Goal: Task Accomplishment & Management: Manage account settings

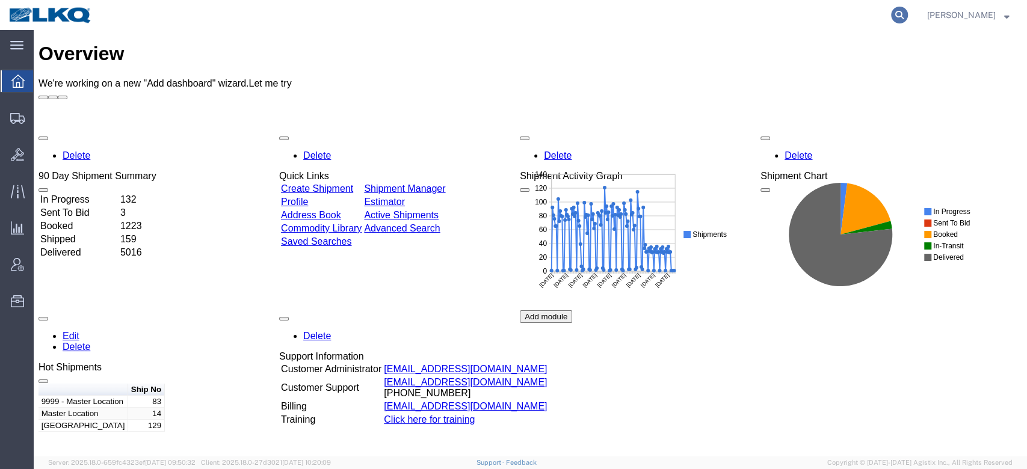
click at [908, 11] on icon at bounding box center [899, 15] width 17 height 17
paste input "56070600"
type input "56070600"
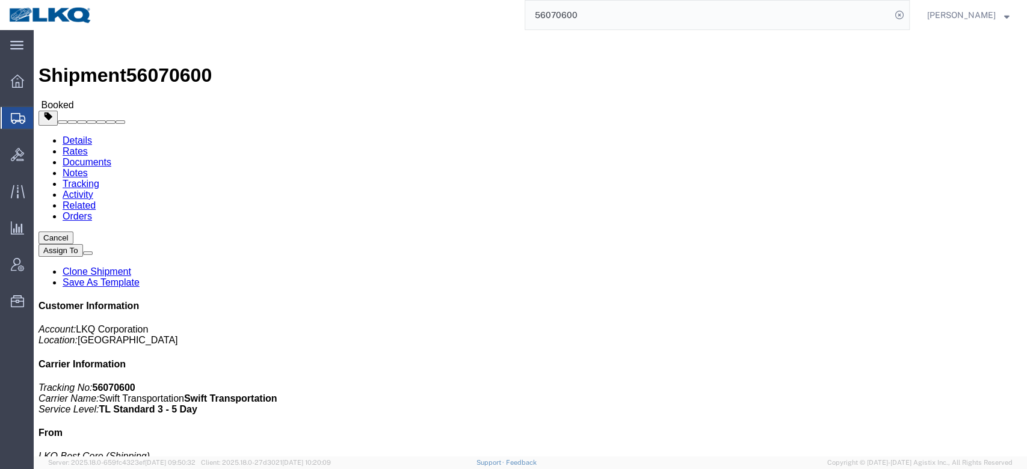
click link "Rates"
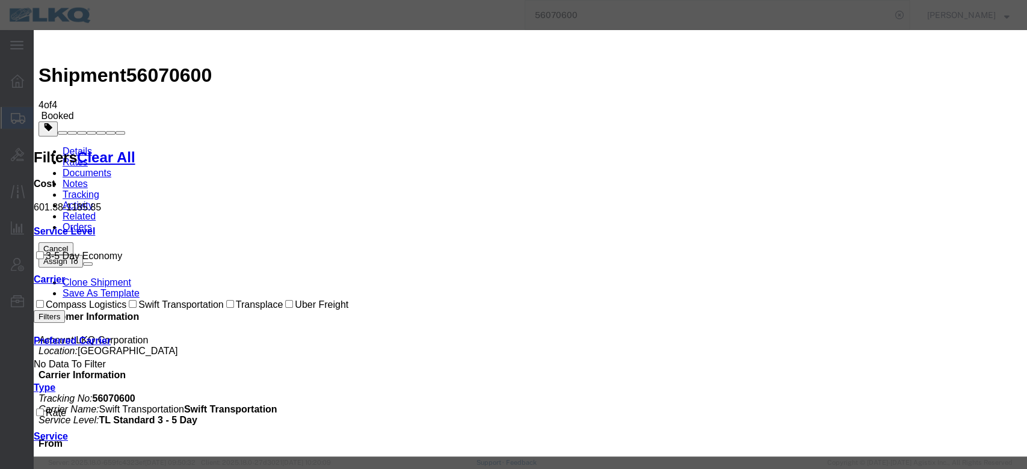
select select "FUEL_CHARGE"
type input "161.77"
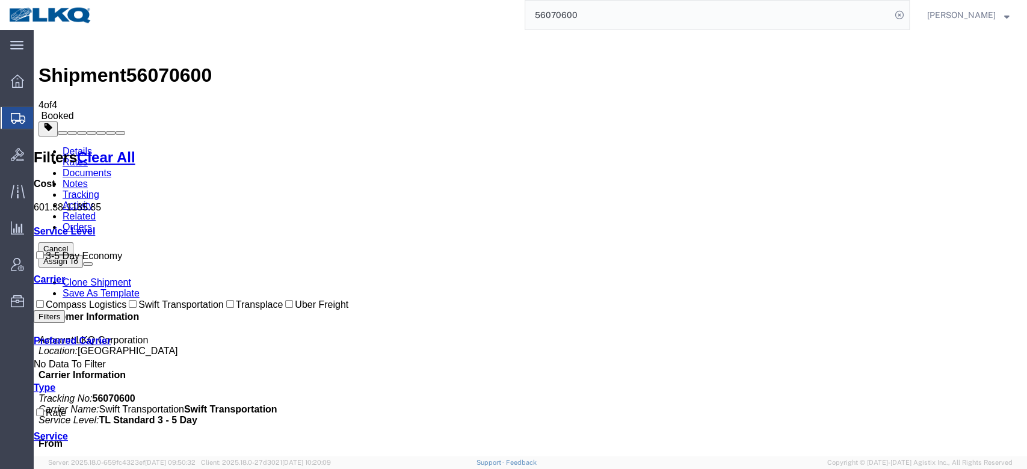
click at [591, 18] on input "56070600" at bounding box center [708, 15] width 366 height 29
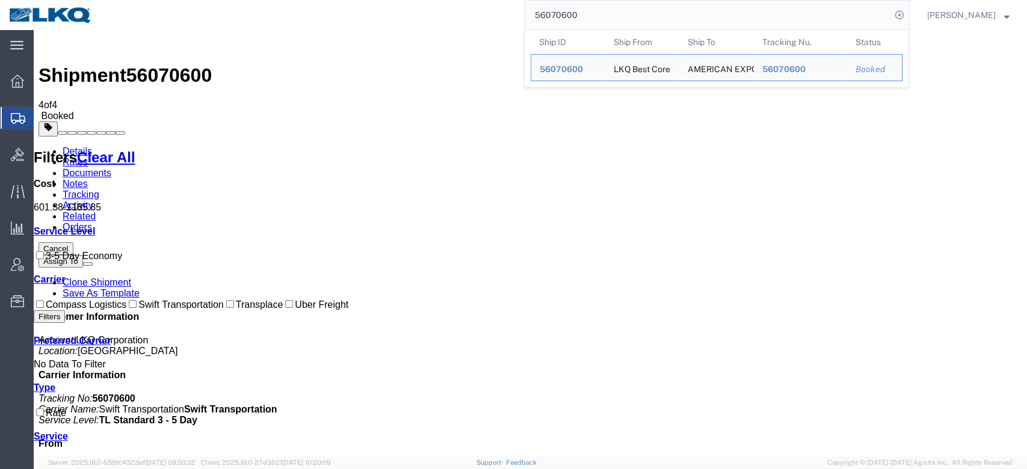
paste input "274863"
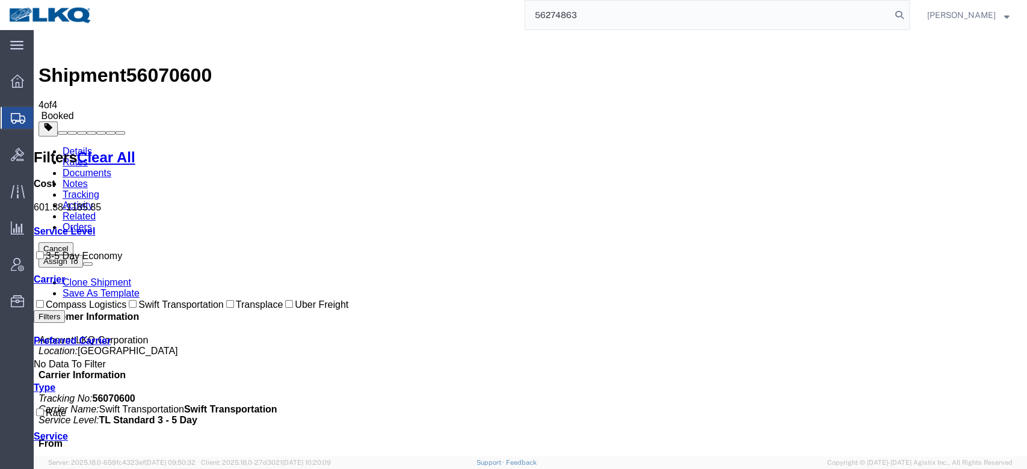
type input "56274863"
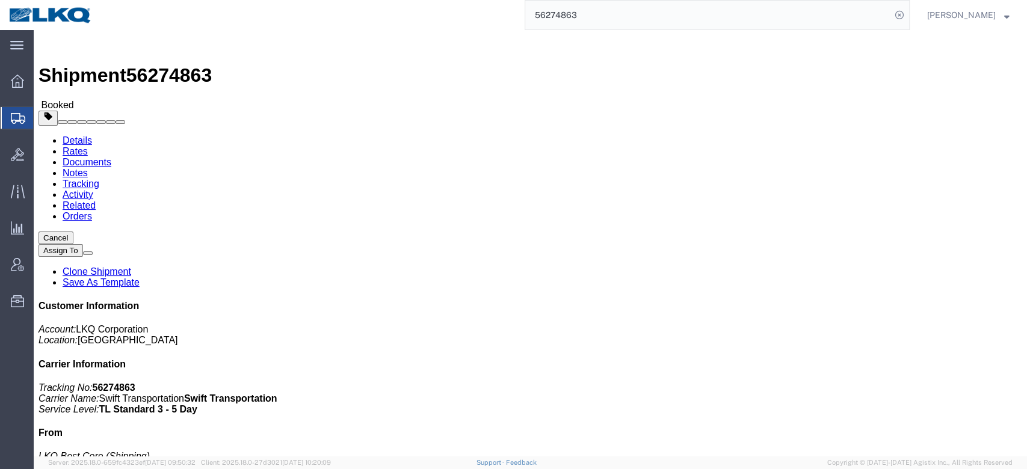
click link "Rates"
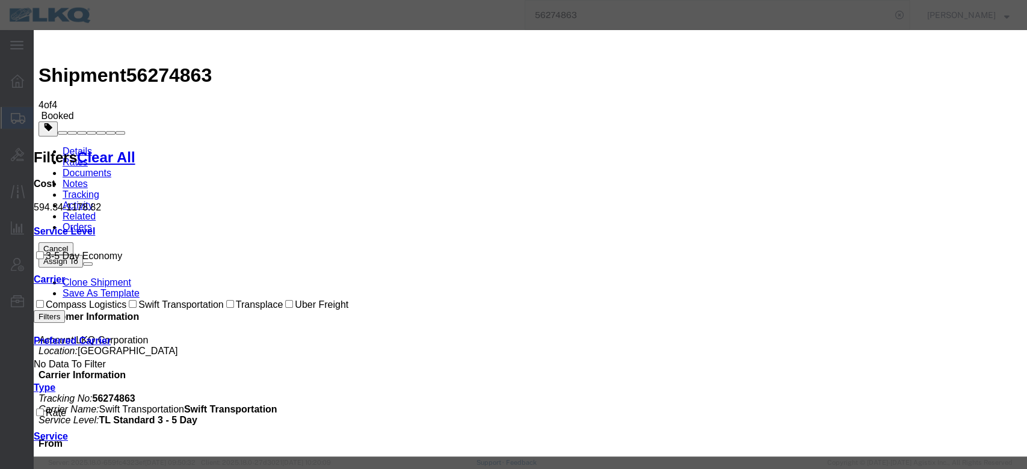
select select "FUEL_CHARGE"
type input "136.40"
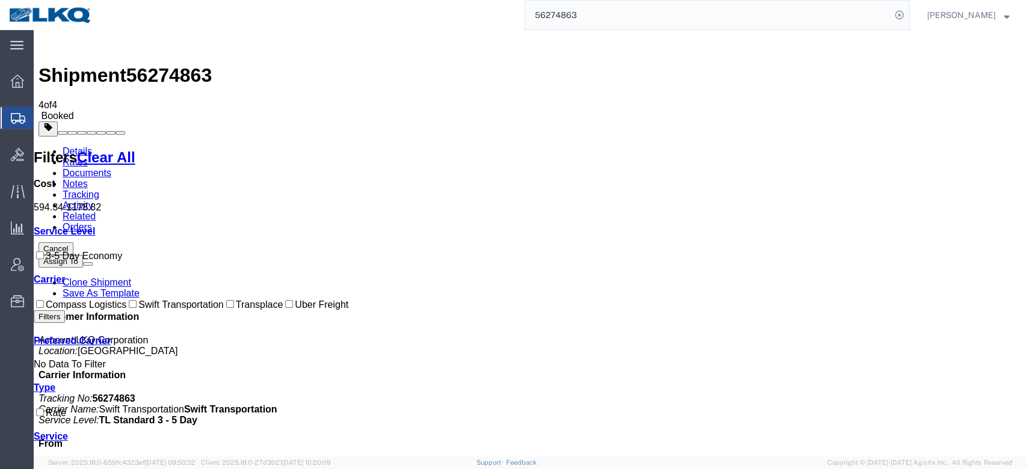
click at [635, 4] on input "56274863" at bounding box center [708, 15] width 366 height 29
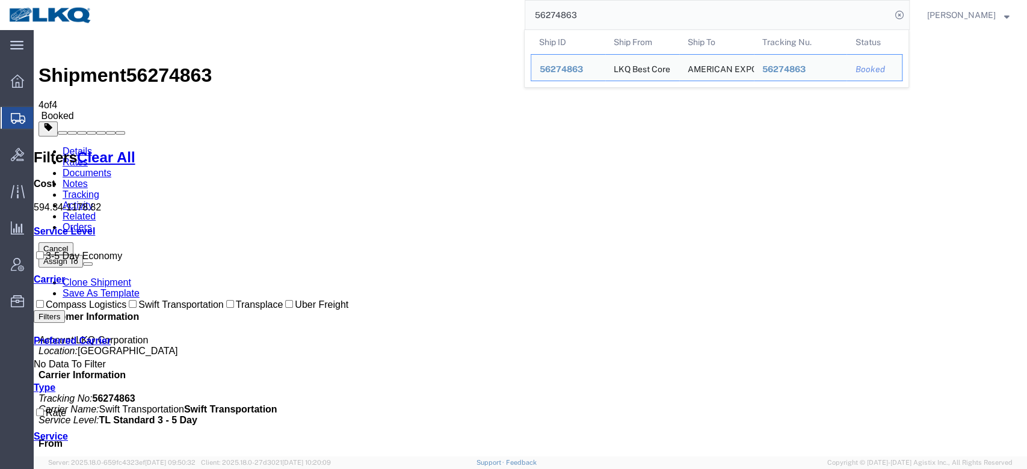
click at [635, 4] on input "56274863" at bounding box center [708, 15] width 366 height 29
paste input "60825"
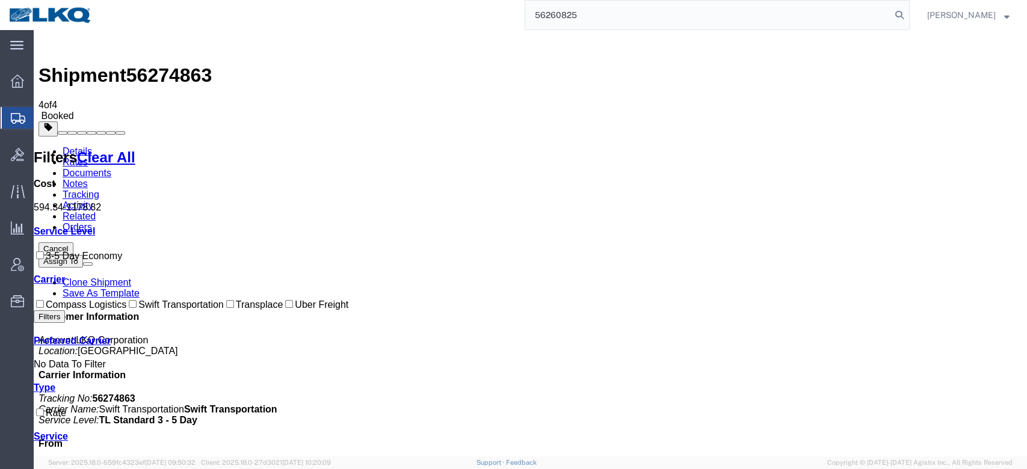
type input "56260825"
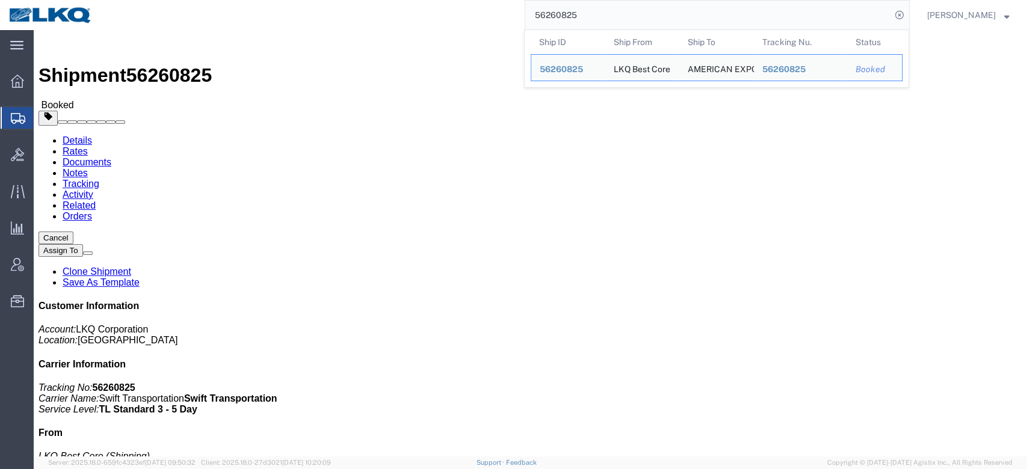
click link "Rates"
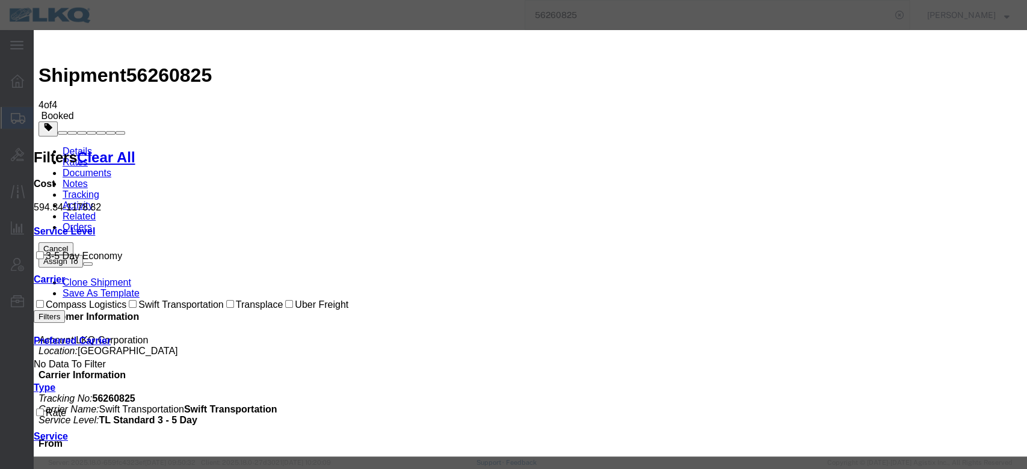
select select "FUEL_CHARGE"
type input "136.84"
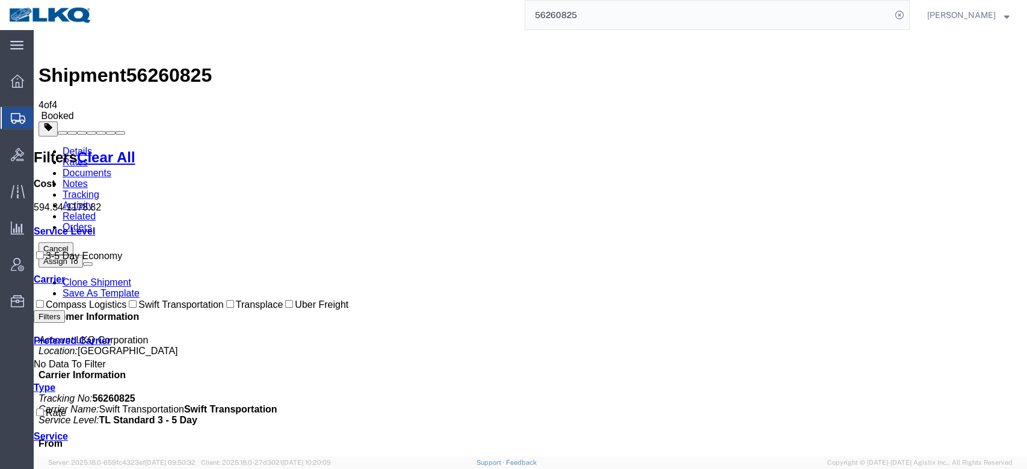
click at [619, 12] on input "56260825" at bounding box center [708, 15] width 366 height 29
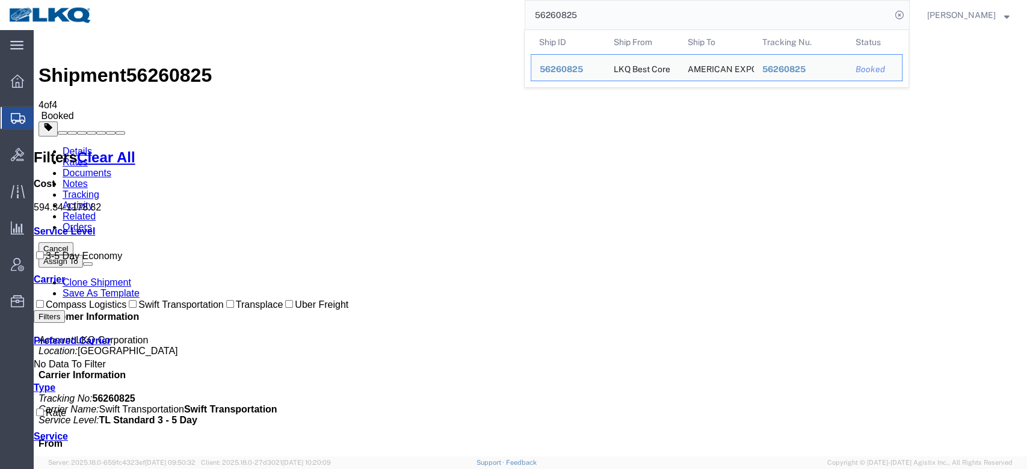
click at [619, 12] on input "56260825" at bounding box center [708, 15] width 366 height 29
paste input "06"
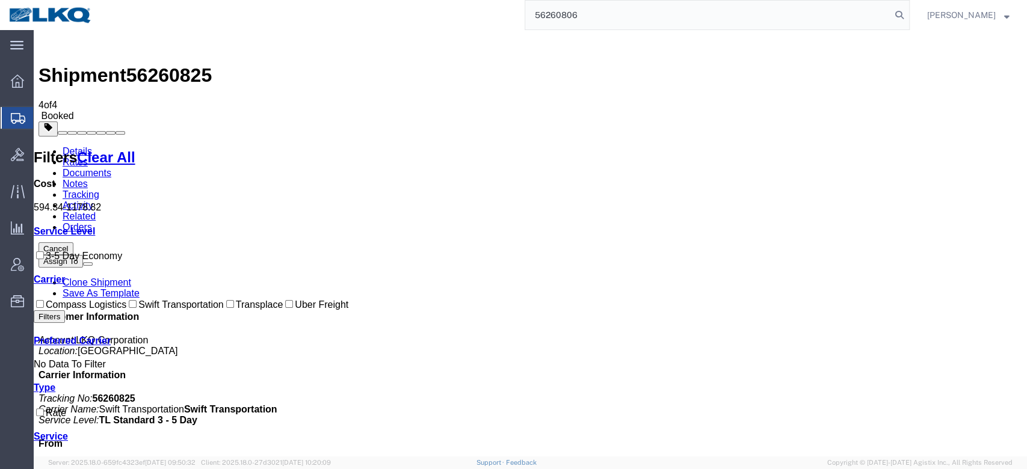
type input "56260806"
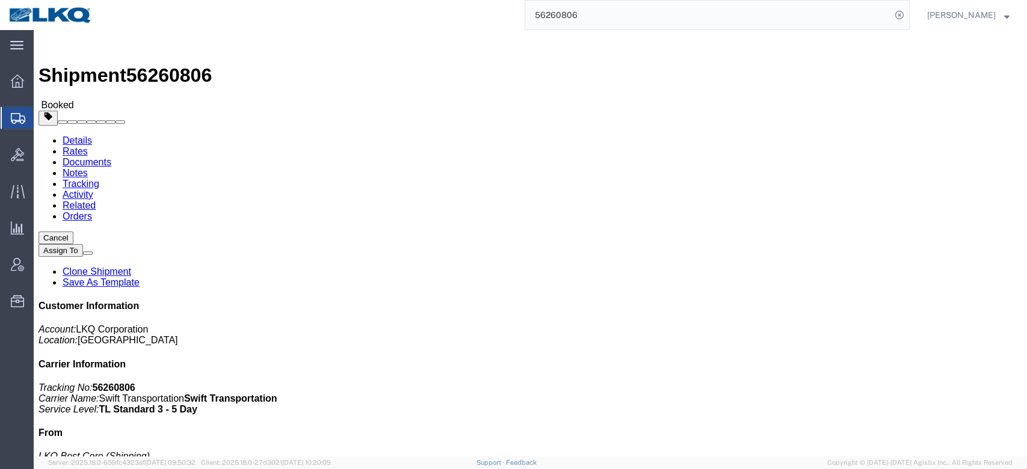
click link "Rates"
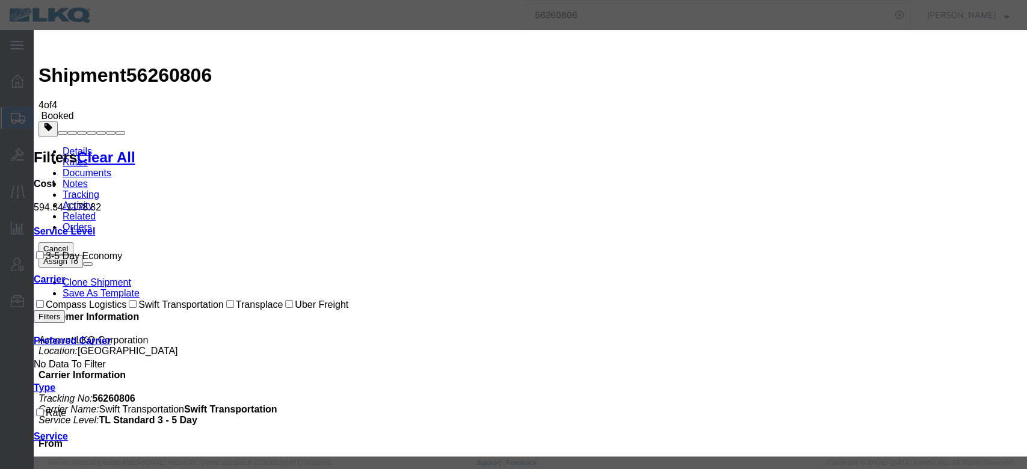
select select "FUEL_CHARGE"
type input "136.84"
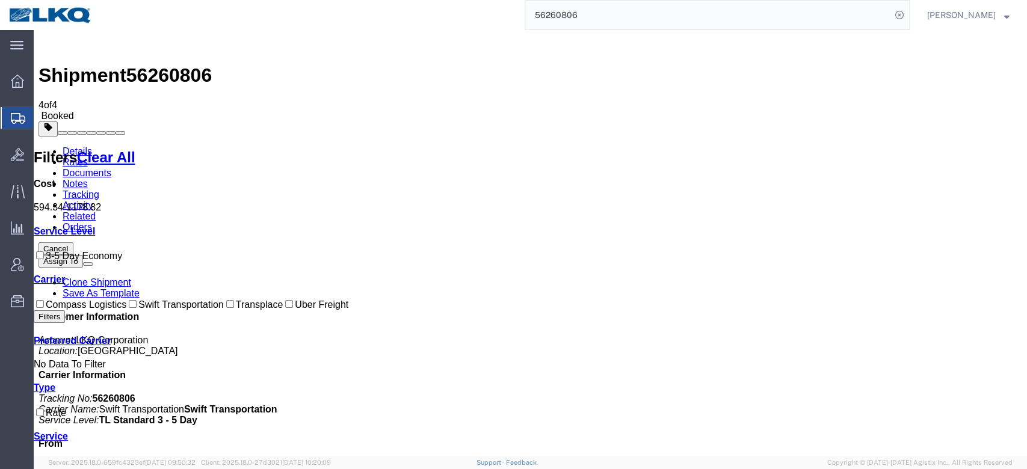
click at [569, 16] on input "56260806" at bounding box center [708, 15] width 366 height 29
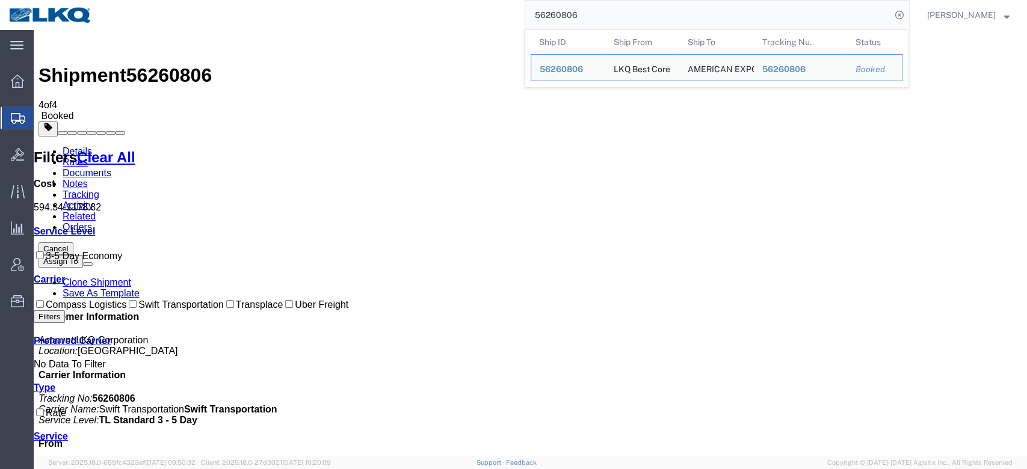
paste input "633299"
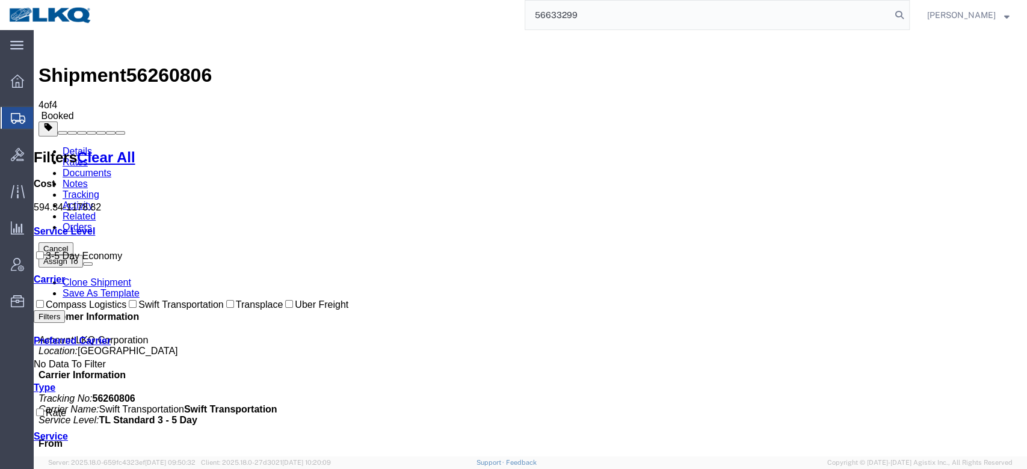
type input "56633299"
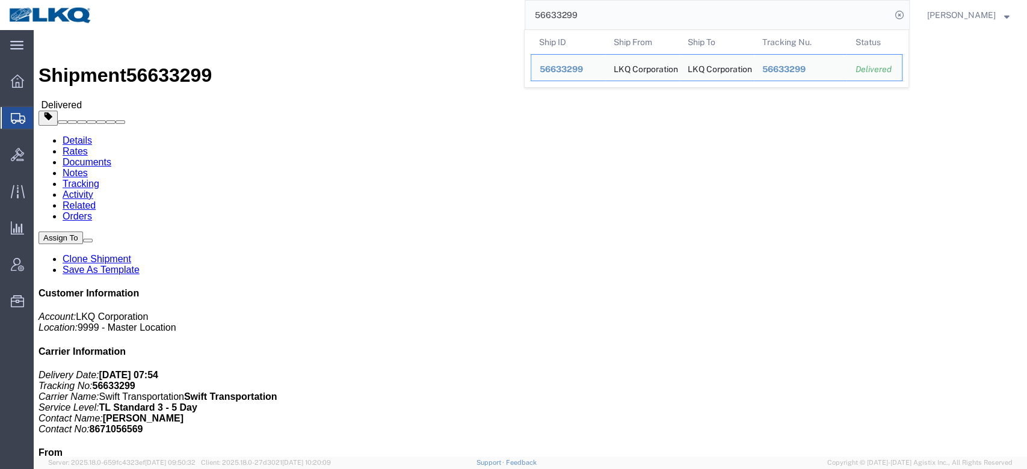
click link "Rates"
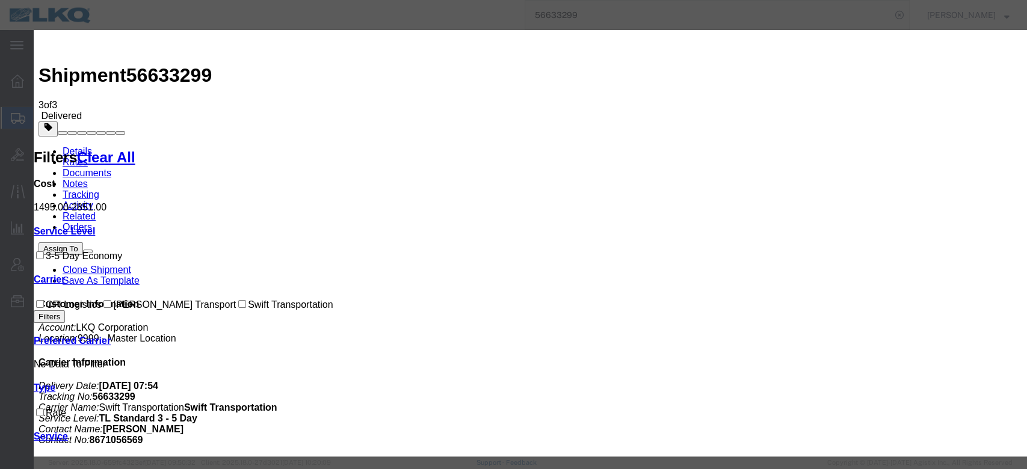
select select "FUEL_CHARGE"
type input "191.40"
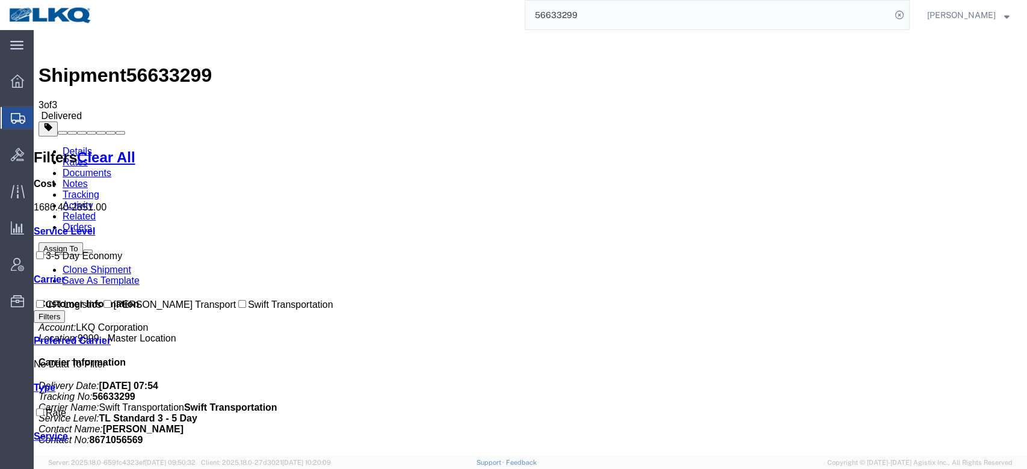
click at [571, 17] on input "56633299" at bounding box center [708, 15] width 366 height 29
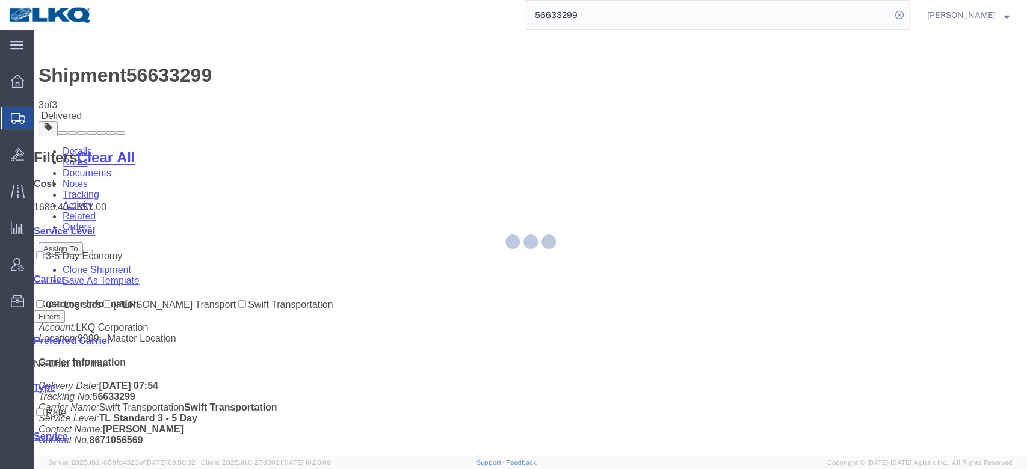
click at [566, 28] on input "56633299" at bounding box center [708, 15] width 366 height 29
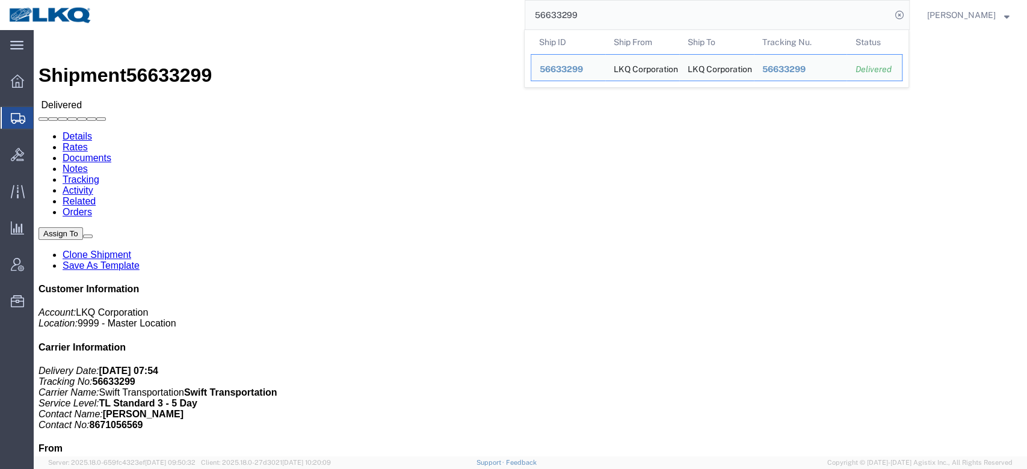
paste input "5130"
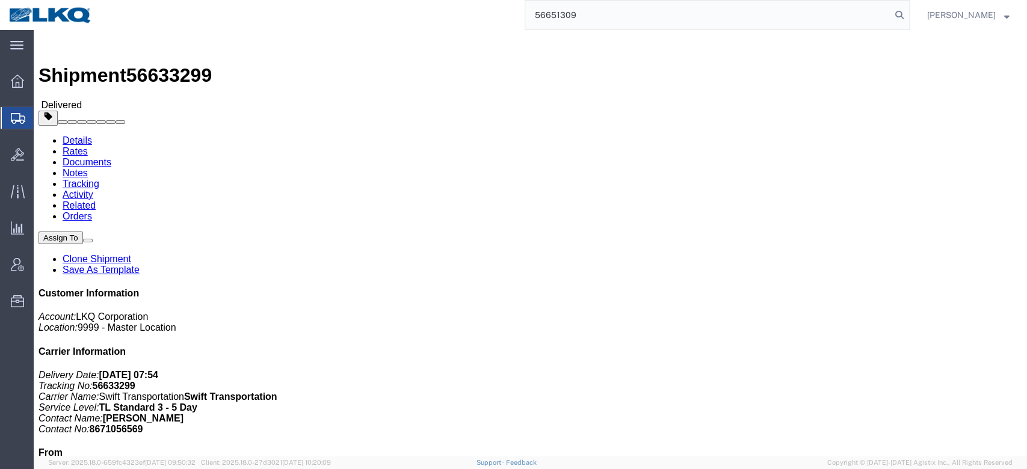
type input "56651309"
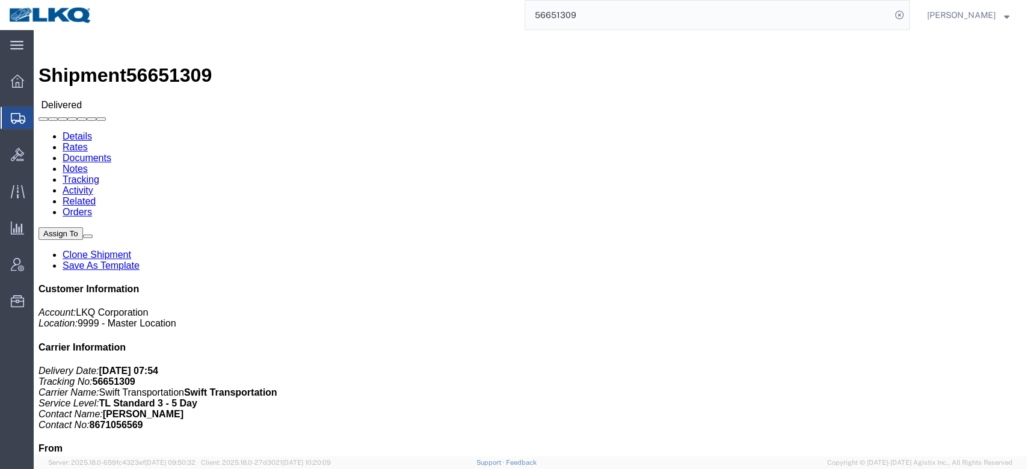
drag, startPoint x: 628, startPoint y: 208, endPoint x: 91, endPoint y: 46, distance: 560.7
click div
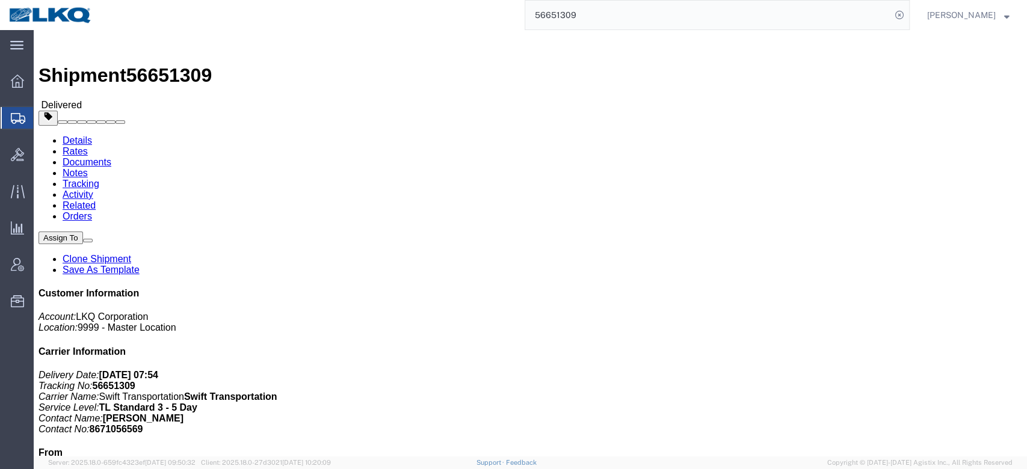
click link "Rates"
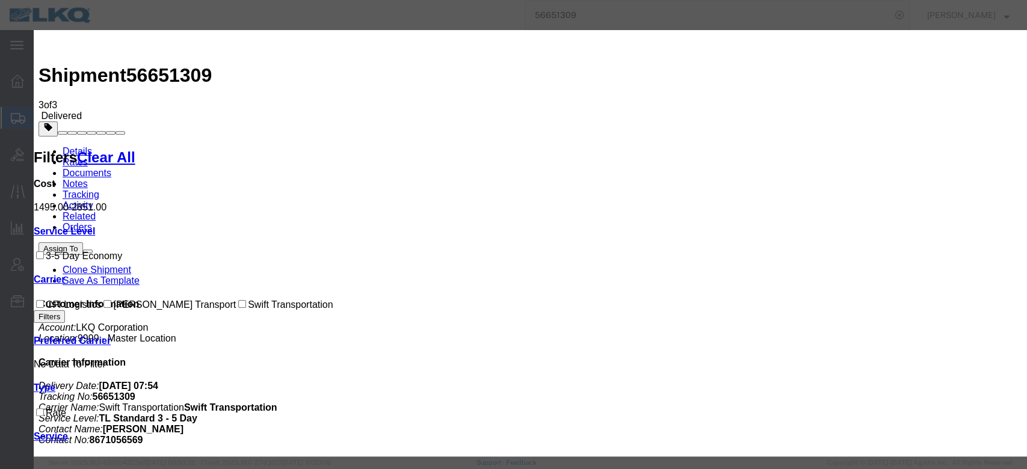
select select "FUEL_CHARGE"
type input "190.96"
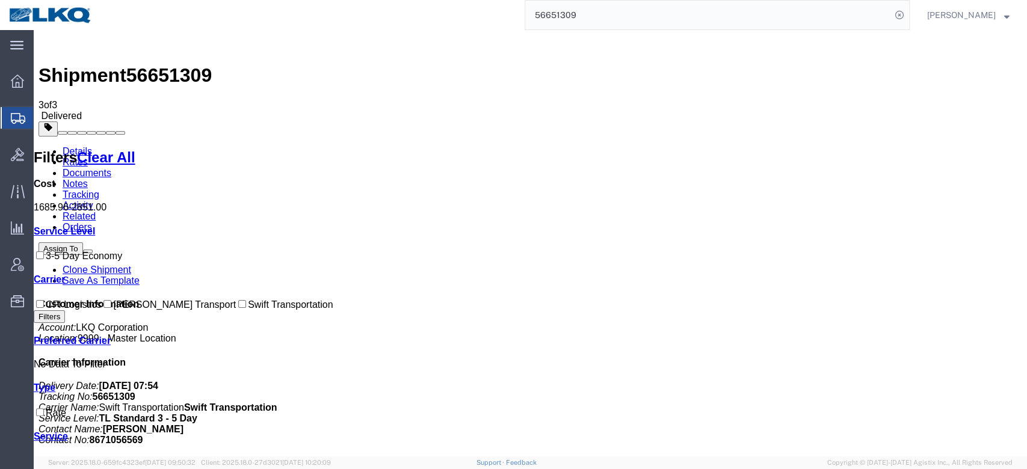
click at [573, 26] on input "56651309" at bounding box center [708, 15] width 366 height 29
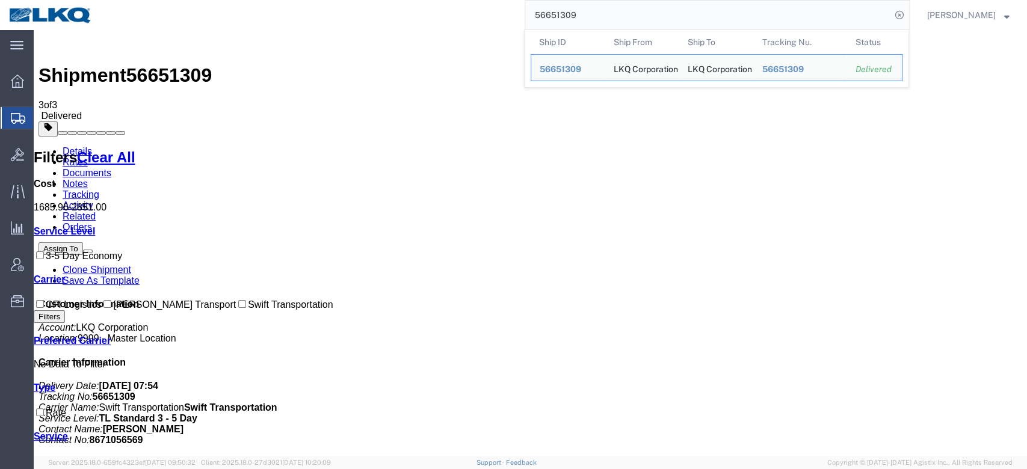
click at [573, 26] on input "56651309" at bounding box center [708, 15] width 366 height 29
paste input "522432"
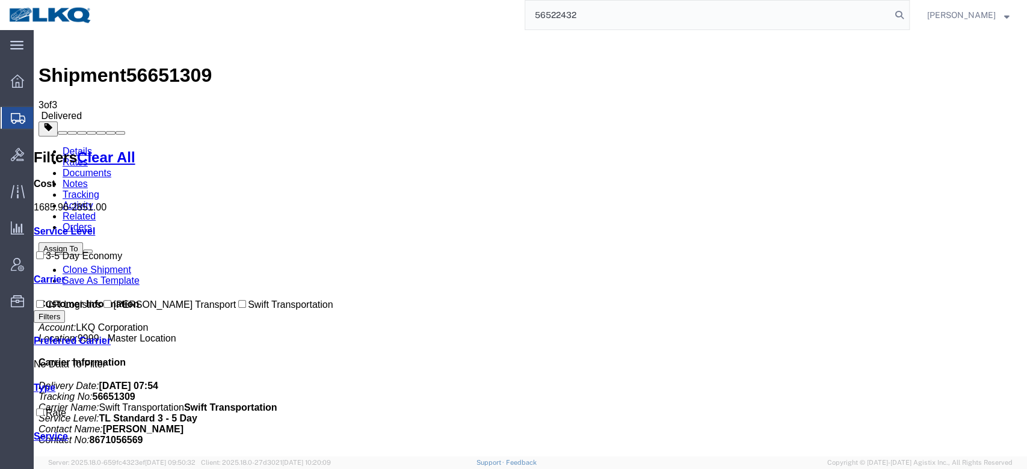
type input "56522432"
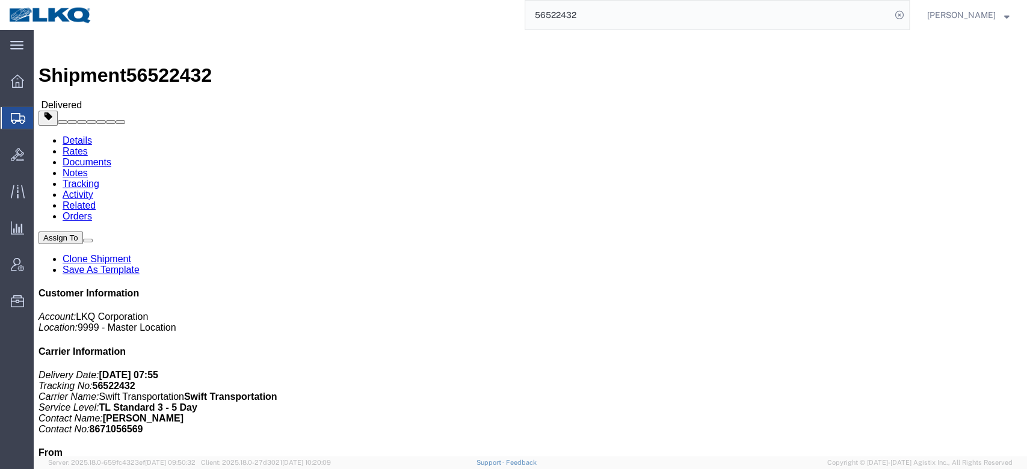
click link "Rates"
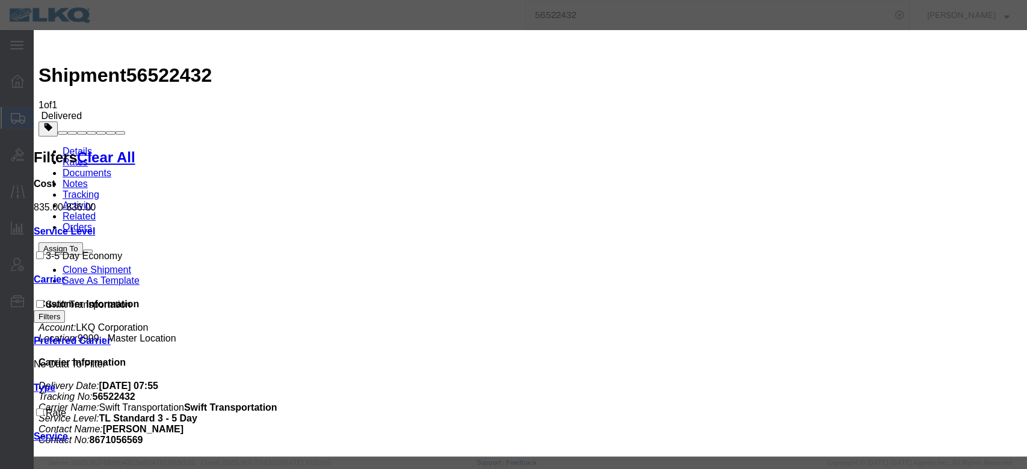
select select "FUEL_CHARGE"
type input "136.84"
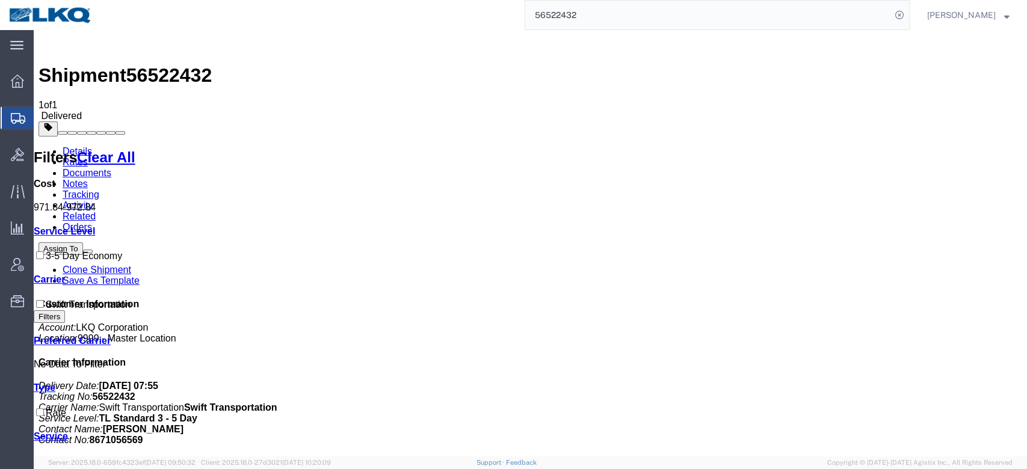
click at [579, 13] on input "56522432" at bounding box center [708, 15] width 366 height 29
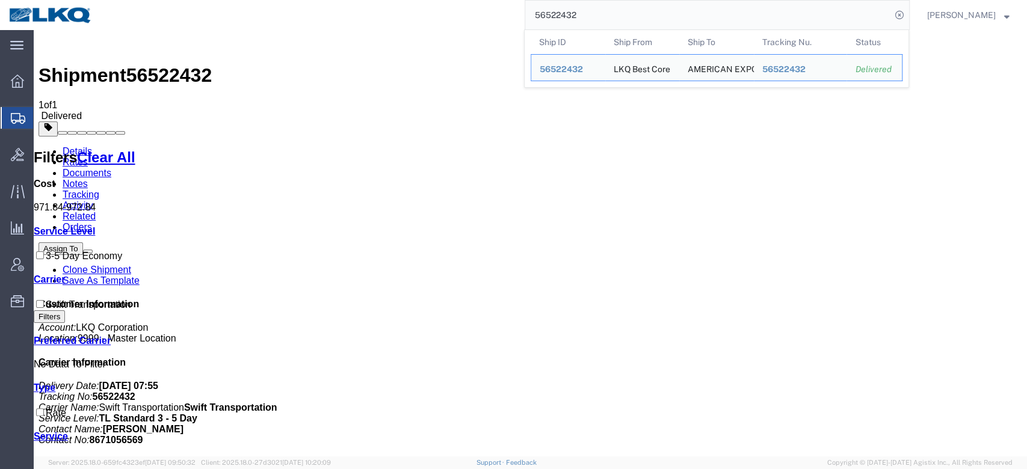
click at [579, 13] on input "56522432" at bounding box center [708, 15] width 366 height 29
paste input "232238"
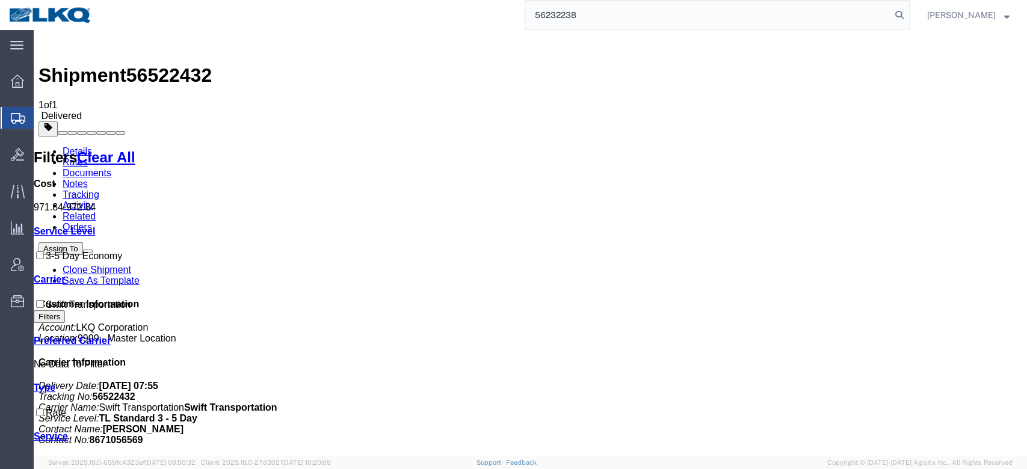
type input "56232238"
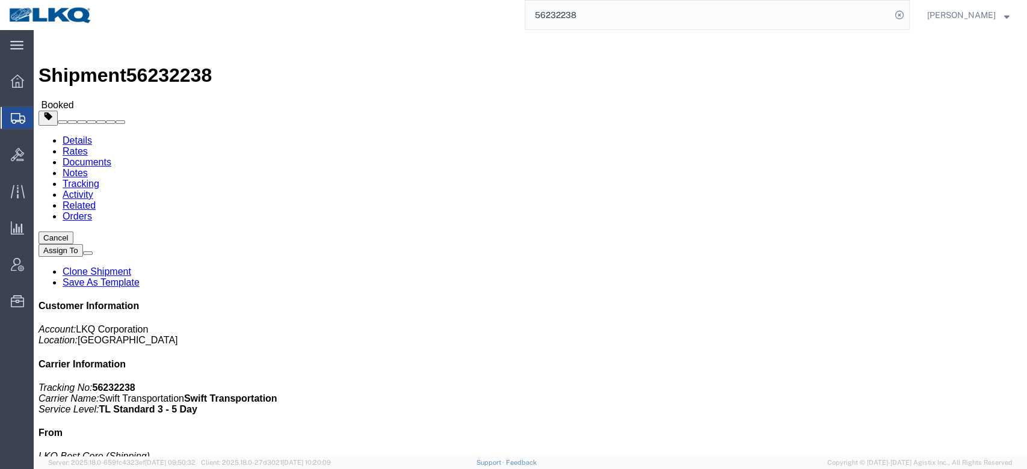
click link "Rates"
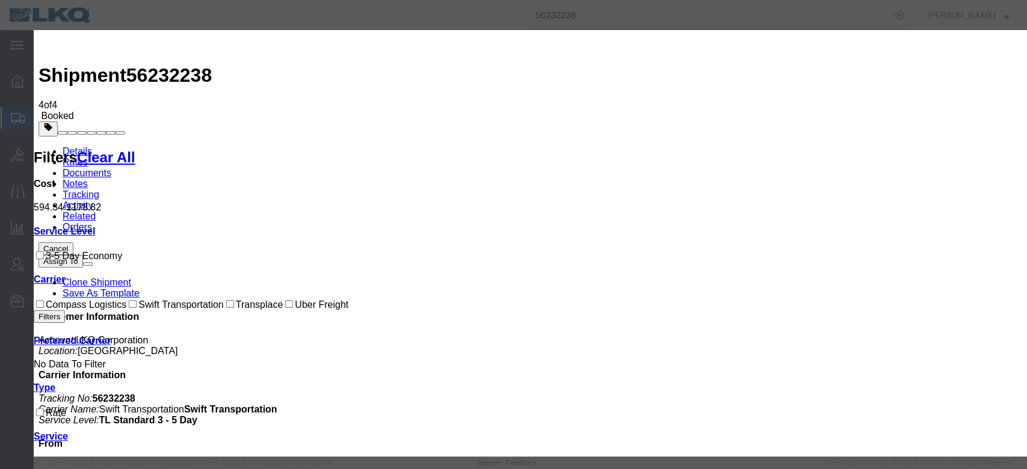
select select "FUEL_CHARGE"
type input "136.84"
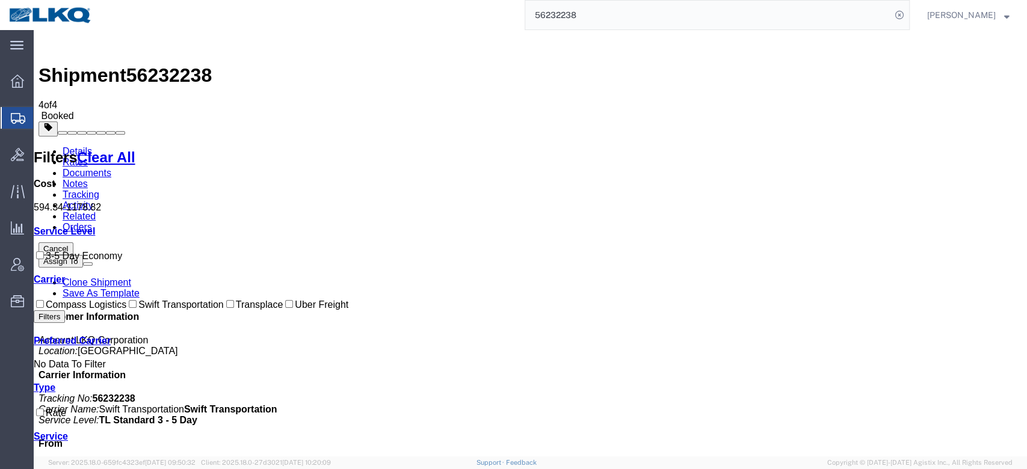
click at [581, 25] on input "56232238" at bounding box center [708, 15] width 366 height 29
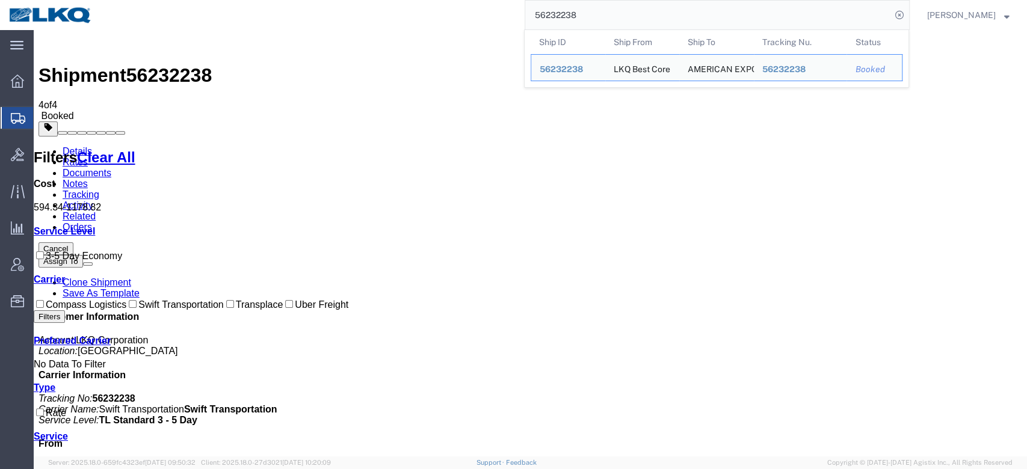
click at [581, 25] on input "56232238" at bounding box center [708, 15] width 366 height 29
paste input "621825"
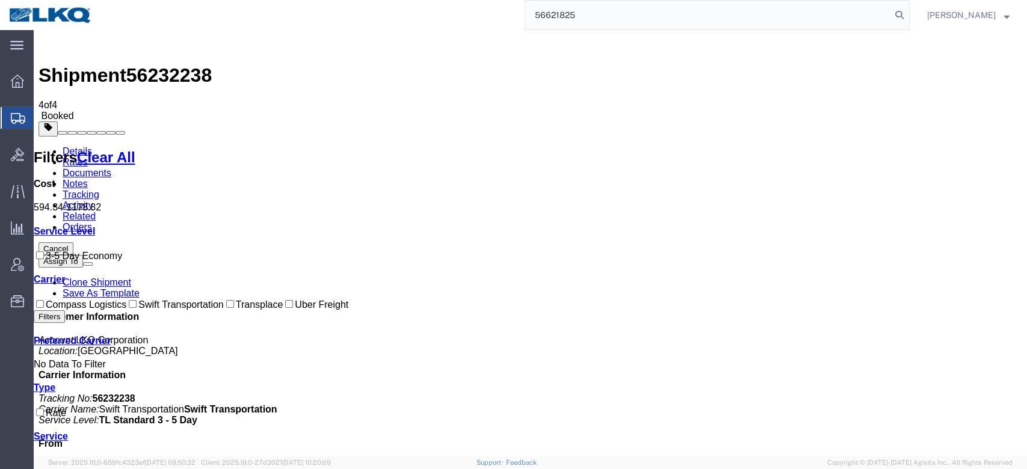
type input "56621825"
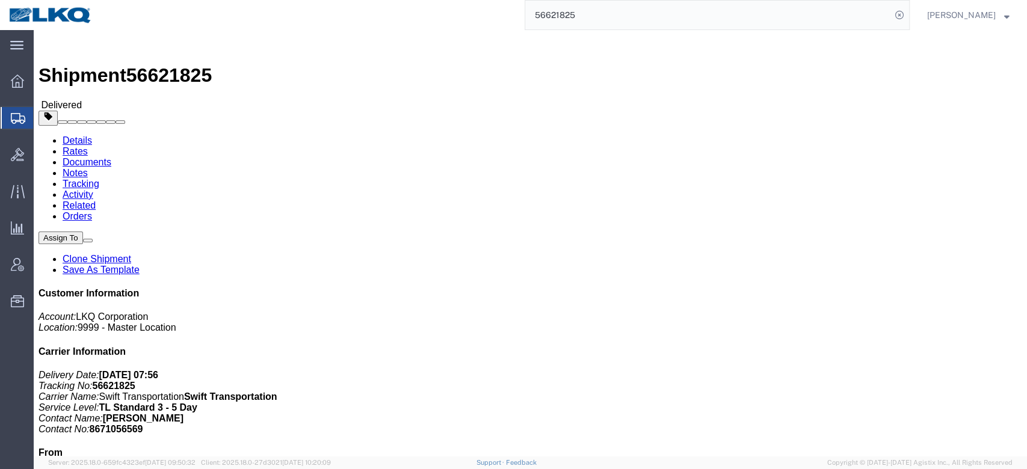
click link "Rates"
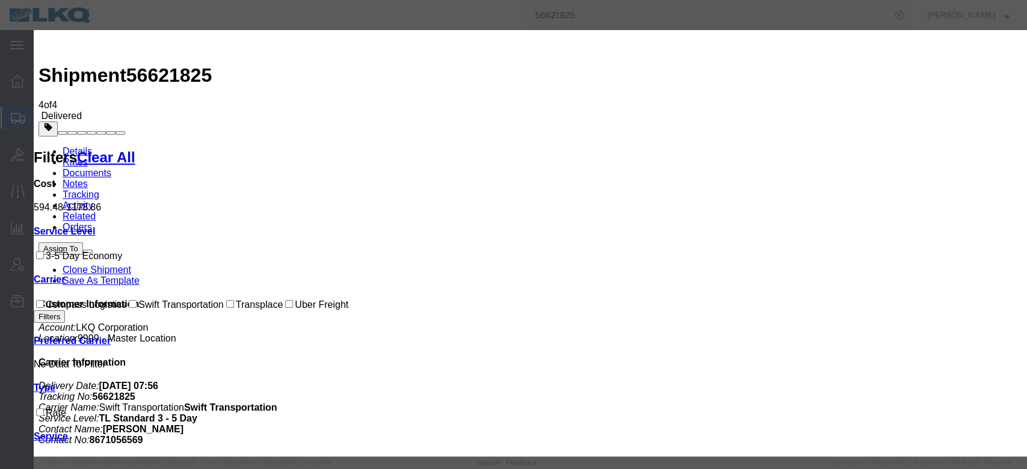
select select "FUEL_CHARGE"
type input "`"
type input "136.40"
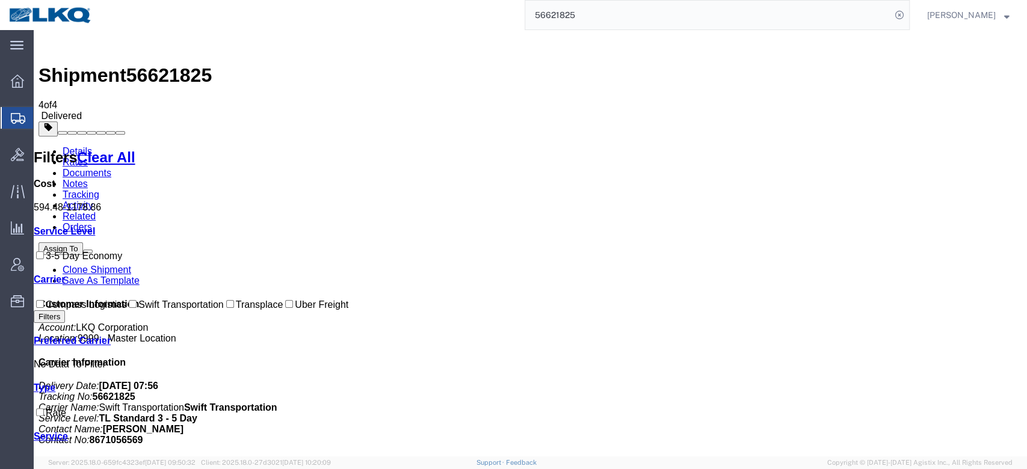
click at [590, 6] on input "56621825" at bounding box center [708, 15] width 366 height 29
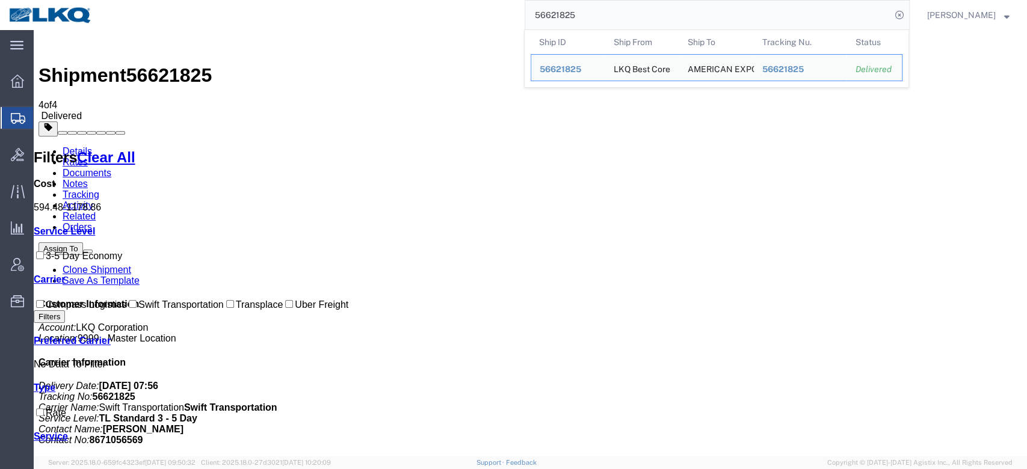
click at [590, 6] on input "56621825" at bounding box center [708, 15] width 366 height 29
paste input "300808"
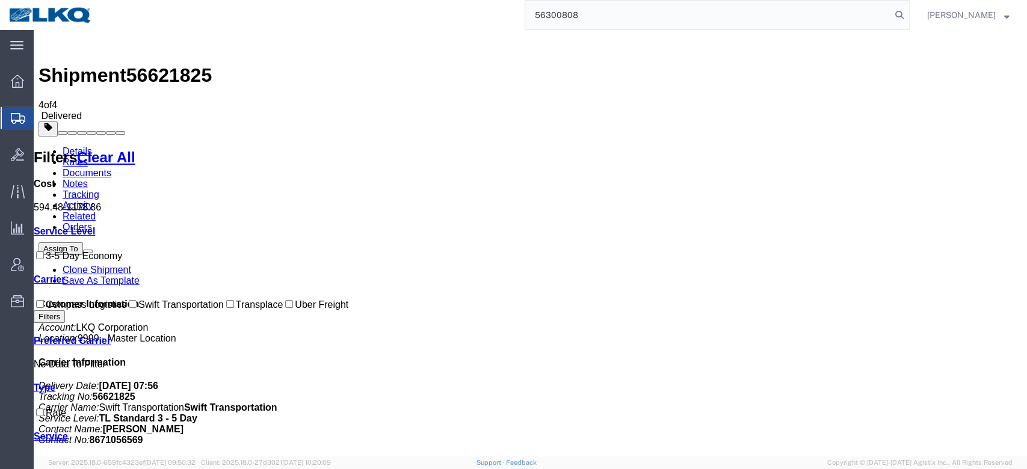
type input "56300808"
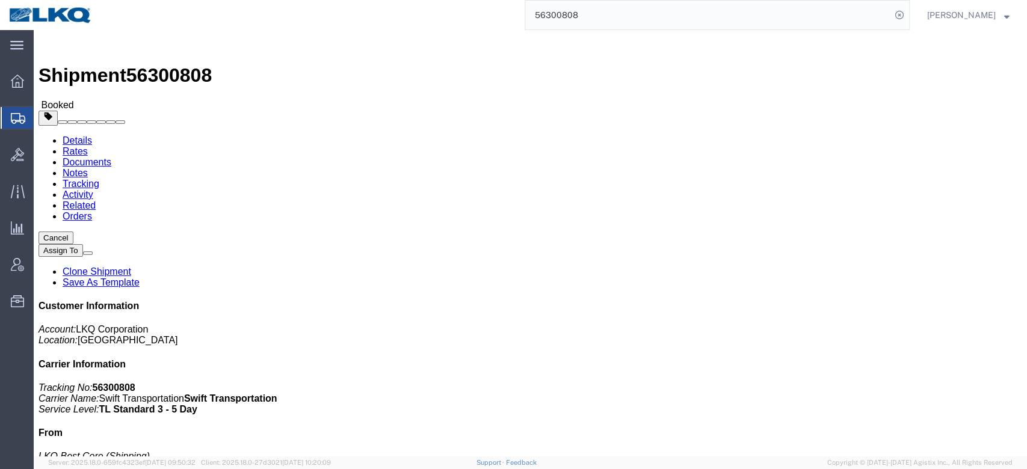
click link "Rates"
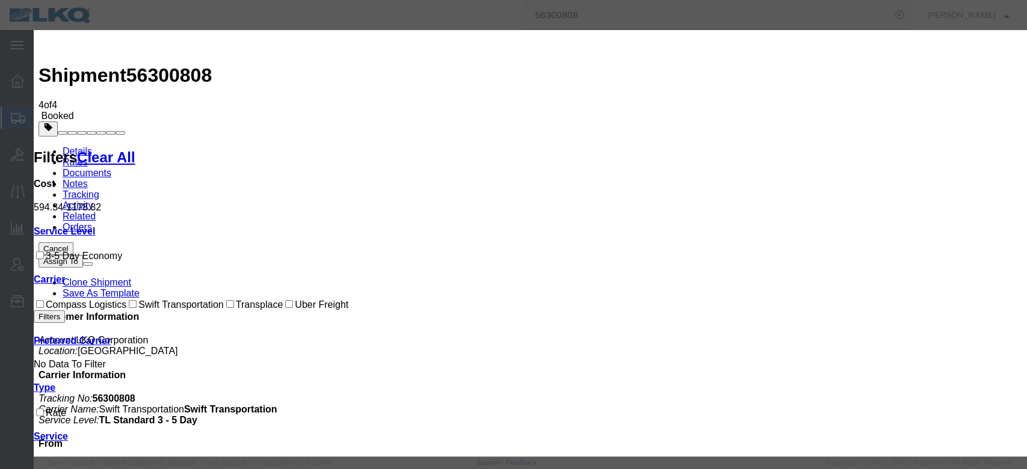
select select "FUEL_CHARGE"
type input "136.40"
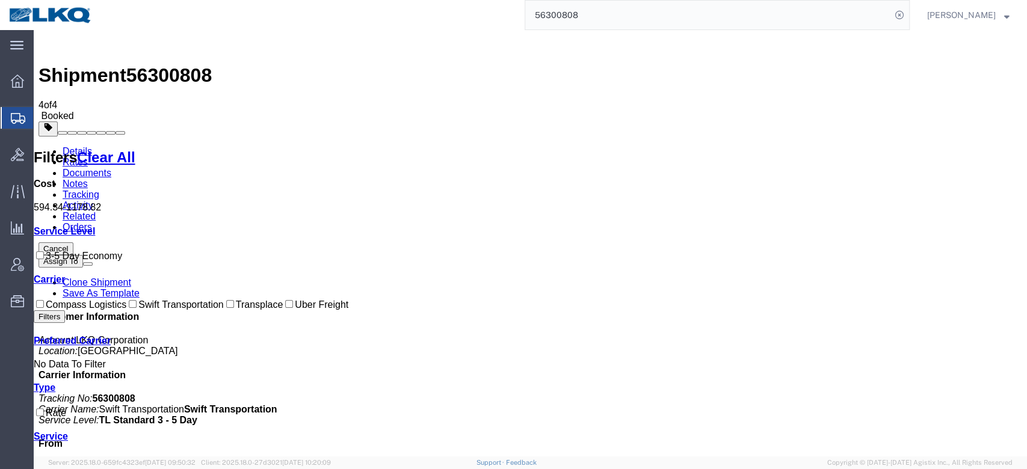
click at [572, 16] on input "56300808" at bounding box center [708, 15] width 366 height 29
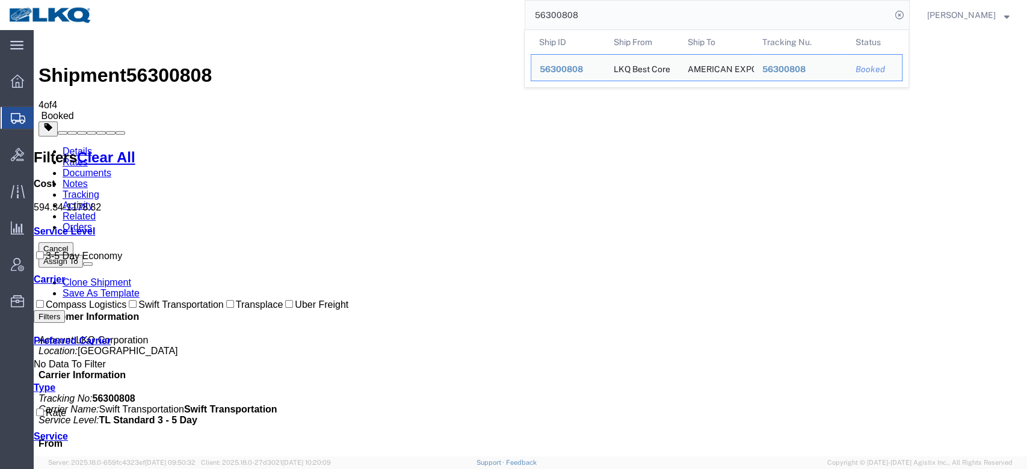
click at [573, 17] on input "56300808" at bounding box center [708, 15] width 366 height 29
paste input "246859"
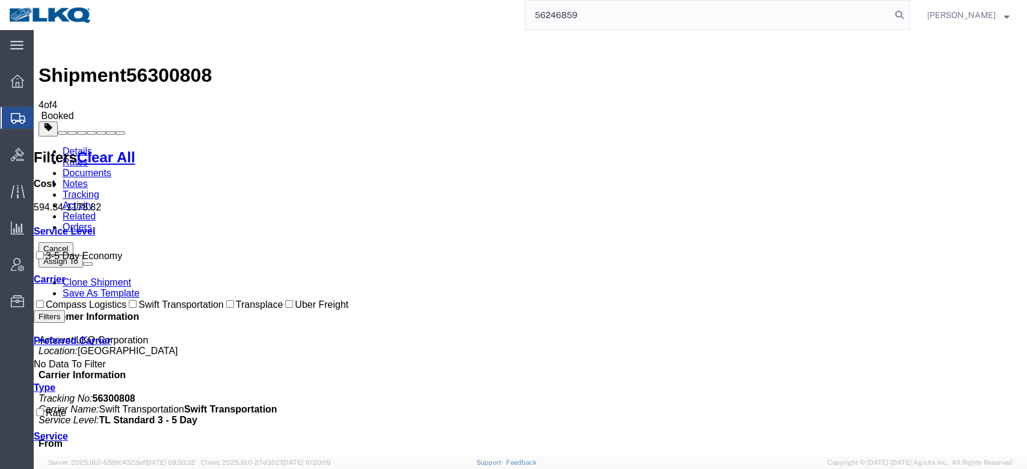
type input "56246859"
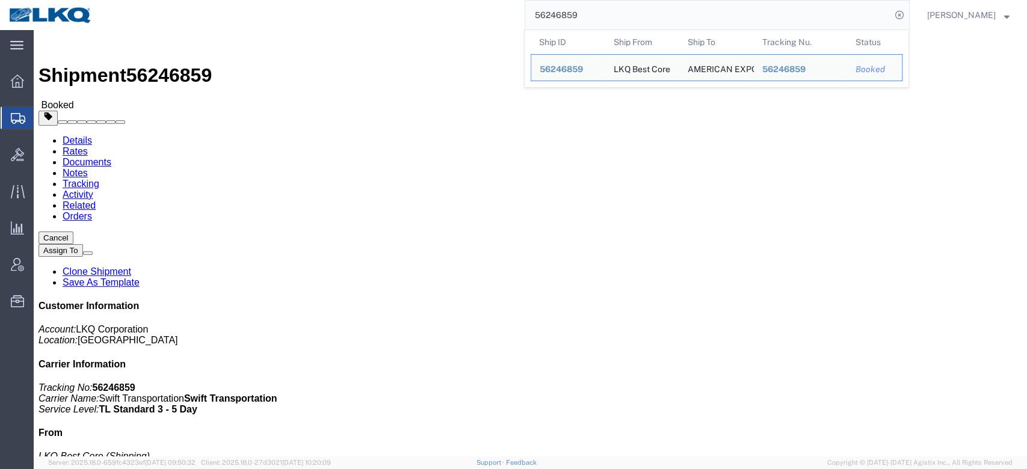
click link "Rates"
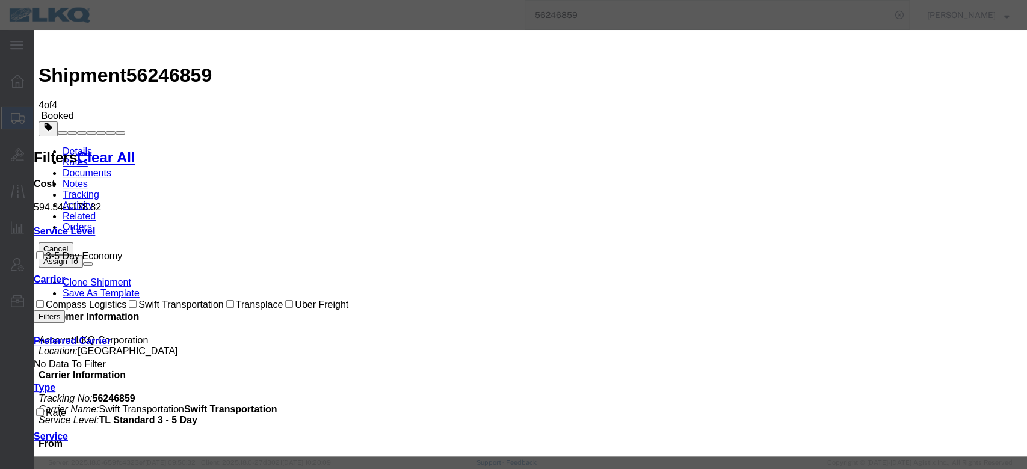
select select "FUEL_CHARGE"
type input "136.84"
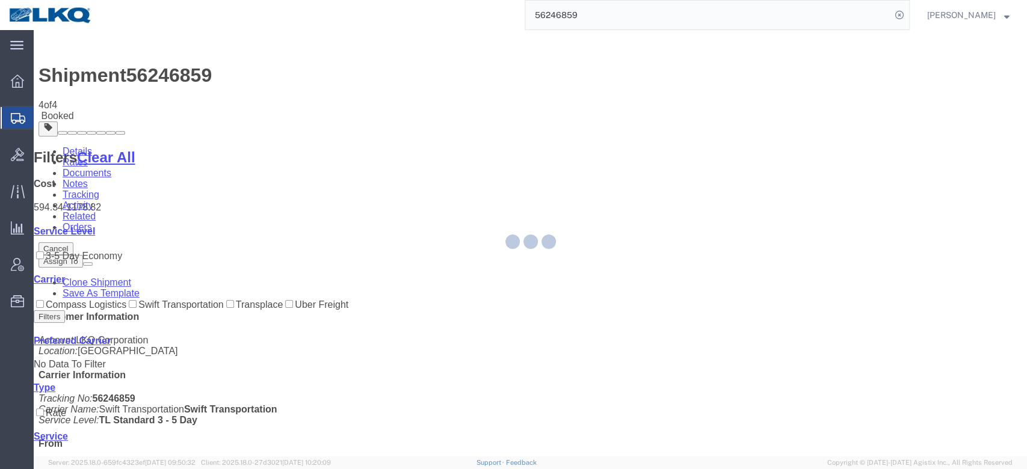
click at [613, 14] on input "56246859" at bounding box center [708, 15] width 366 height 29
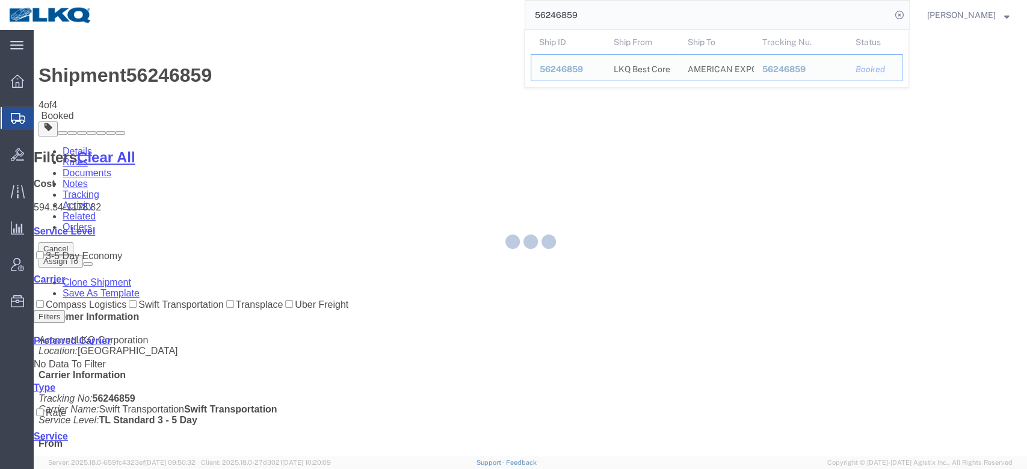
paste input "300826"
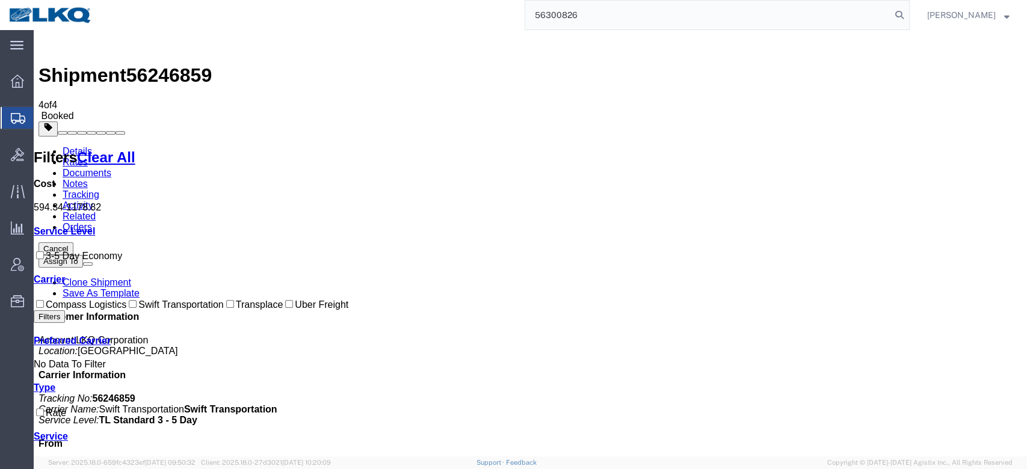
type input "56300826"
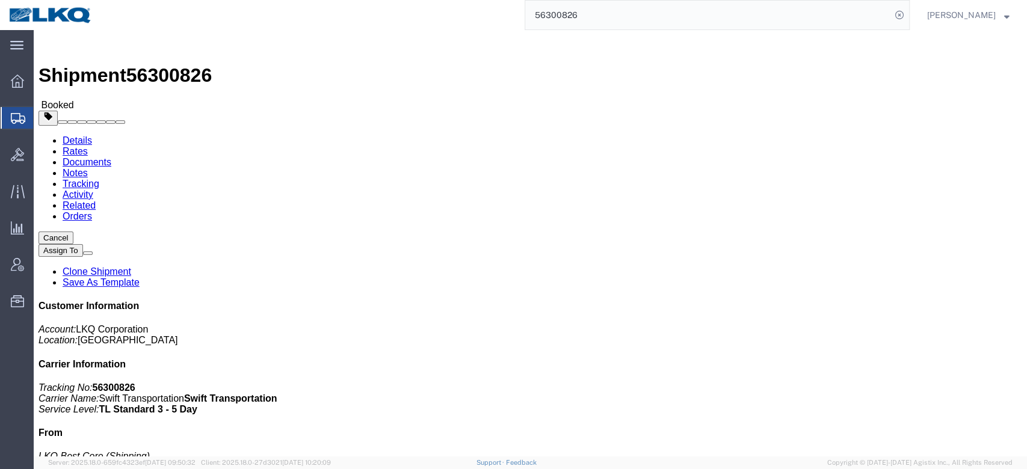
click link "Rates"
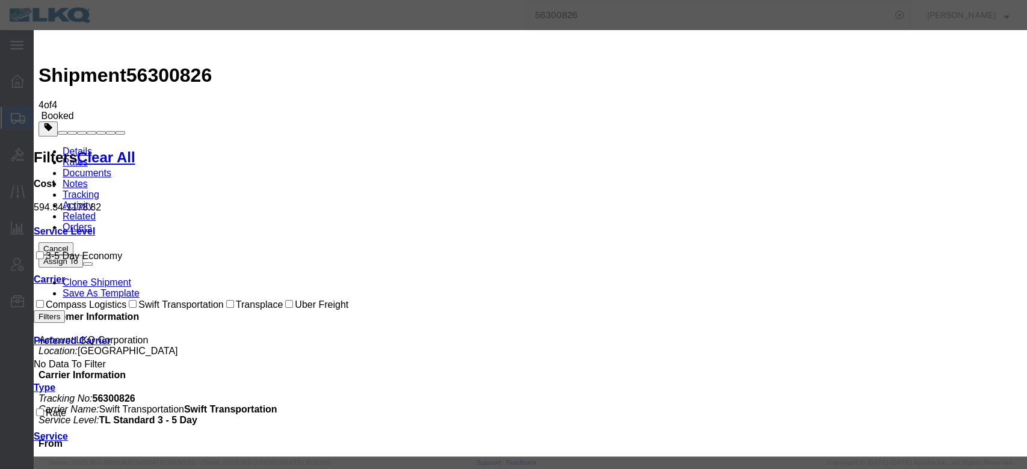
select select "FUEL_CHARGE"
type input "136.40"
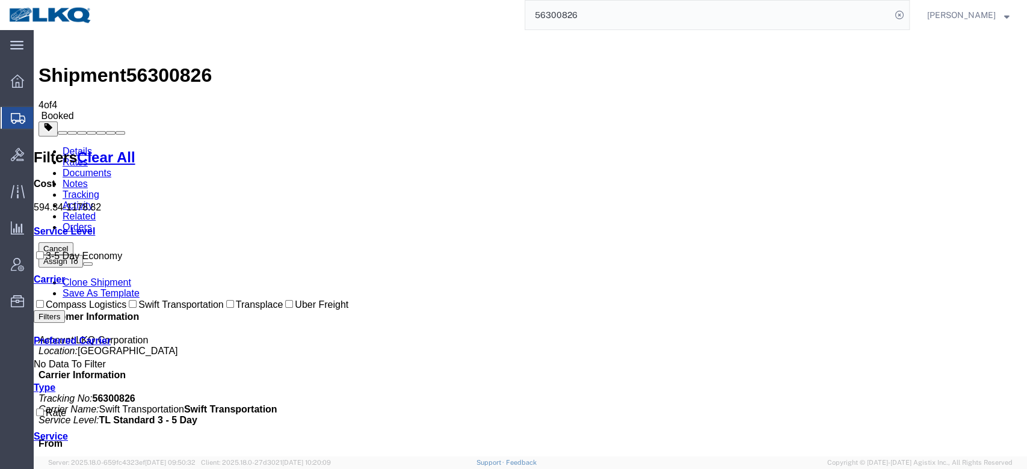
click at [595, 17] on input "56300826" at bounding box center [708, 15] width 366 height 29
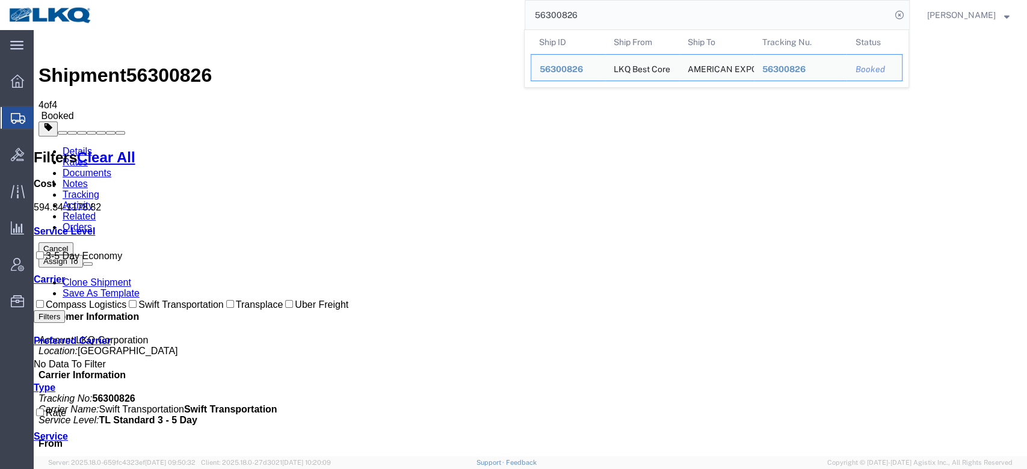
click at [595, 17] on input "56300826" at bounding box center [708, 15] width 366 height 29
paste input "537105"
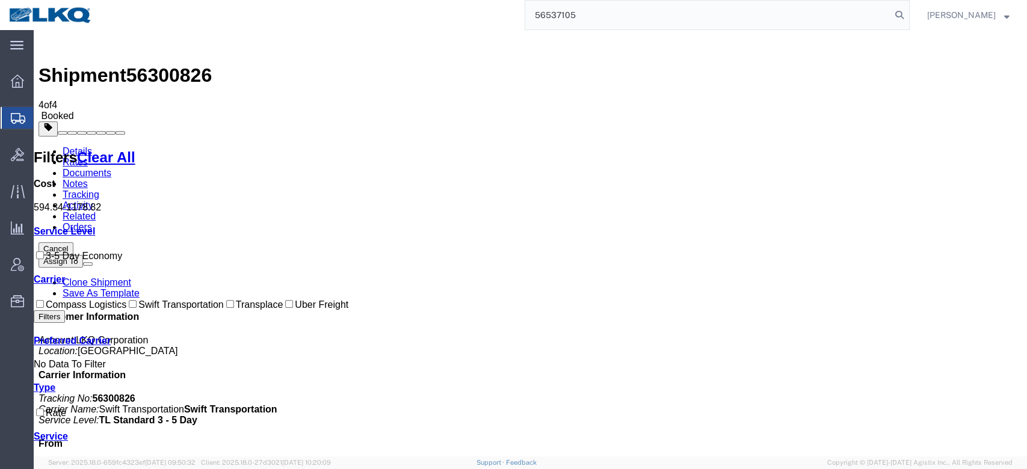
type input "56537105"
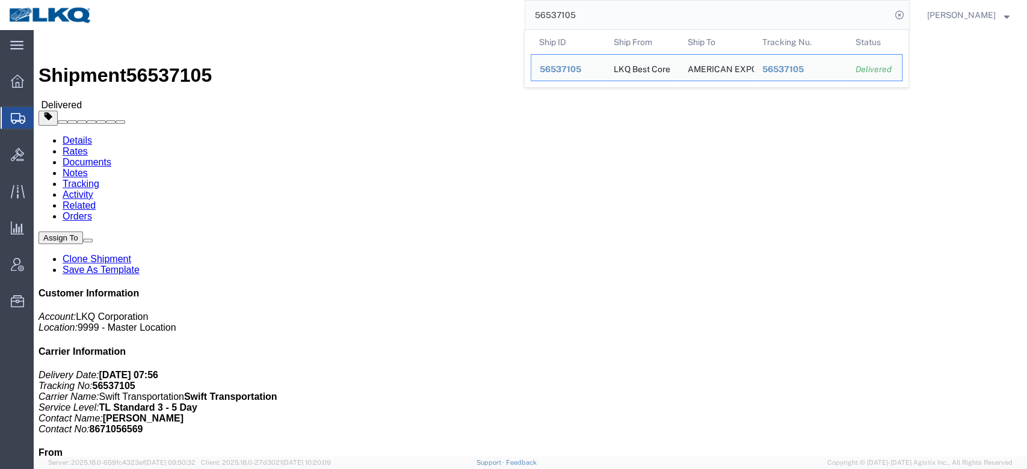
click link "Rates"
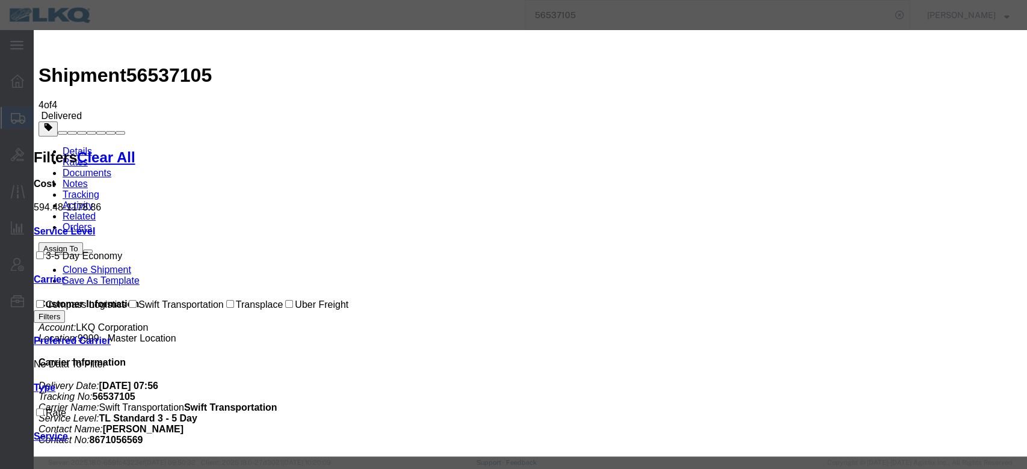
select select "FUEL_CHARGE"
type input "136.84"
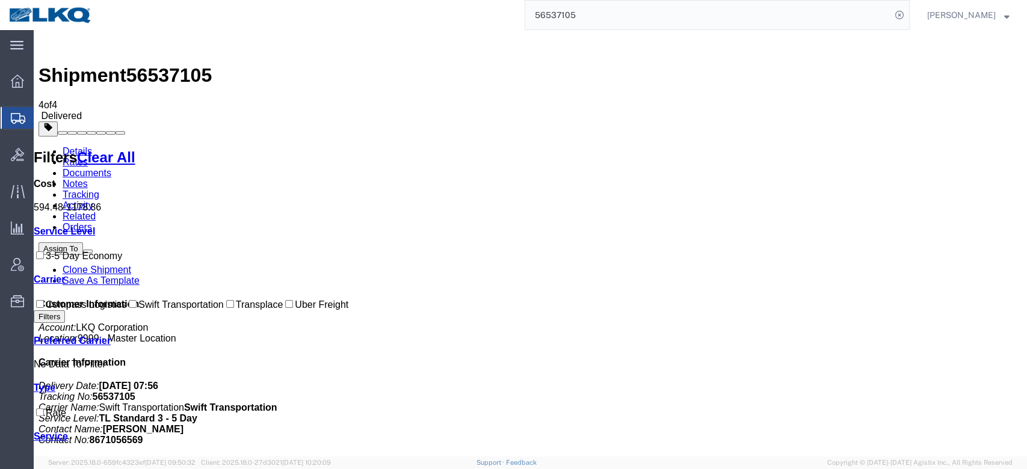
click at [601, 24] on input "56537105" at bounding box center [708, 15] width 366 height 29
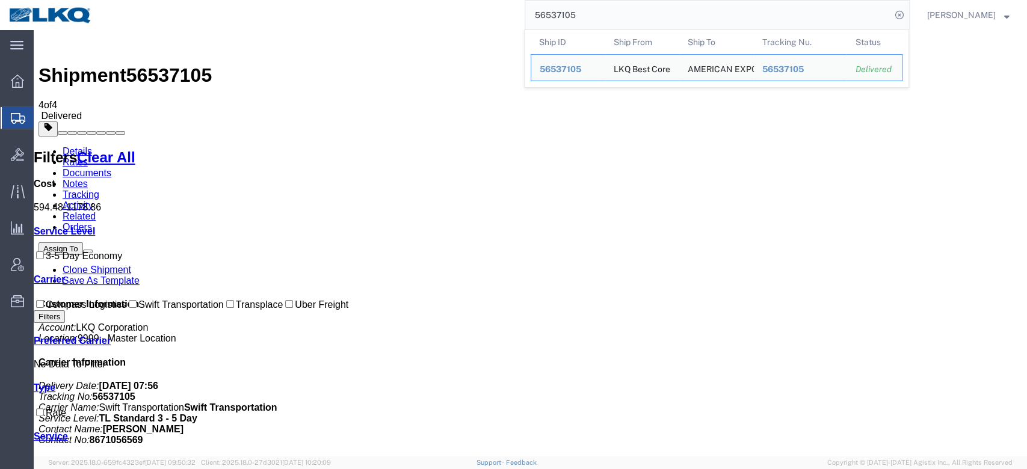
click at [601, 24] on input "56537105" at bounding box center [708, 15] width 366 height 29
paste input "124168"
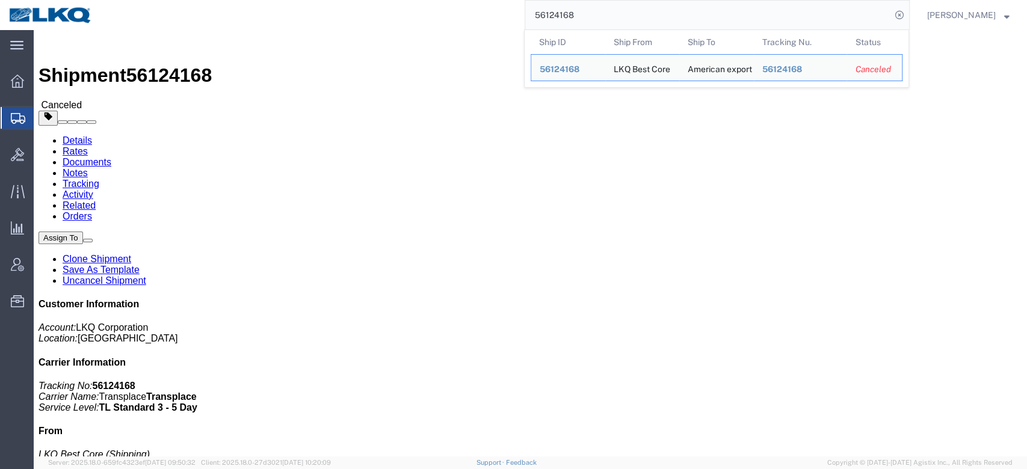
click at [596, 8] on input "56124168" at bounding box center [708, 15] width 366 height 29
paste input "700524"
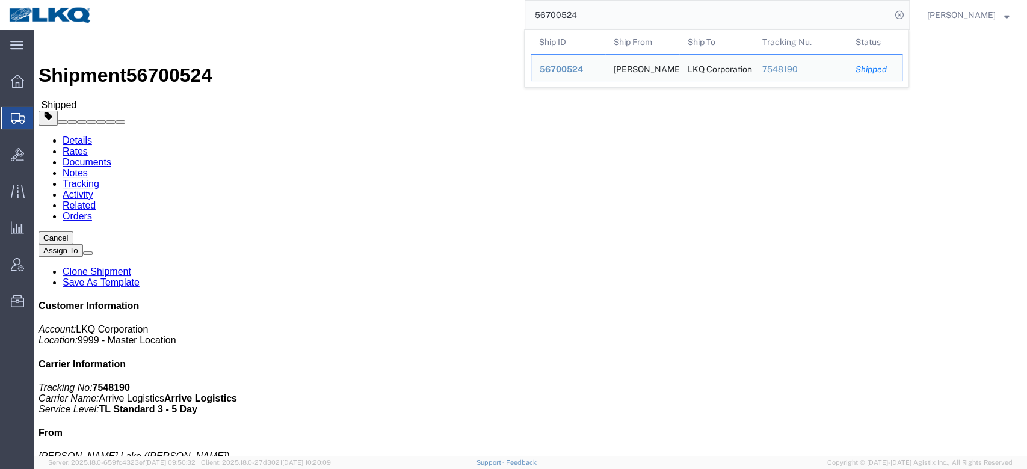
click at [584, 26] on input "56700524" at bounding box center [708, 15] width 366 height 29
paste input "686086"
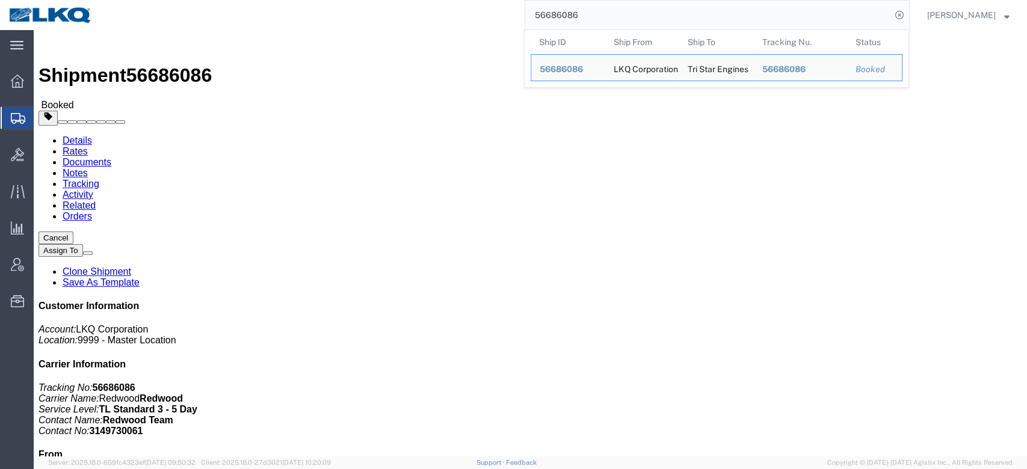
click at [578, 17] on input "56686086" at bounding box center [708, 15] width 366 height 29
paste input "5658462"
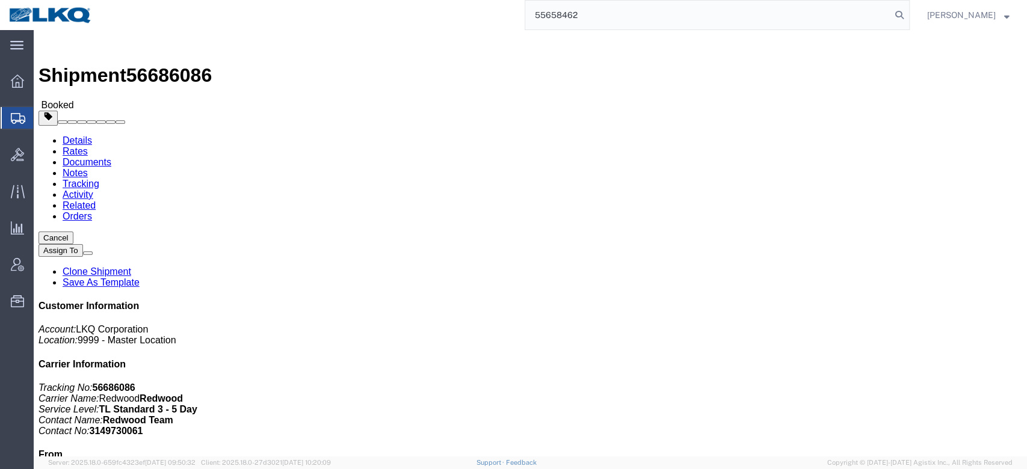
type input "55658462"
drag, startPoint x: 116, startPoint y: 83, endPoint x: 82, endPoint y: 52, distance: 45.6
click link "Rates"
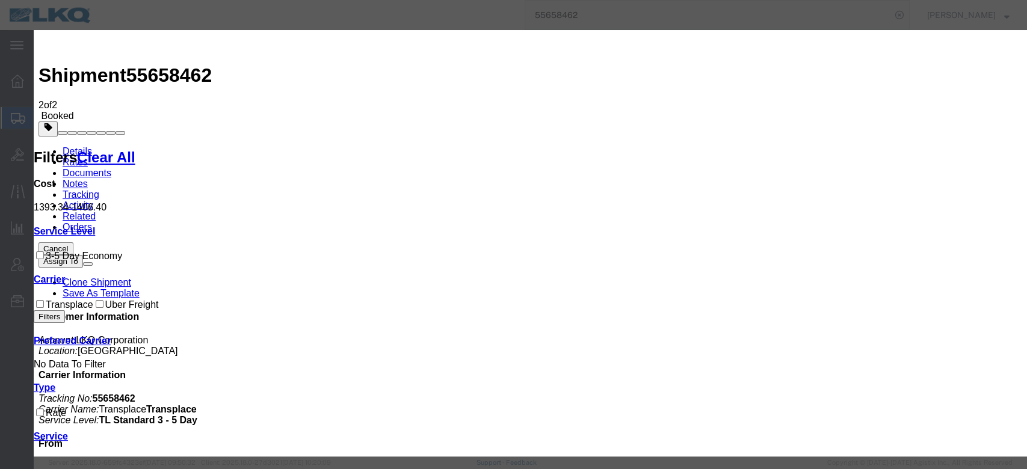
type input "1211.28"
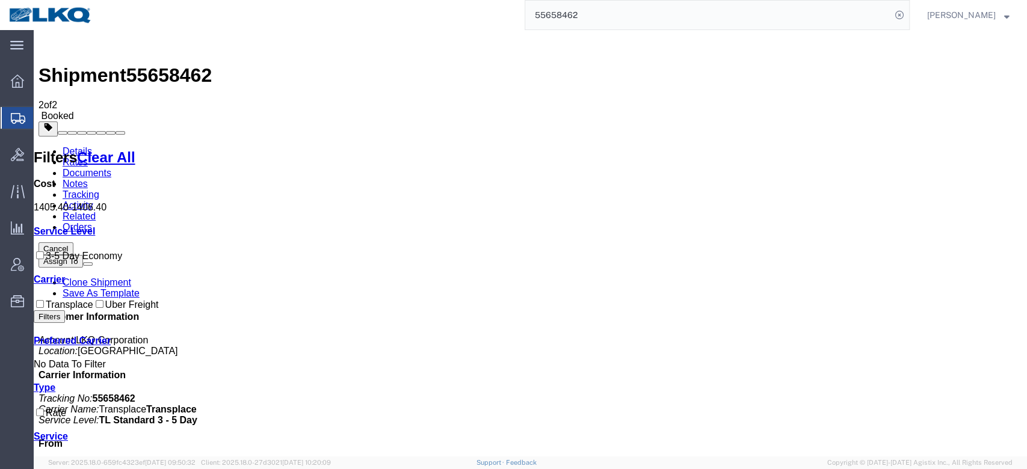
click at [573, 17] on input "55658462" at bounding box center [708, 15] width 366 height 29
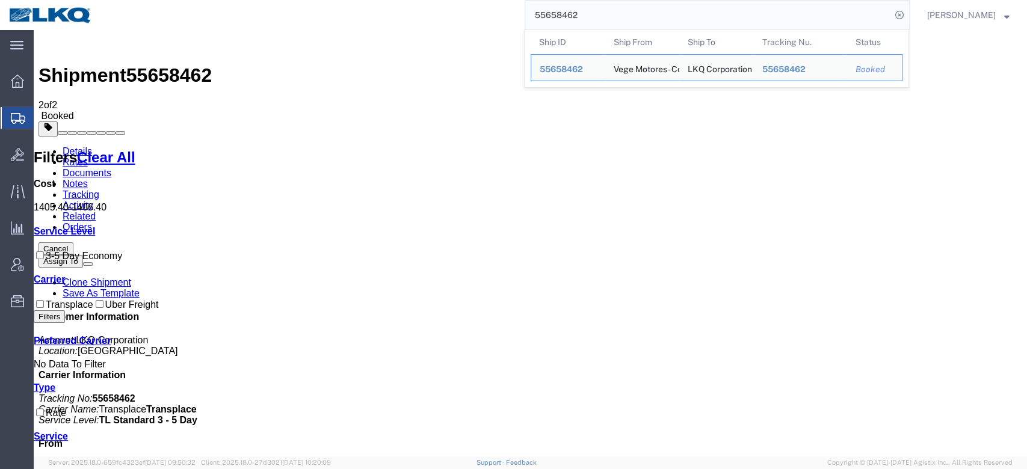
paste input "590499"
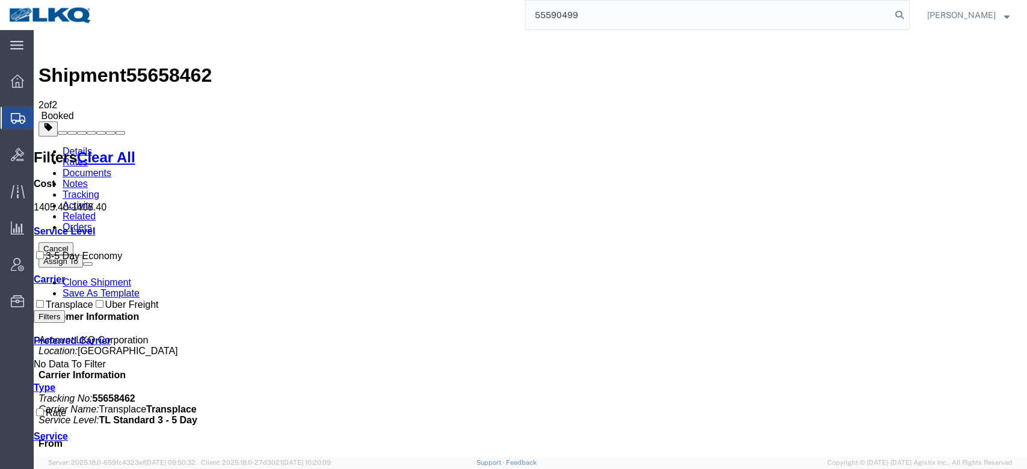
type input "55590499"
click at [908, 17] on icon at bounding box center [899, 15] width 17 height 17
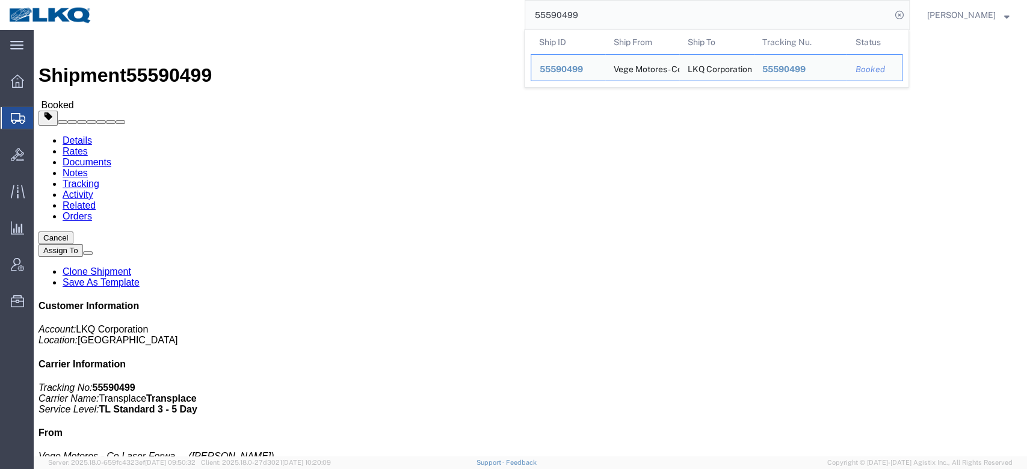
click link "Rates"
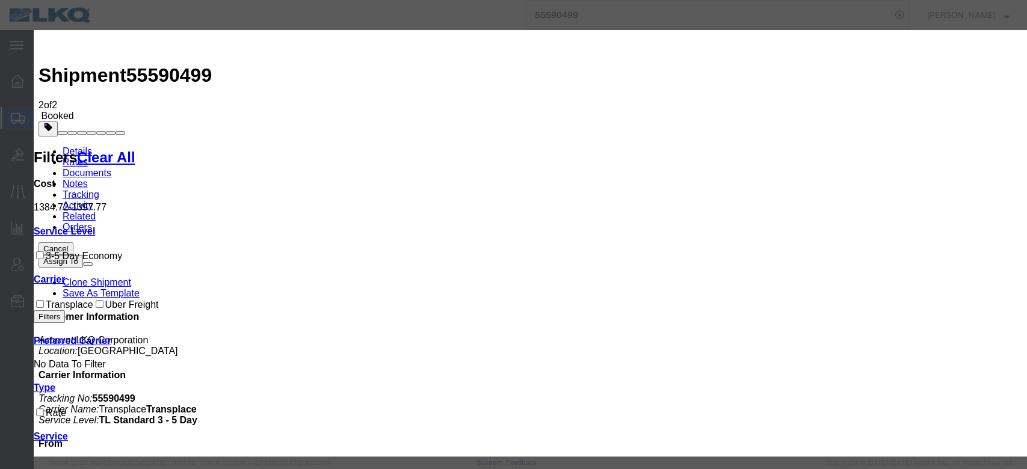
type input "1211.28"
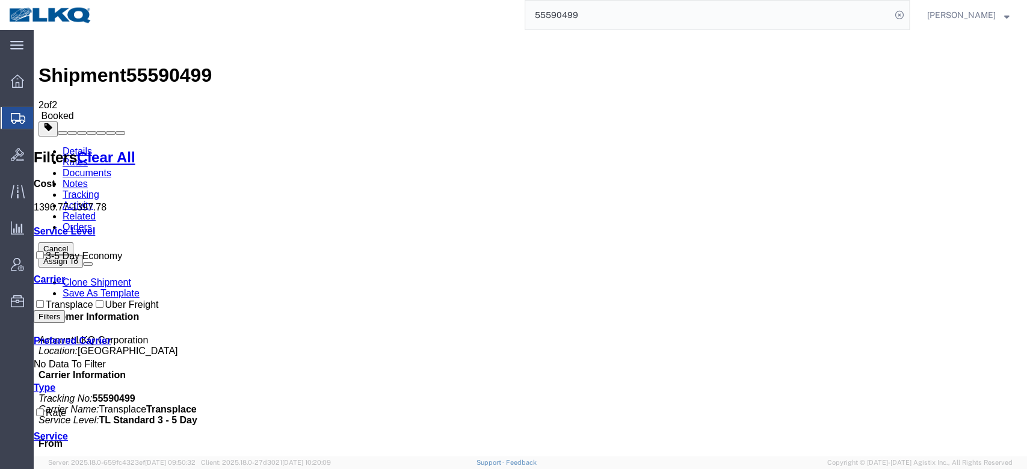
click at [636, 13] on input "55590499" at bounding box center [708, 15] width 366 height 29
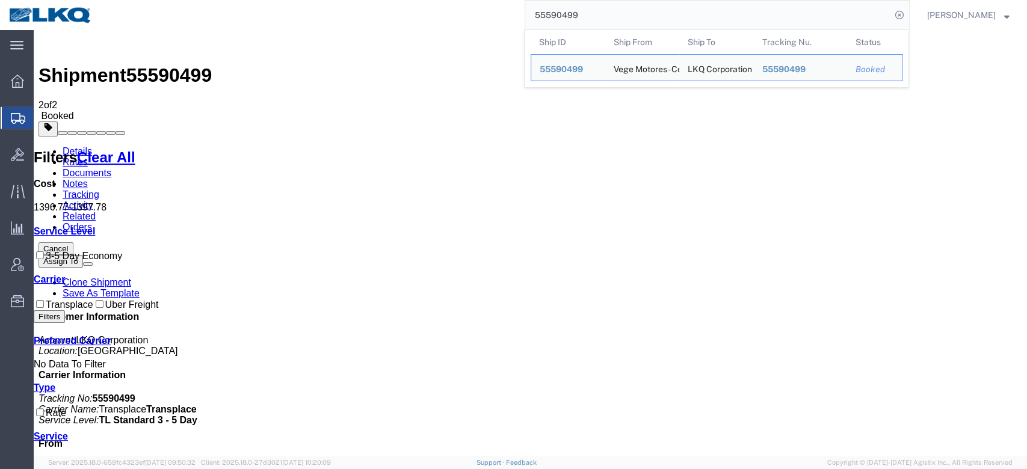
click at [636, 13] on input "55590499" at bounding box center [708, 15] width 366 height 29
paste input "701901"
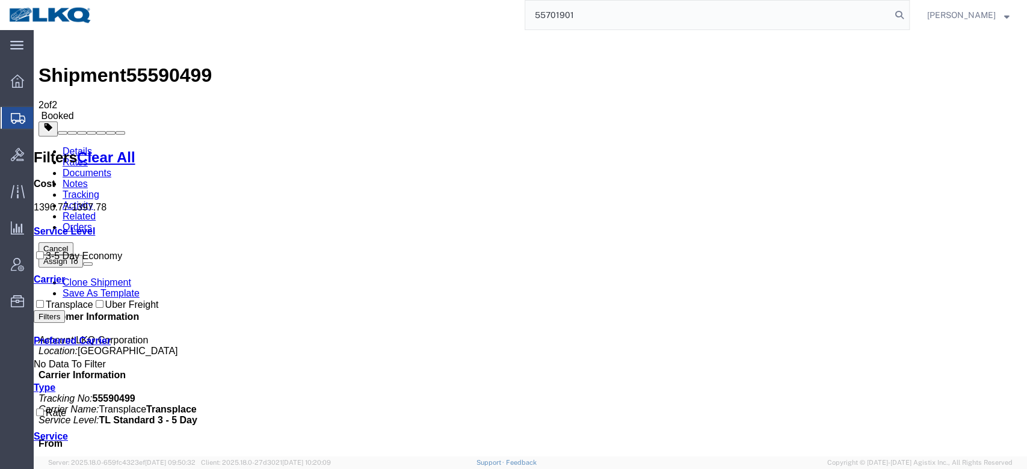
type input "55701901"
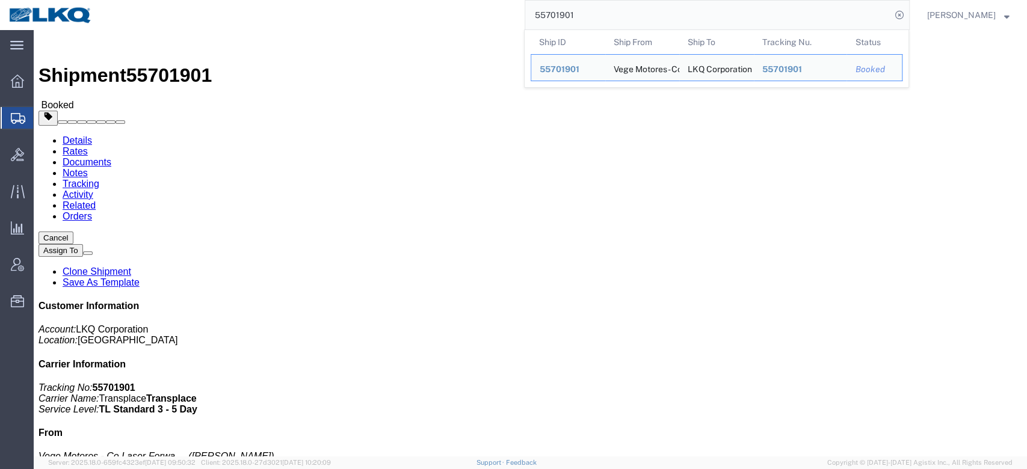
click link "Rates"
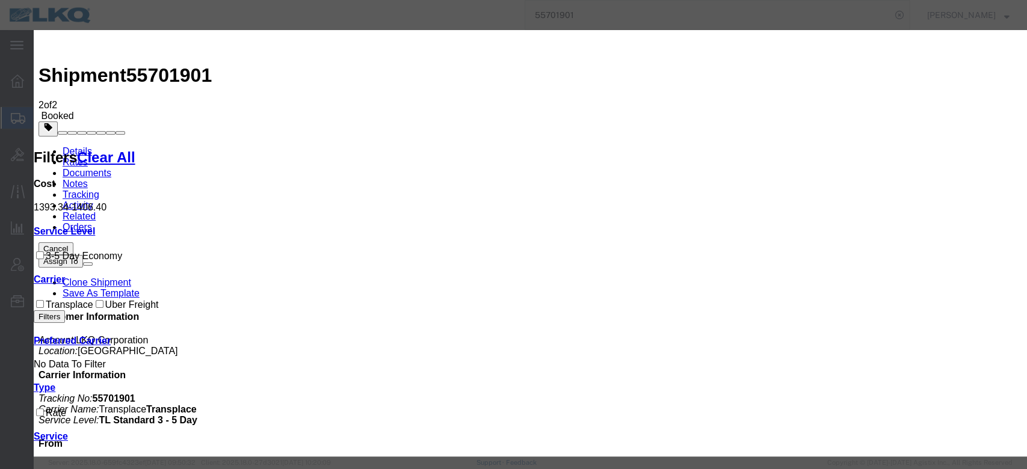
type input "1211.28"
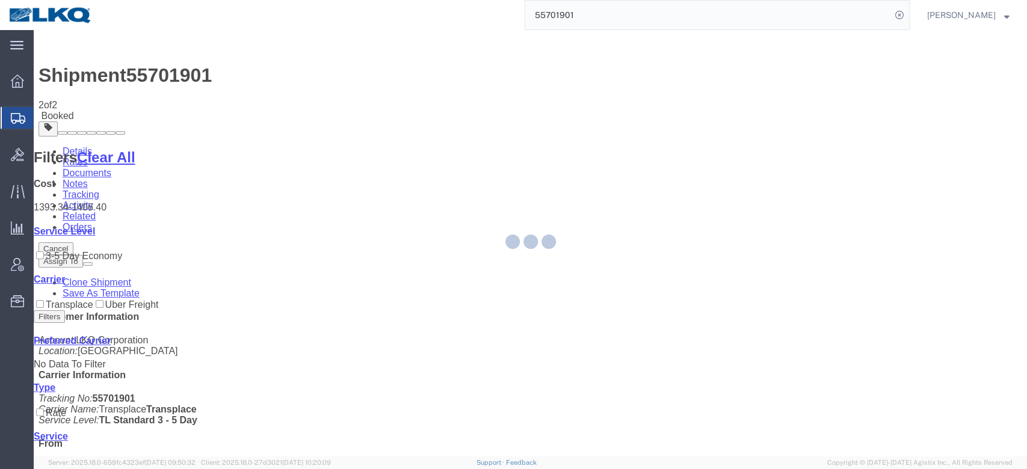
click at [586, 16] on input "55701901" at bounding box center [708, 15] width 366 height 29
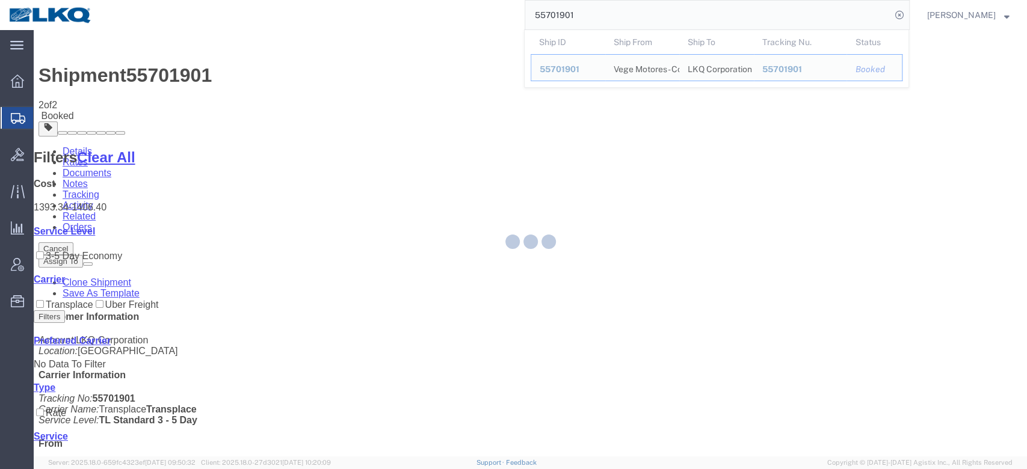
paste input "6163966"
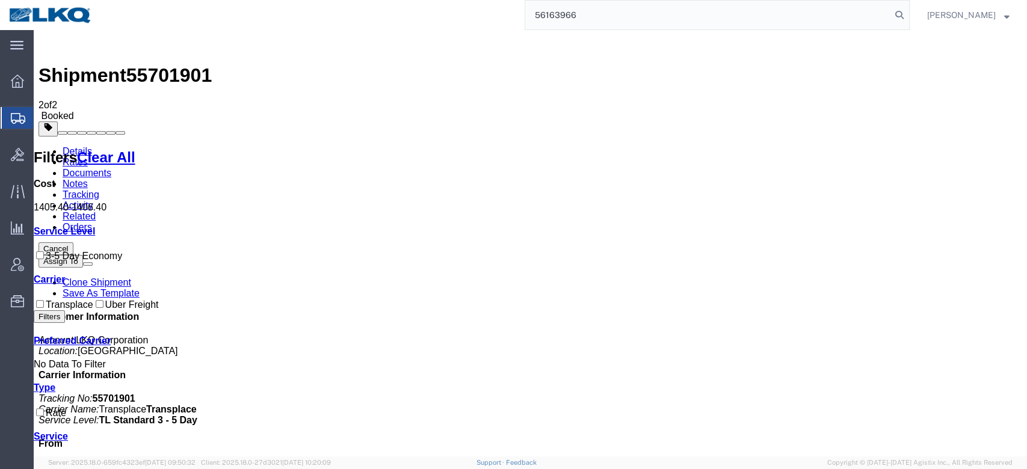
type input "56163966"
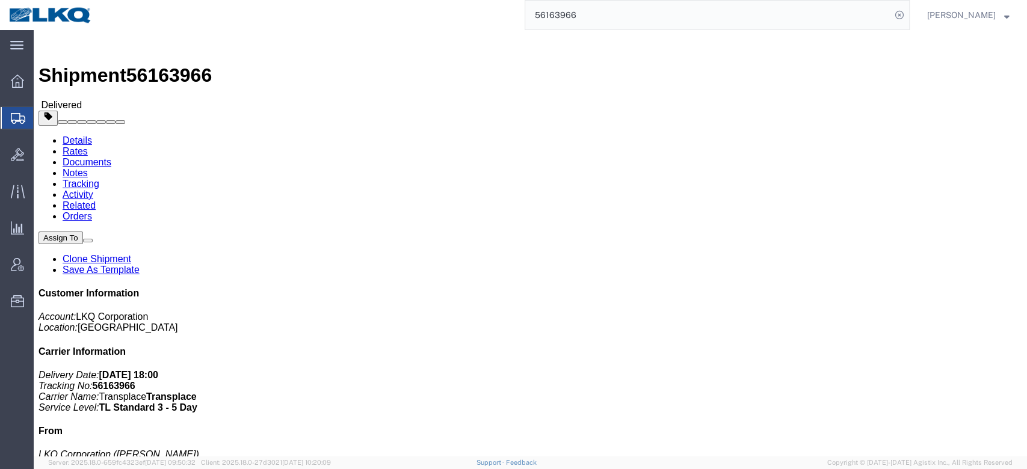
click link "Rates"
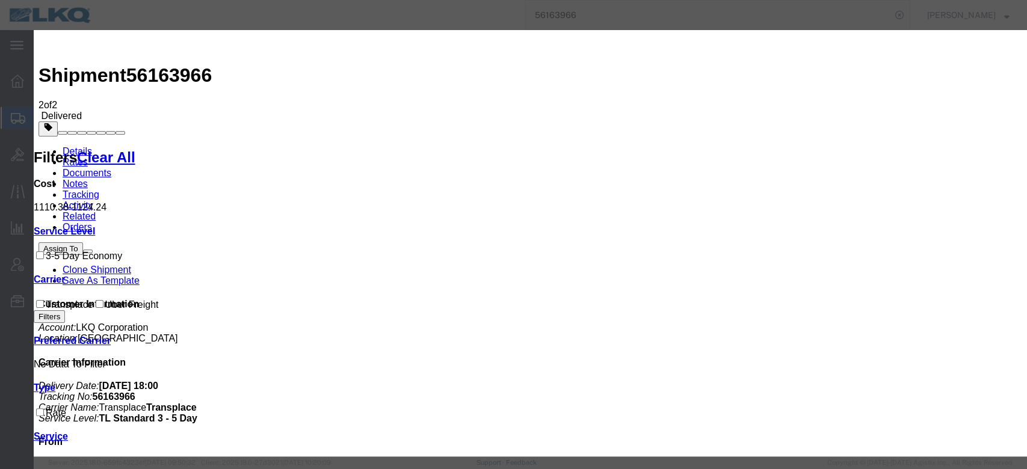
type input "1211.28"
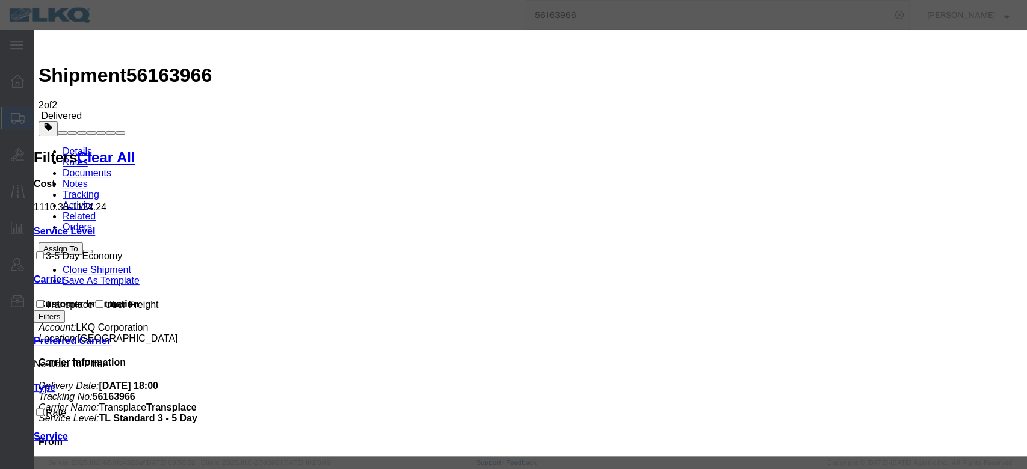
type input "2"
type input "928.82"
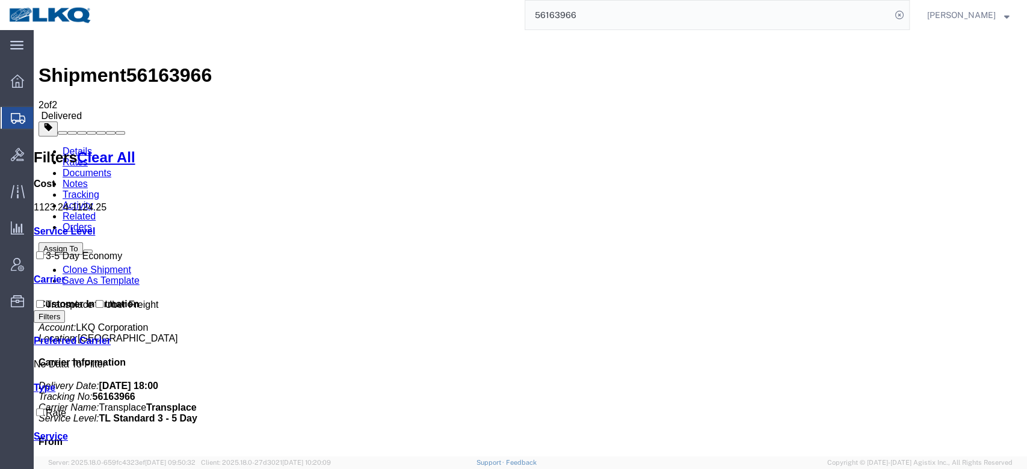
click at [648, 17] on input "56163966" at bounding box center [708, 15] width 366 height 29
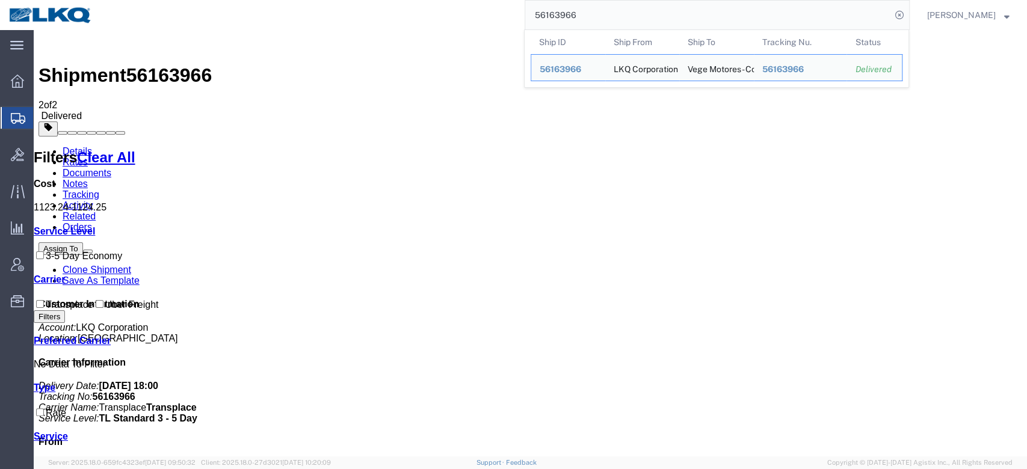
click at [648, 17] on input "56163966" at bounding box center [708, 15] width 366 height 29
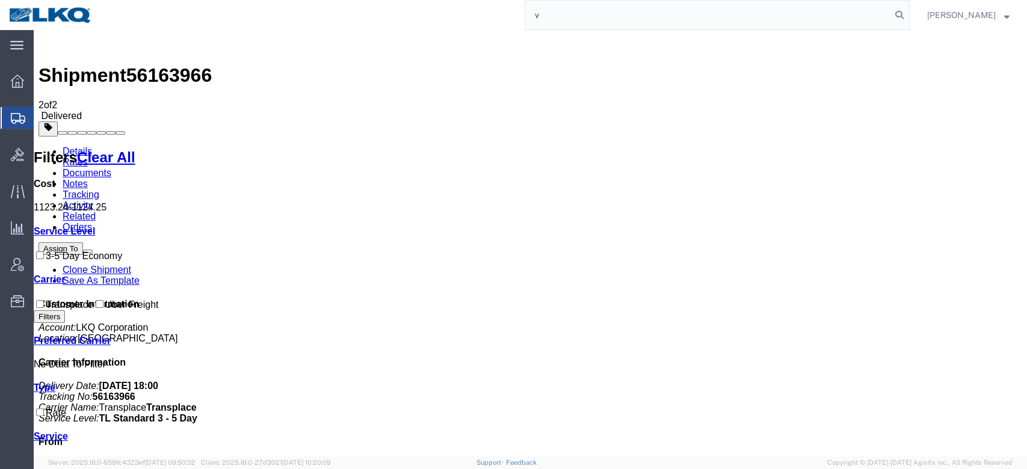
type input "v"
paste input "56736289"
type input "56736289"
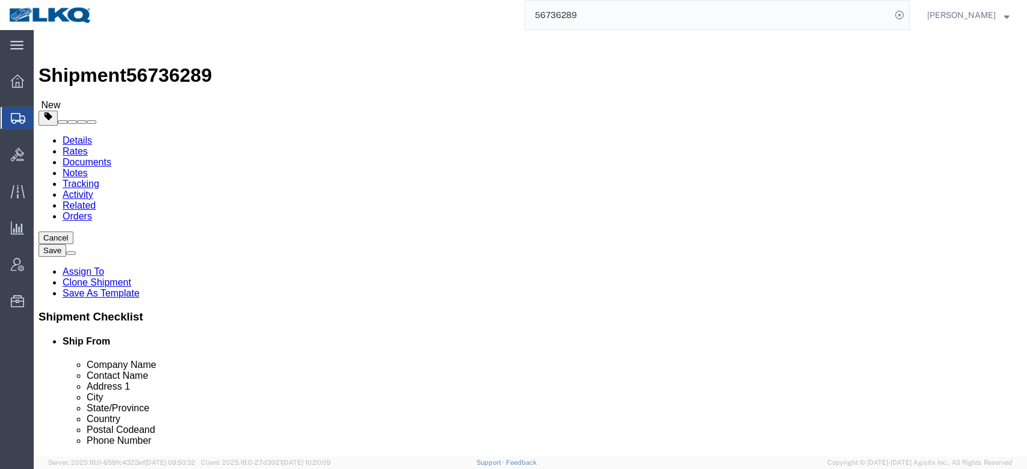
select select "27790"
select select "27854"
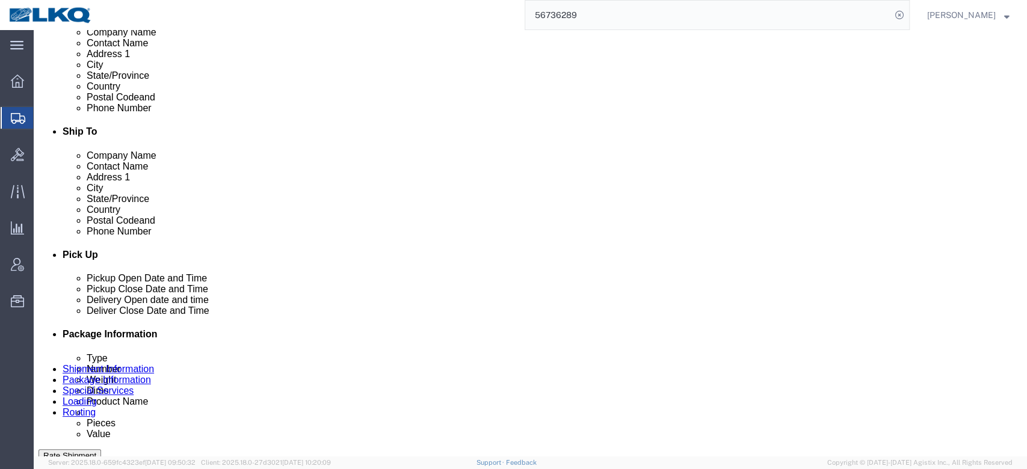
scroll to position [626, 0]
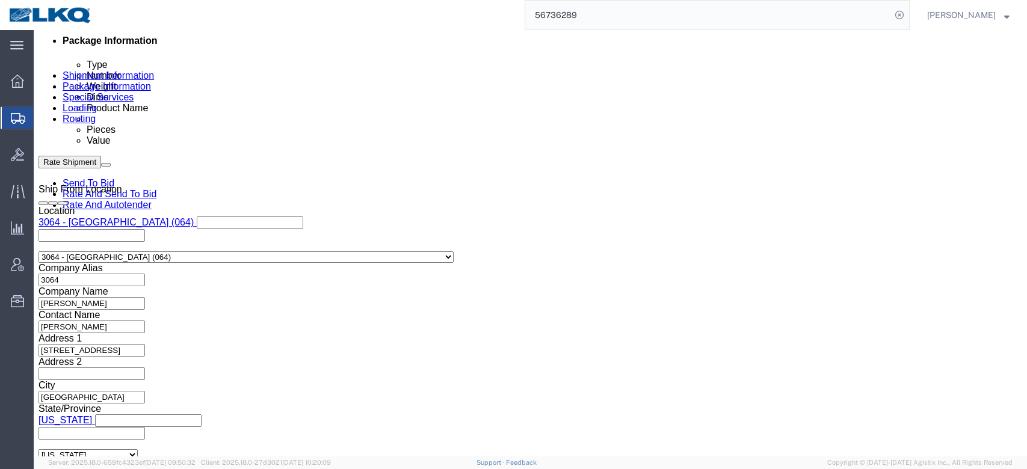
click div "Sep 11 2025 6:00 AM"
click div "References Add reference"
click div "Sep 11 2025 5:00 PM"
click div "Ship From Location Location 3064 - Atlanta GA (064) My Profile Location 1100 - …"
click div "Sep 10 2025 6:00 AM"
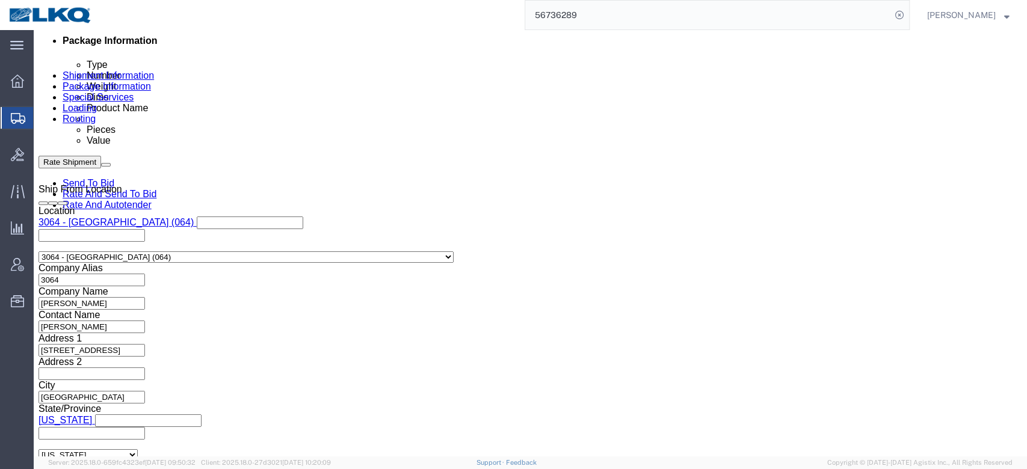
type input "7:00 AM"
click button "Apply"
click div "Sep 10 2025 5:00 PM"
type input "8:00 AM"
click button "Apply"
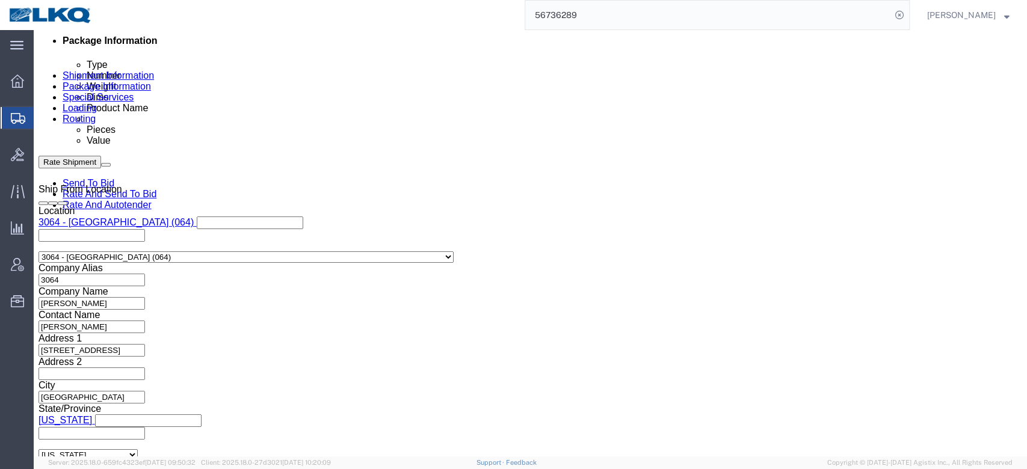
click div "Delivery Start Date Delivery Start Time Deliver Open Date and Time Sep 17 2025 …"
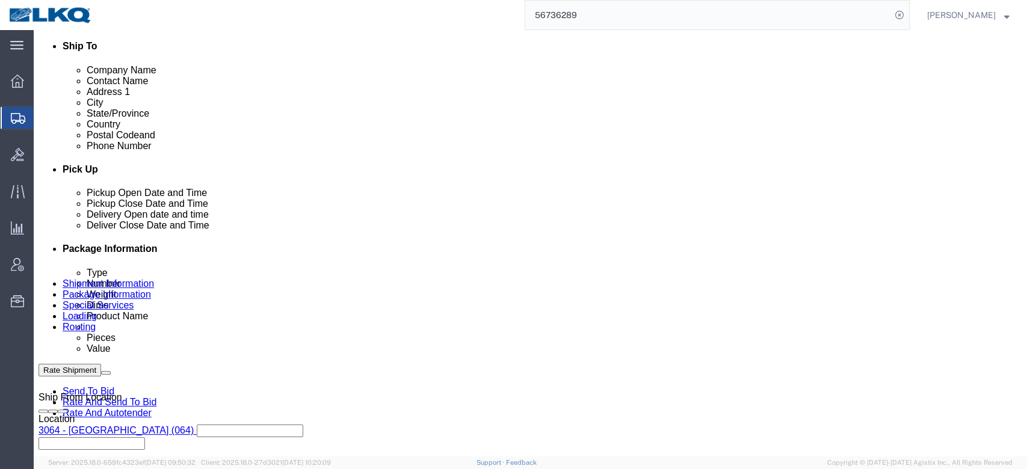
scroll to position [555, 0]
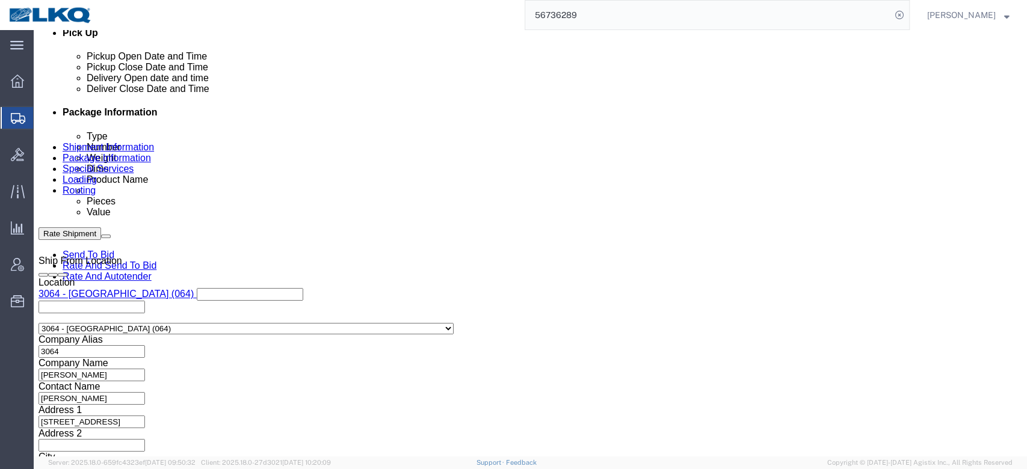
click div "Sep 17 2025 7:00 AM"
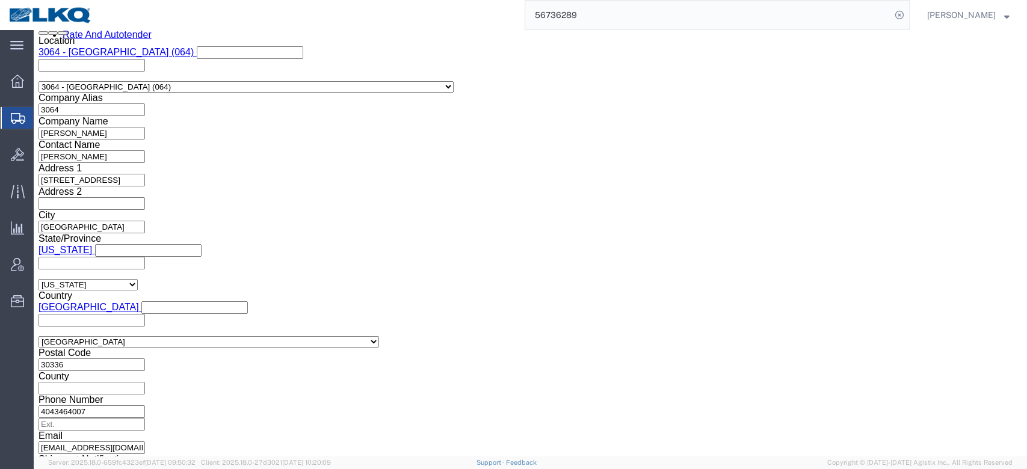
click div "Leg 1 Mode Select Air Less than Truckload Multi-Leg Ocean Freight Rail Small Pa…"
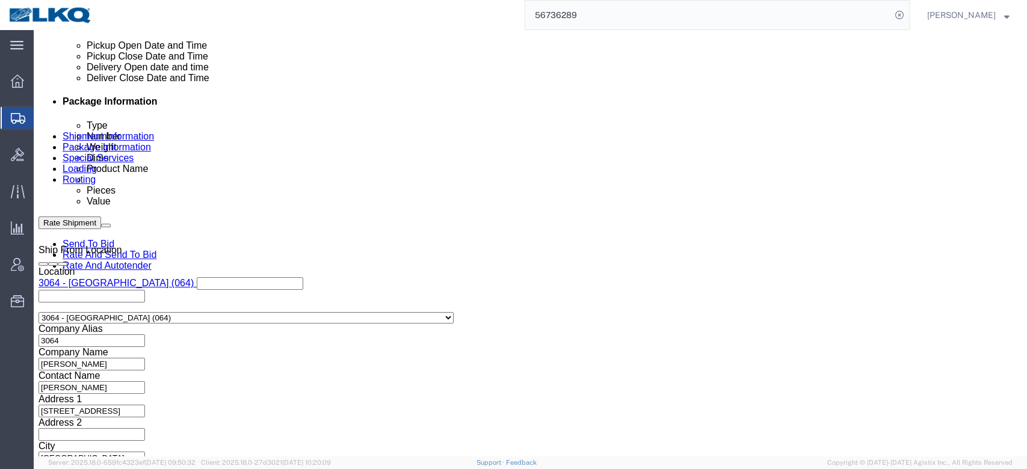
scroll to position [552, 0]
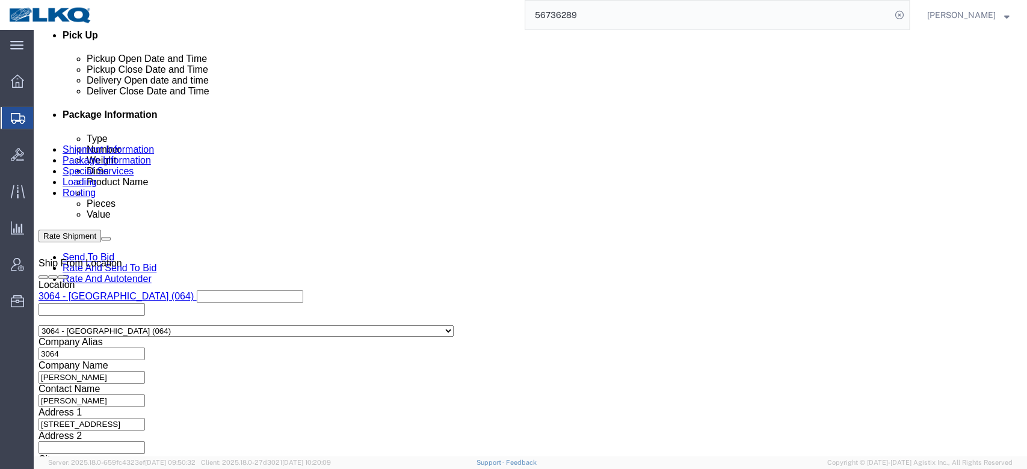
click div
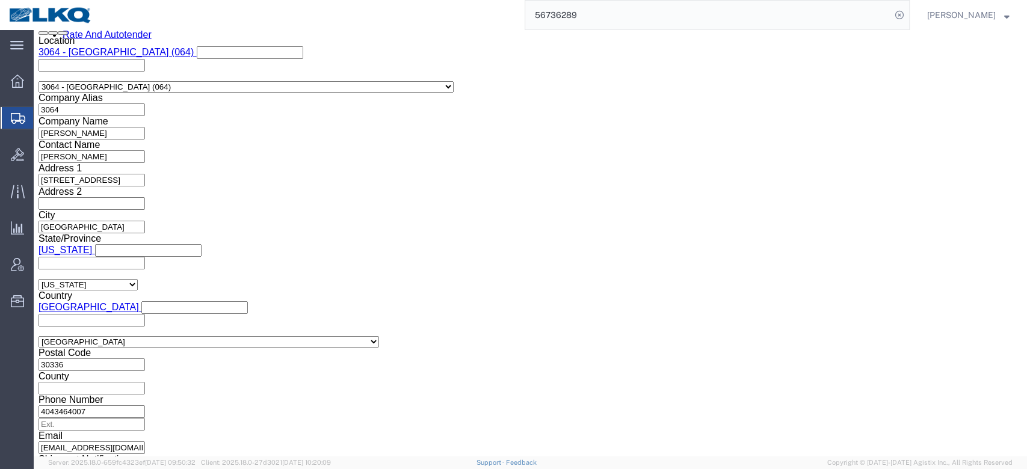
type input "12:00 PM"
click button "Apply"
click div "Shipping Mode (Optional) Add another leg"
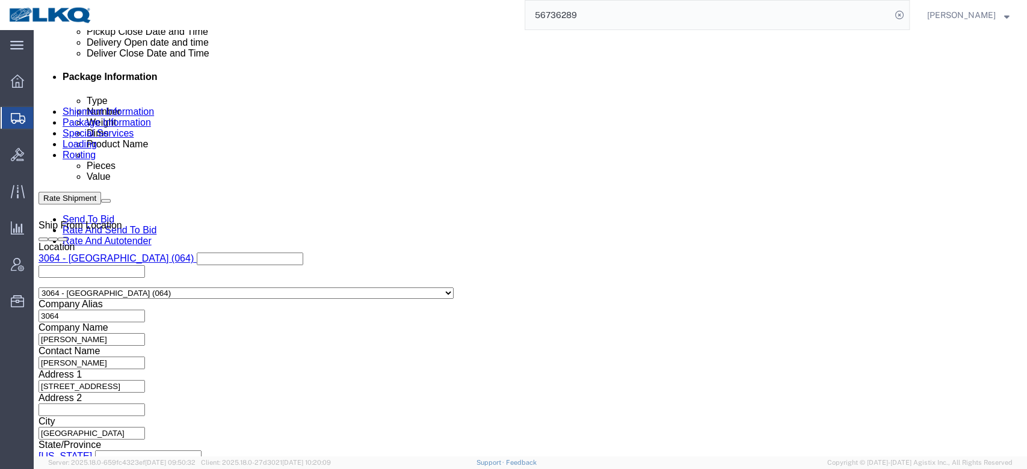
scroll to position [554, 0]
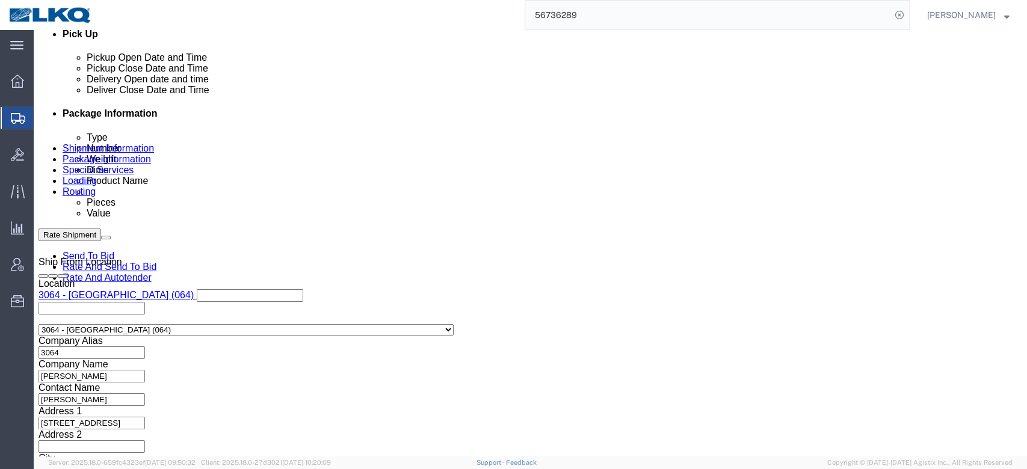
click input "x"
paste input "56736289"
type input "56736289"
click select "Select Account Type Activity ID Airline Appointment Number ASN Batch Request # …"
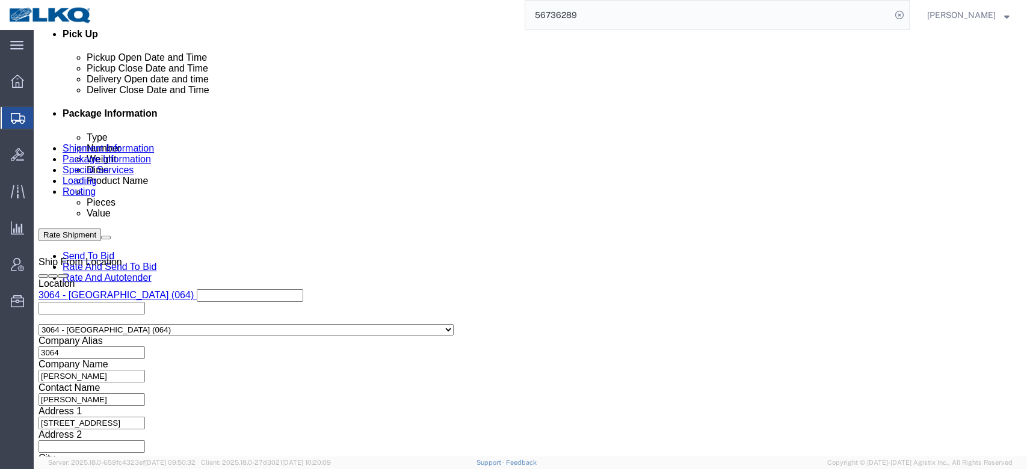
select select "GENERAL"
click select "Select Account Type Activity ID Airline Appointment Number ASN Batch Request # …"
type input "DROP TRAILER REQUIRED"
click div "References Add reference"
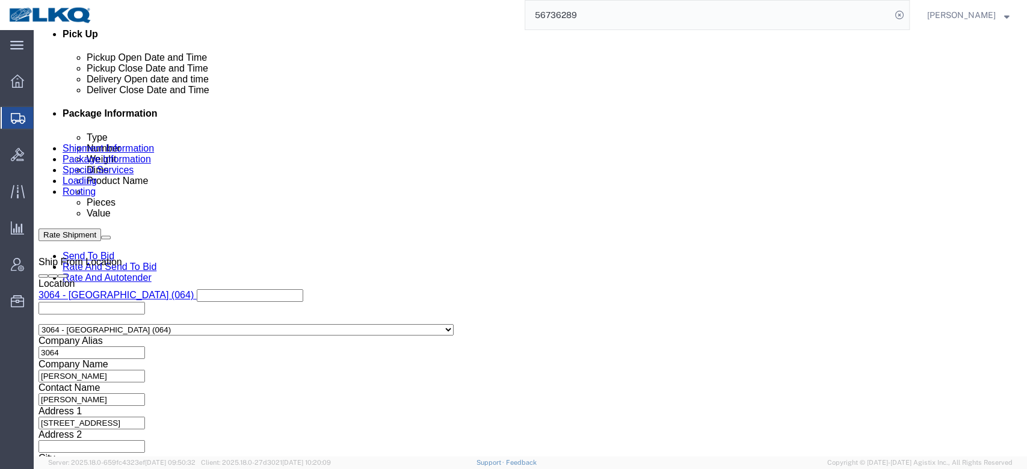
scroll to position [0, 0]
drag, startPoint x: 940, startPoint y: 43, endPoint x: 824, endPoint y: 48, distance: 116.2
click button "Save"
click link "Special Services"
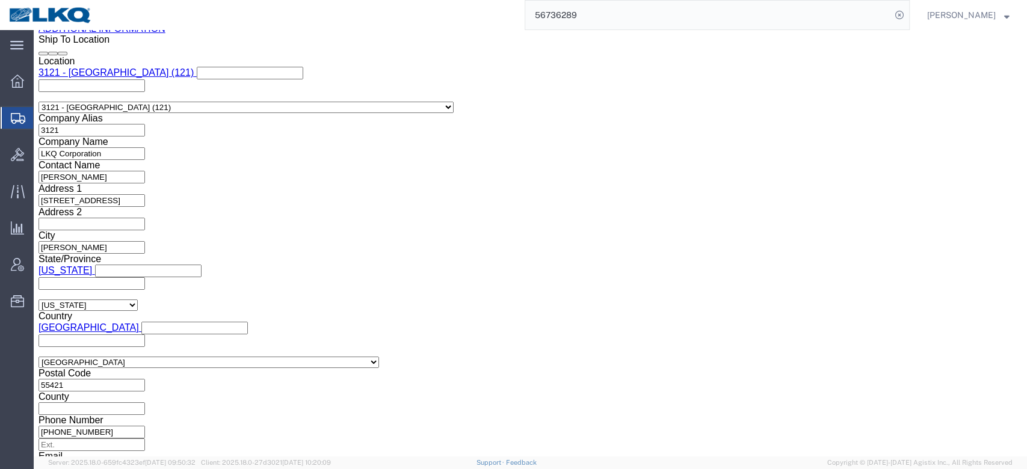
scroll to position [1426, 0]
click button "Upload"
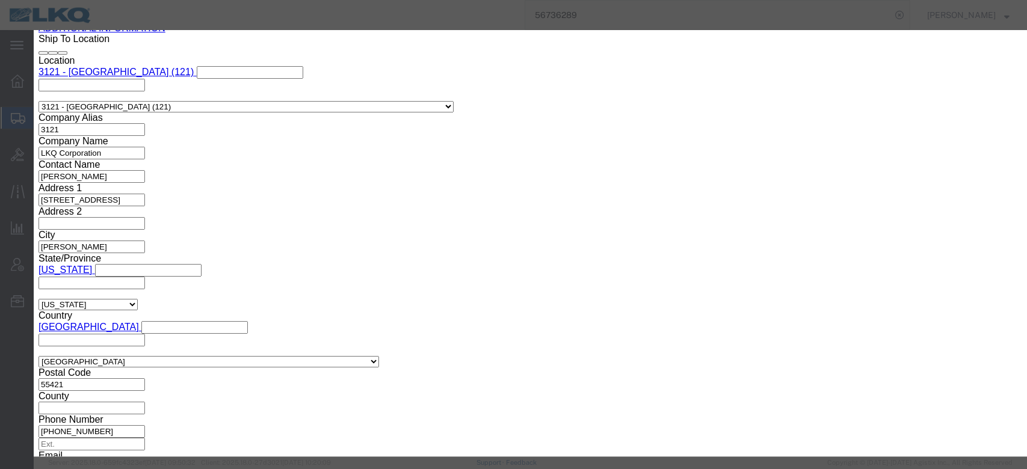
click button "Browse"
type input "C:\fakepath\Drop Trailer Required.jpg"
click input "Name"
click input "DROP TRAILER REQUIRED"
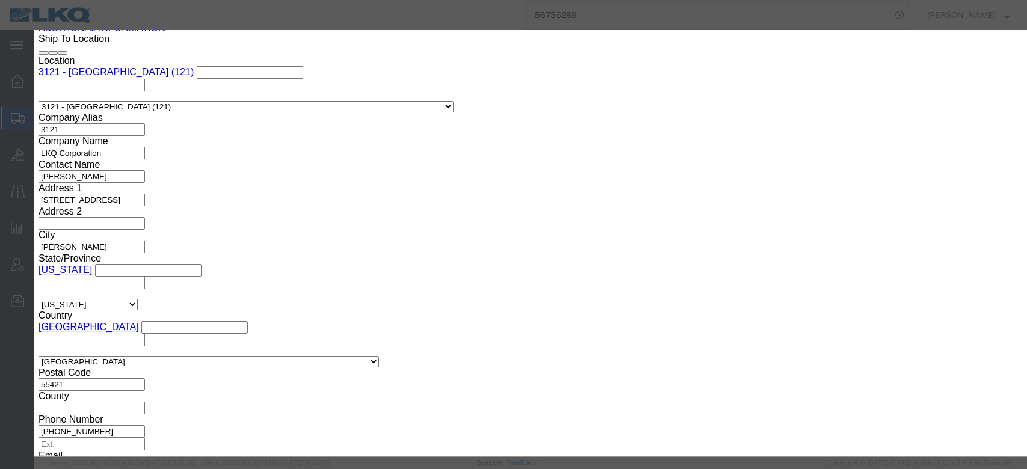
click input "DROP TRAILER REQUIRED"
type input "DROP TRAILER REQUIRED"
click input "Description"
paste input "DROP TRAILER REQUIRED"
type input "DROP TRAILER REQUIRED"
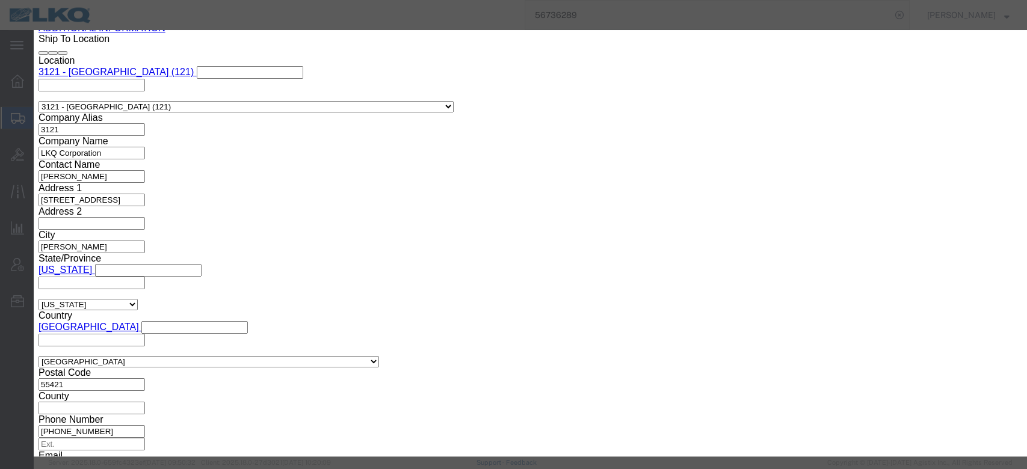
click button "Upload"
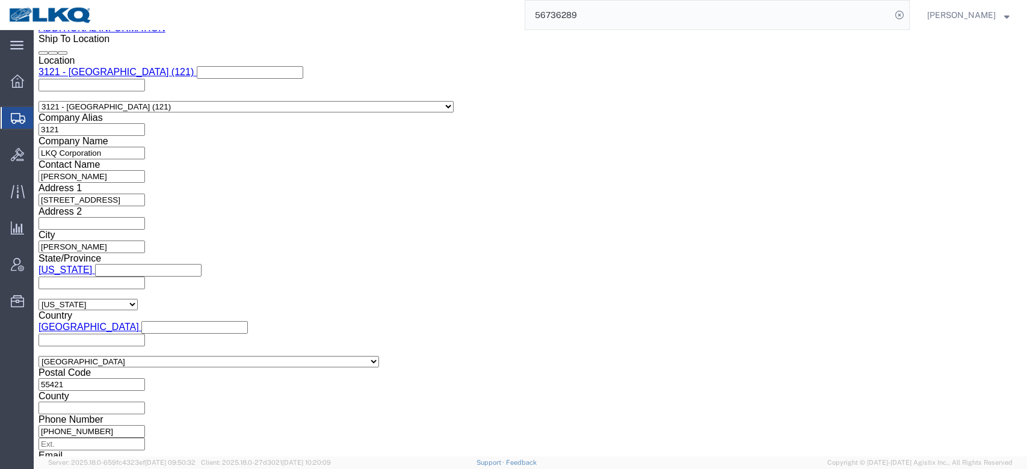
click link "Details"
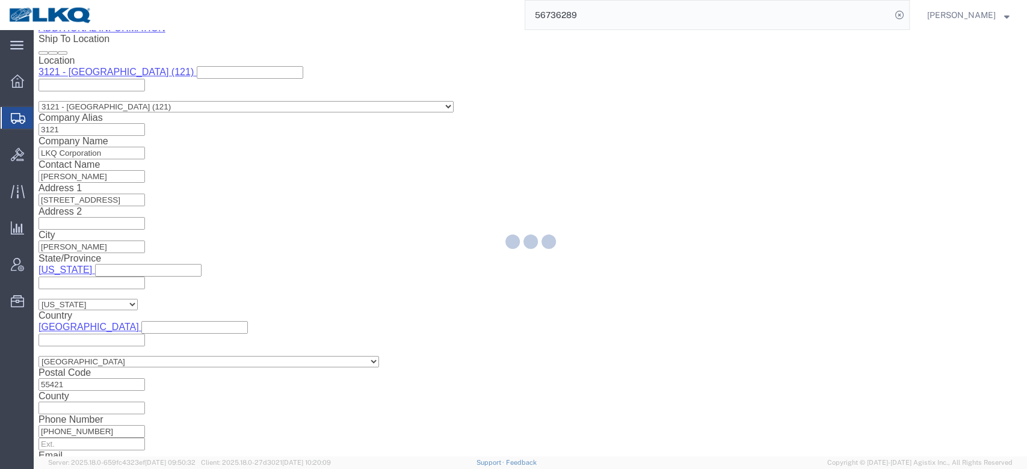
select select "27790"
select select "27854"
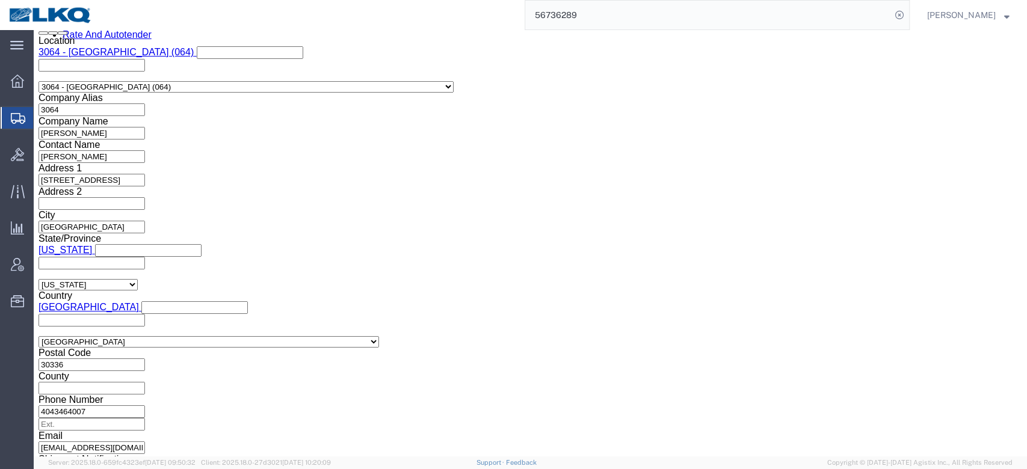
click icon
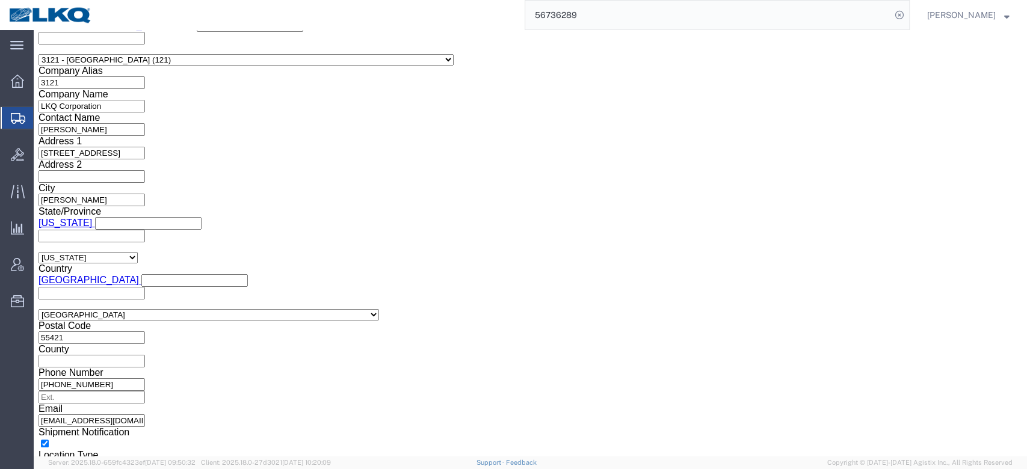
click input "checkbox"
checkbox input "true"
click link "Shipment Information"
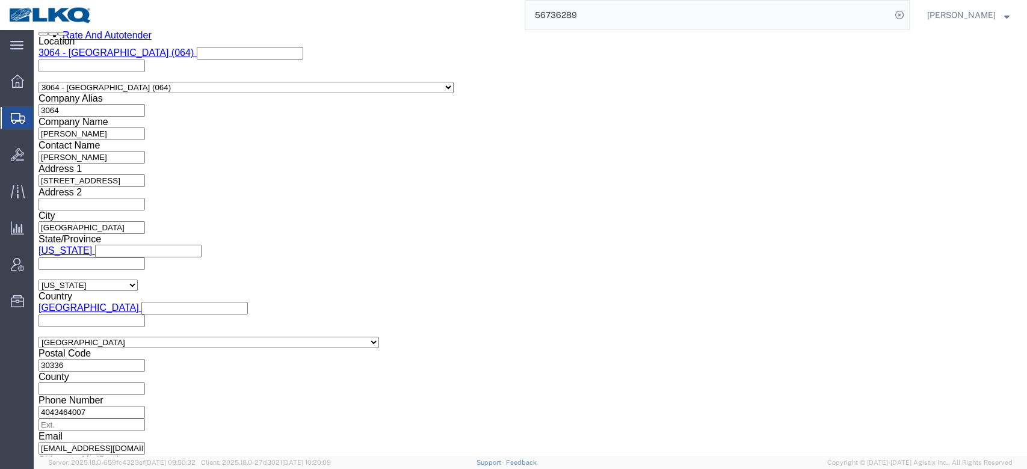
click button "Save"
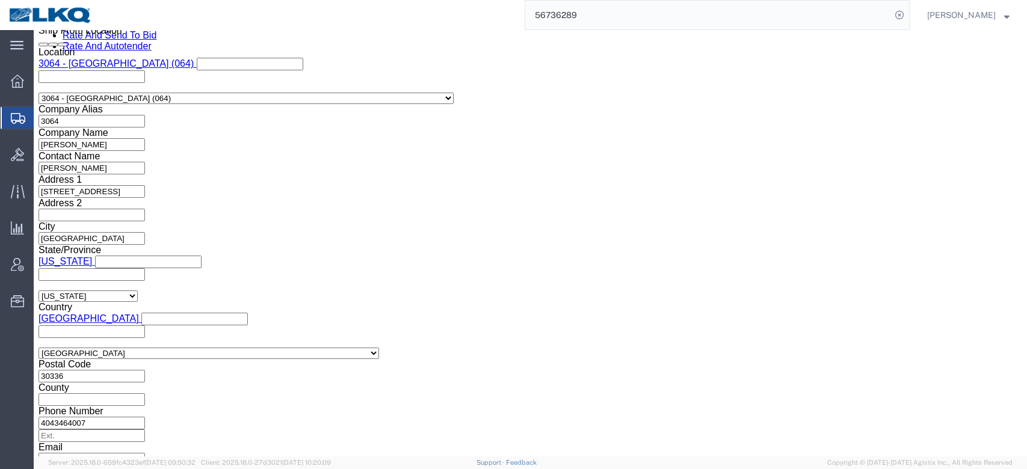
click span
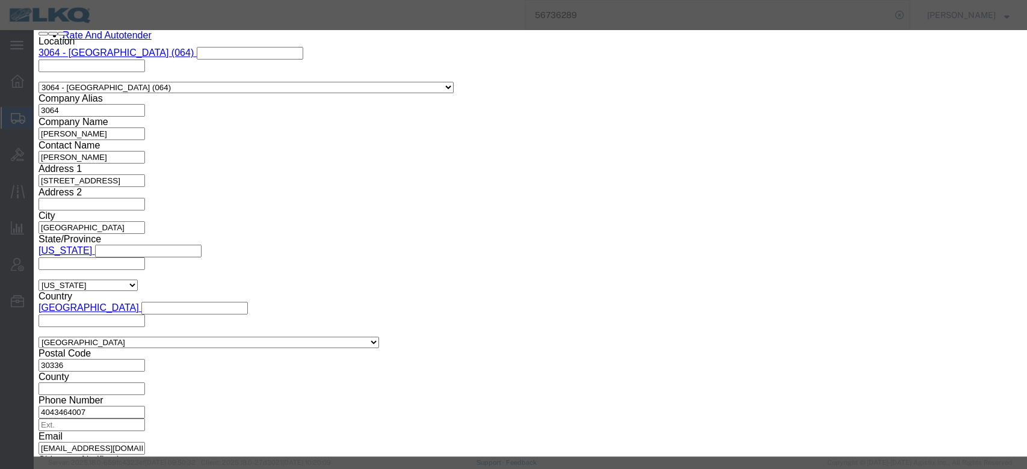
click select "Select Approval Bid Notes Carrier Change Notes Claim Notes Content Hazmat Notes…"
select select "BID_NOTES"
click select "Select Approval Bid Notes Carrier Change Notes Claim Notes Content Hazmat Notes…"
click select "Select Private to Account Private to Vendor Public"
select select "PUBLIC"
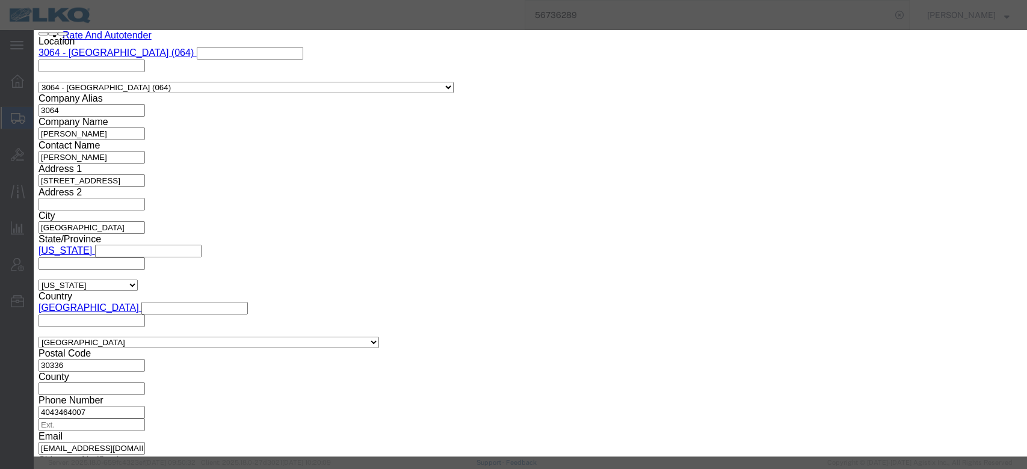
click select "Select Private to Account Private to Vendor Public"
click textarea
click textarea "TRAILER NEEDS DROPPED ON 9/10 BETWEEN 0700 - 0800 FULL TRAILER NEEDS PICKED UP …"
type textarea "TRAILER NEEDS DROPPED ON 9/10 BETWEEN 0700 - 0800 FULL TRAILER NEEDS PICKED UP …"
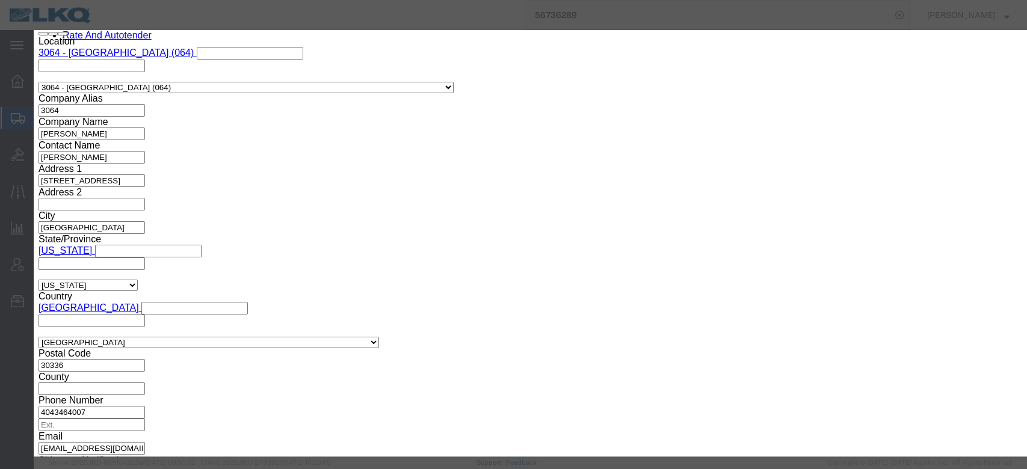
click button "Save"
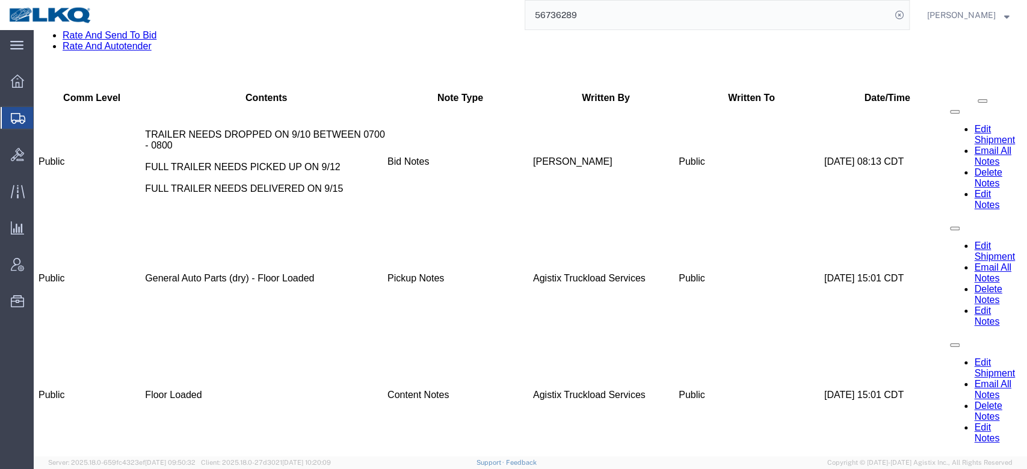
scroll to position [0, 0]
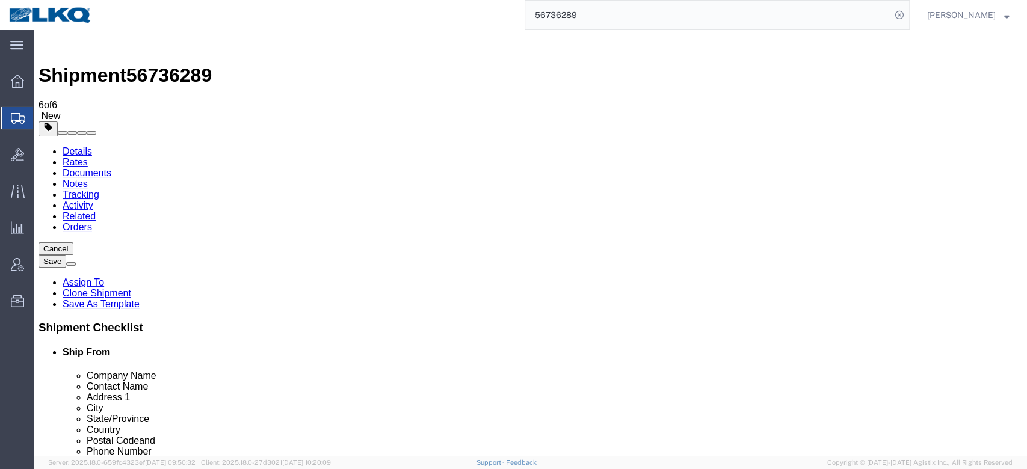
click at [86, 146] on link "Details" at bounding box center [77, 151] width 29 height 10
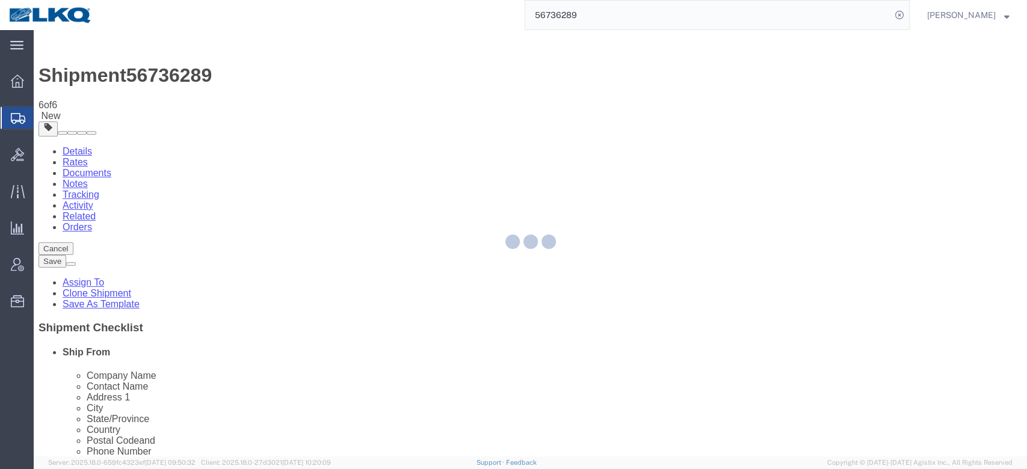
select select "27790"
select select "27854"
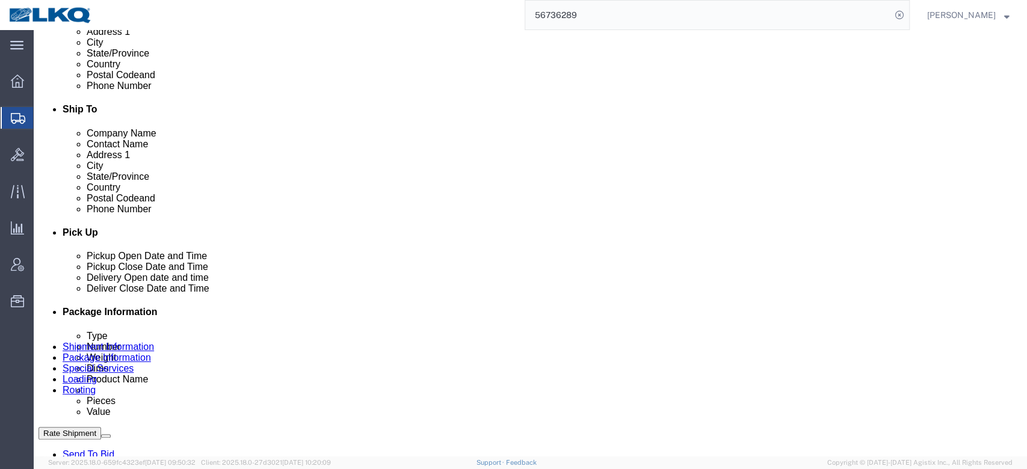
scroll to position [619, 0]
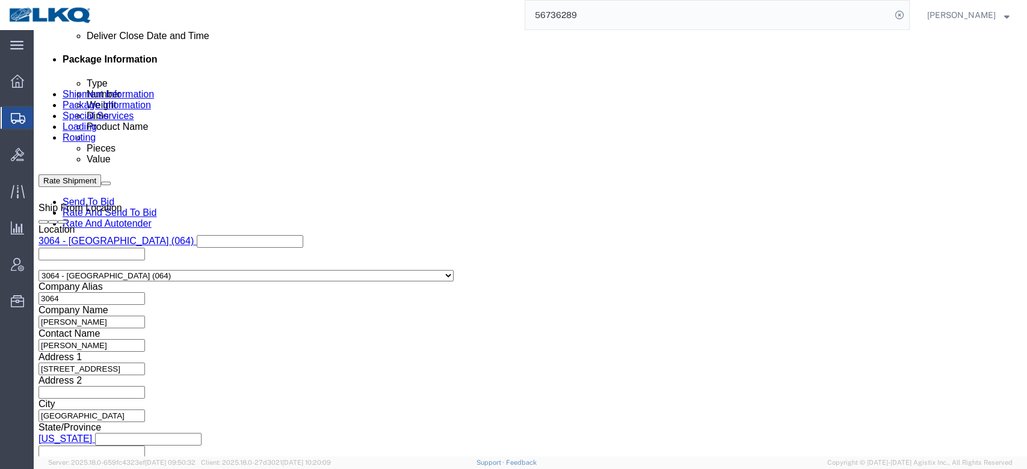
click div "Sep 17 2025 12:00 PM"
click div "Sep 12 2025 7:00 AM"
click div "Pickup Date: Pickup Start Date Pickup Start Time Pickup Open Date and Time Sep …"
click div "Sep 10 2025 8:00 AM"
click div "Ship From Location Location 3064 - Atlanta GA (064) Select My Profile Location …"
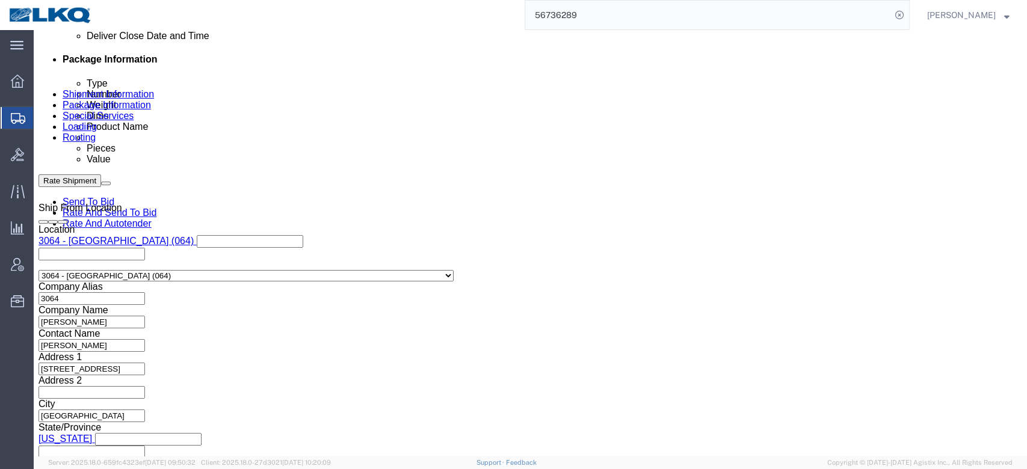
click div "Sep 10 2025 7:00 AM"
click div "References Add reference"
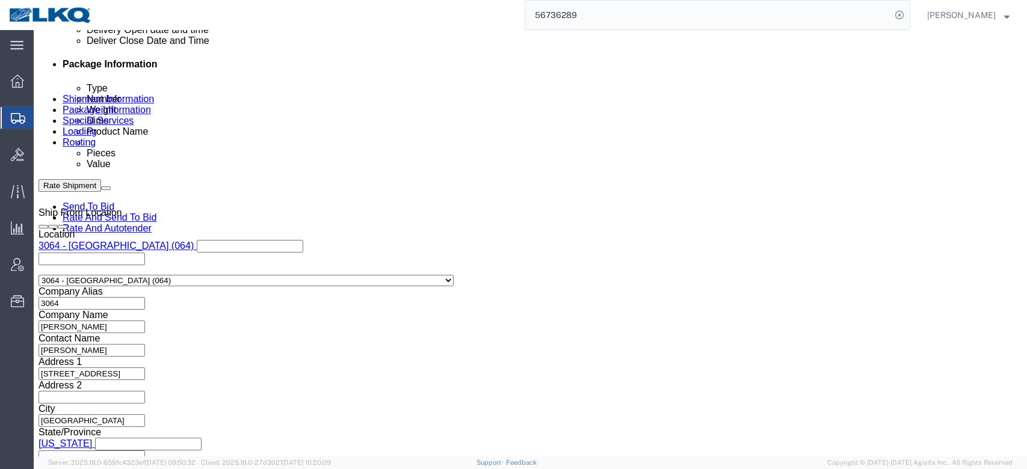
scroll to position [559, 0]
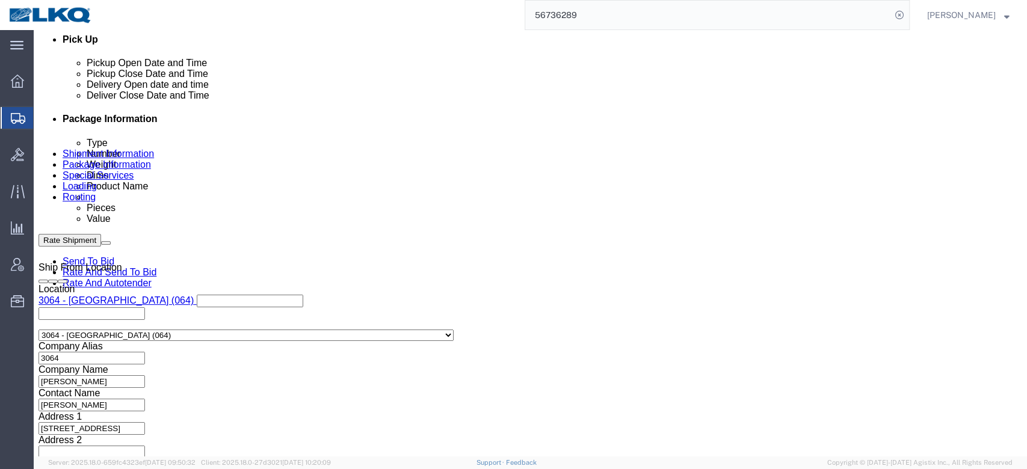
click div "Sep 12 2025 7:00 AM"
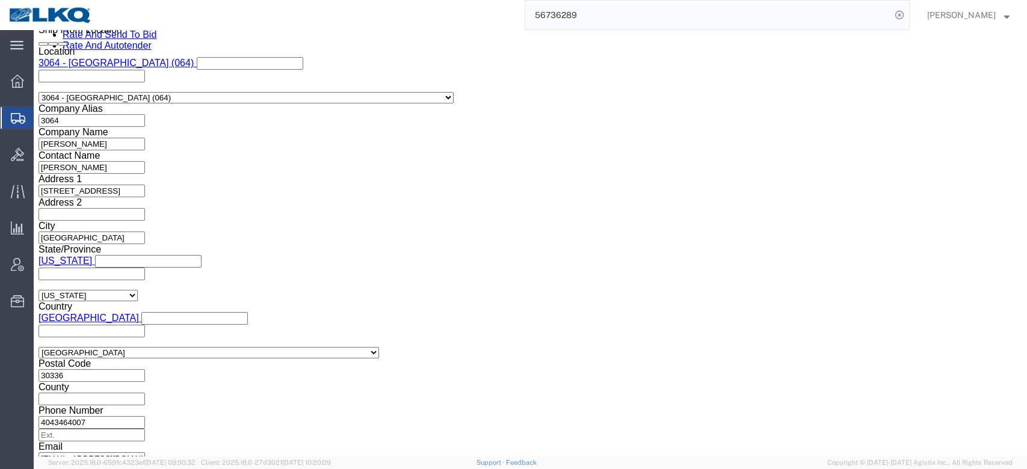
click div "Ship From Location Location 3064 - Atlanta GA (064) Select My Profile Location …"
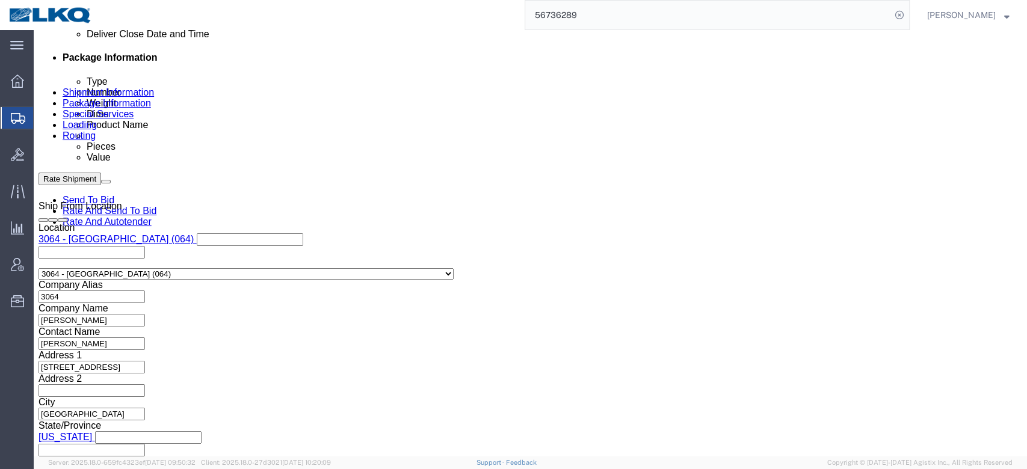
click div "Pickup Date: Pickup Start Date Pickup Start Time Pickup Open Date and Time Sep …"
click button "Save"
type button "Save"
click ul "Send To Bid Rate And Send To Bid Rate And Autotender"
click link "Send To Bid"
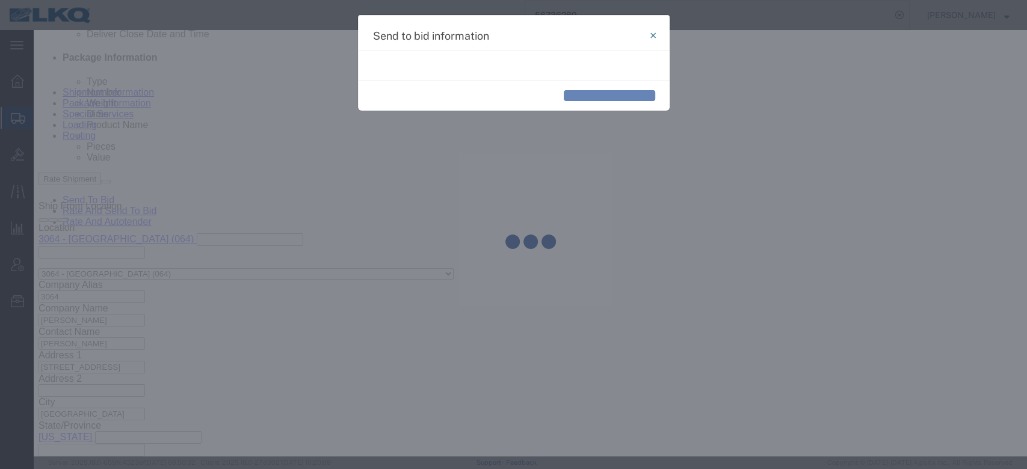
select select "TL"
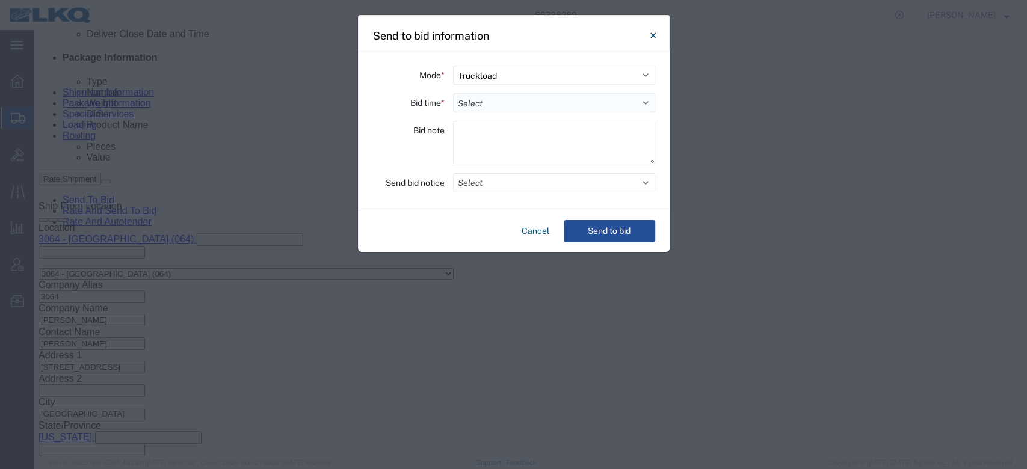
click at [524, 112] on select "Select 30 Min (Rush) 1 Hour (Rush) 2 Hours (Rush) 4 Hours (Rush) 8 Hours (Rush)…" at bounding box center [554, 102] width 202 height 19
select select "24"
click at [453, 93] on select "Select 30 Min (Rush) 1 Hour (Rush) 2 Hours (Rush) 4 Hours (Rush) 8 Hours (Rush)…" at bounding box center [554, 102] width 202 height 19
click at [481, 188] on button "Select" at bounding box center [554, 182] width 202 height 19
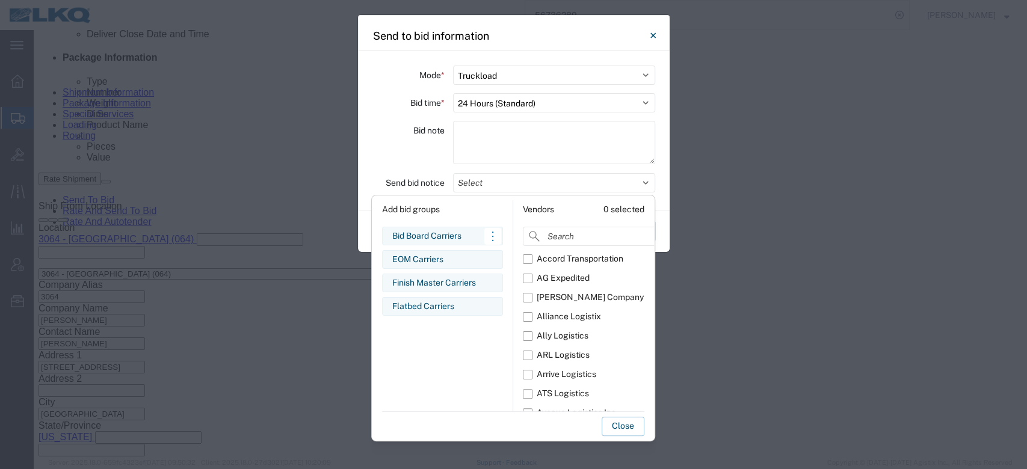
click at [443, 233] on div "Bid Board Carriers" at bounding box center [442, 236] width 100 height 13
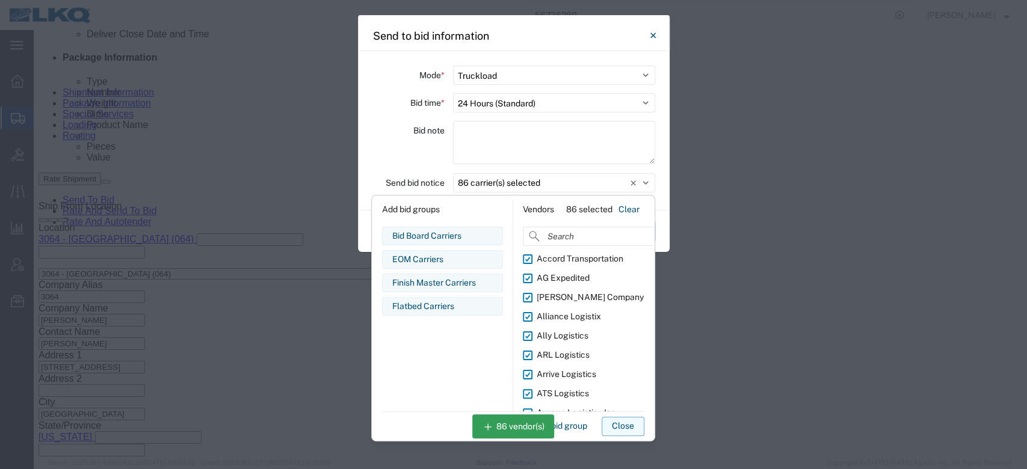
click at [629, 433] on button "Close" at bounding box center [623, 426] width 43 height 19
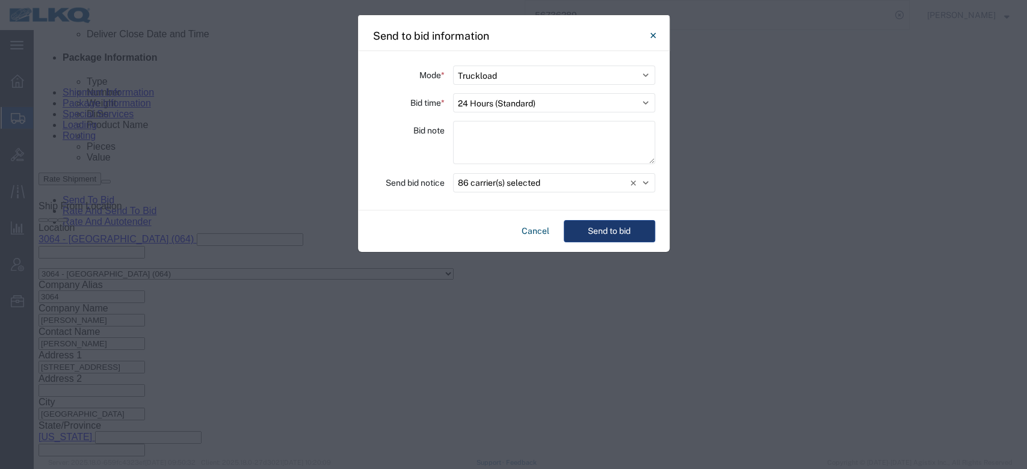
click at [610, 242] on div "Cancel Send to bid" at bounding box center [514, 232] width 312 height 42
click at [610, 240] on button "Send to bid" at bounding box center [609, 231] width 91 height 22
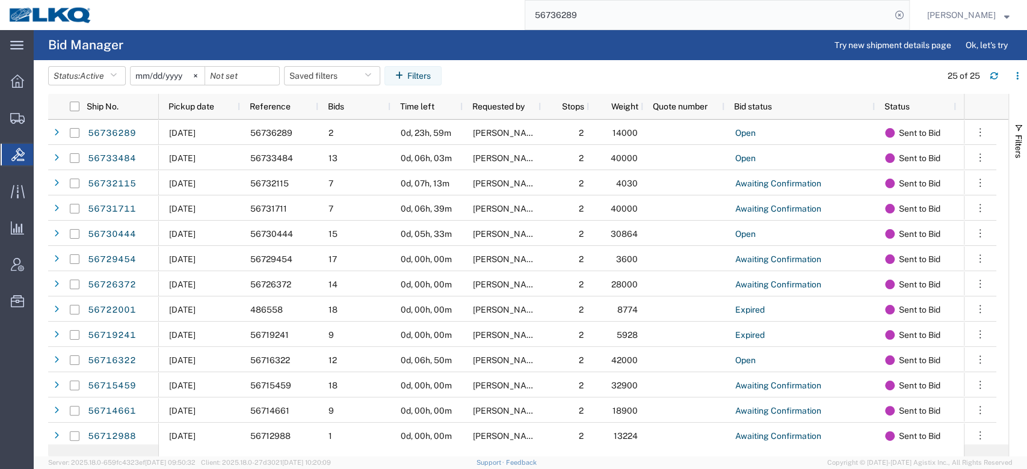
click at [578, 8] on input "56736289" at bounding box center [708, 15] width 366 height 29
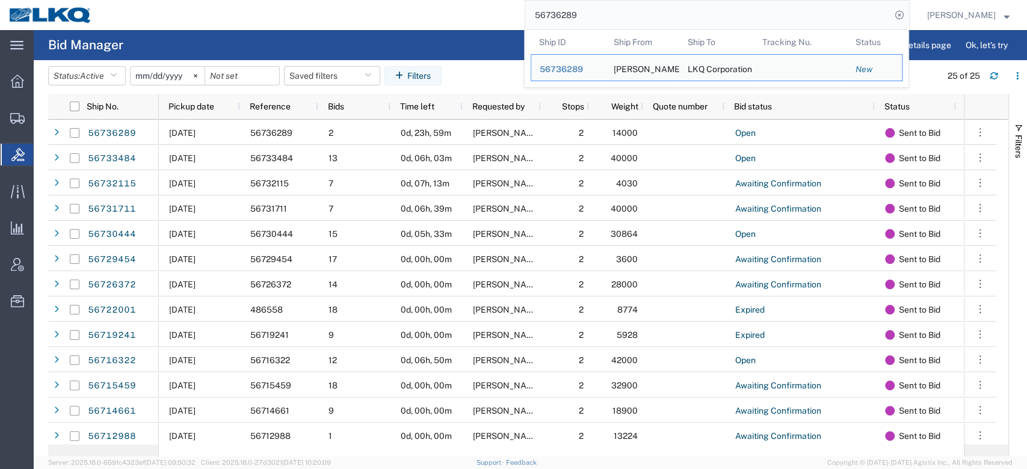
click at [578, 8] on input "56736289" at bounding box center [708, 15] width 366 height 29
paste input "516"
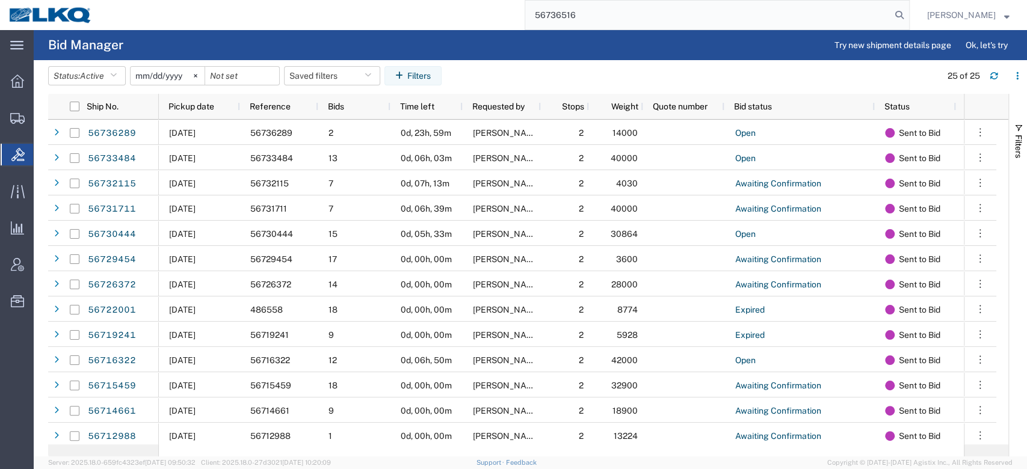
type input "56736516"
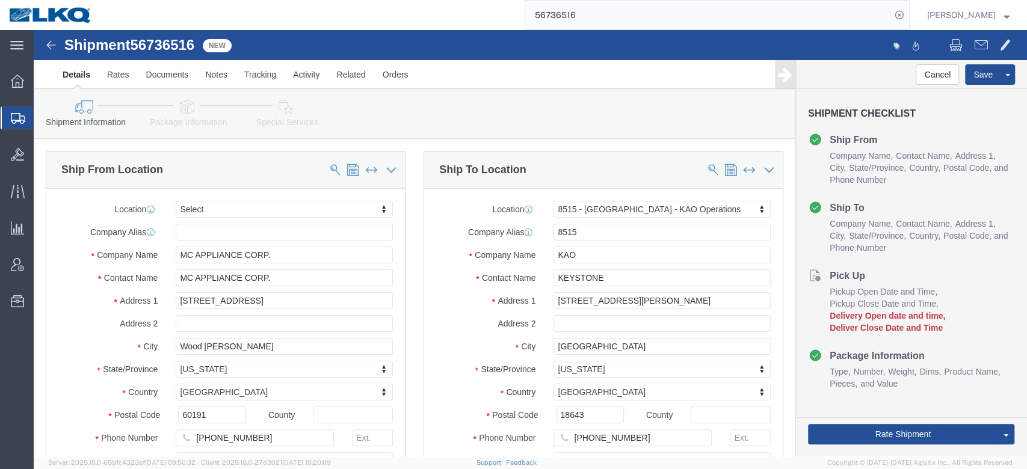
select select
select select "30588"
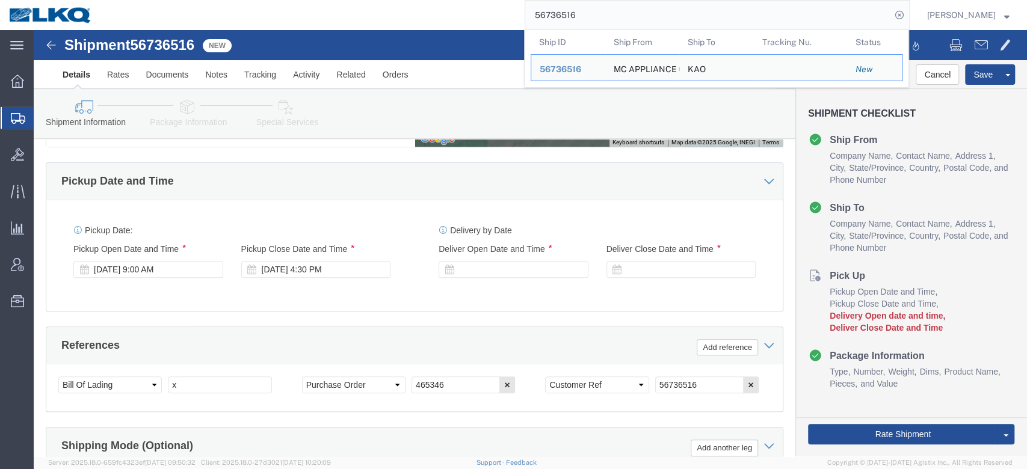
scroll to position [575, 0]
click at [599, 20] on input "56736516" at bounding box center [708, 15] width 366 height 29
paste input "649681"
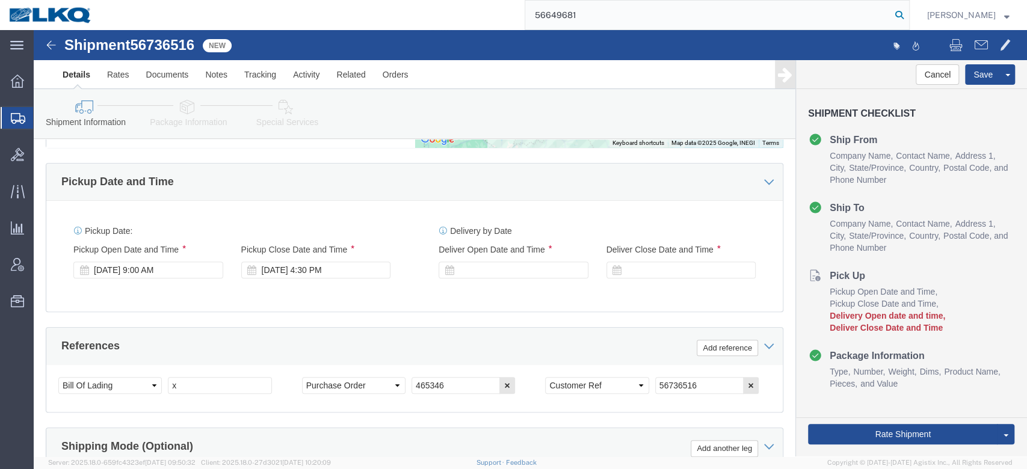
type input "56649681"
click at [908, 13] on icon at bounding box center [899, 15] width 17 height 17
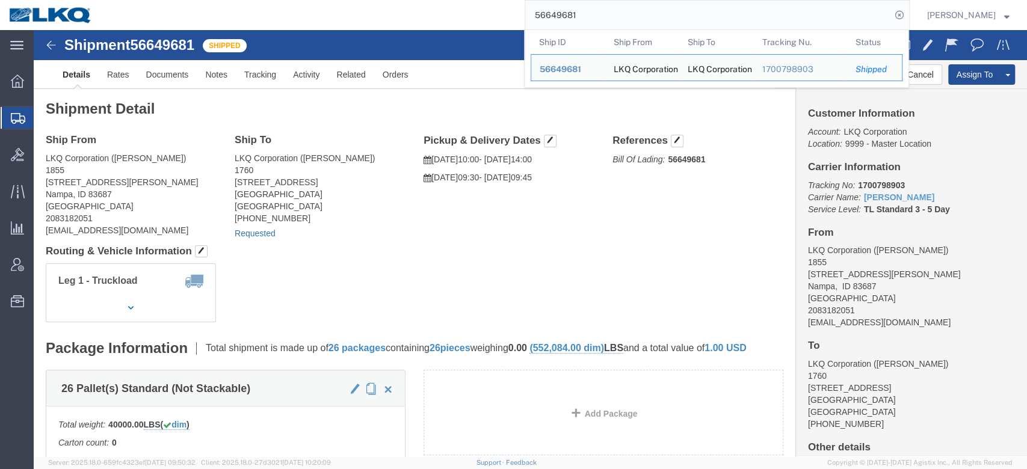
click link "Requested"
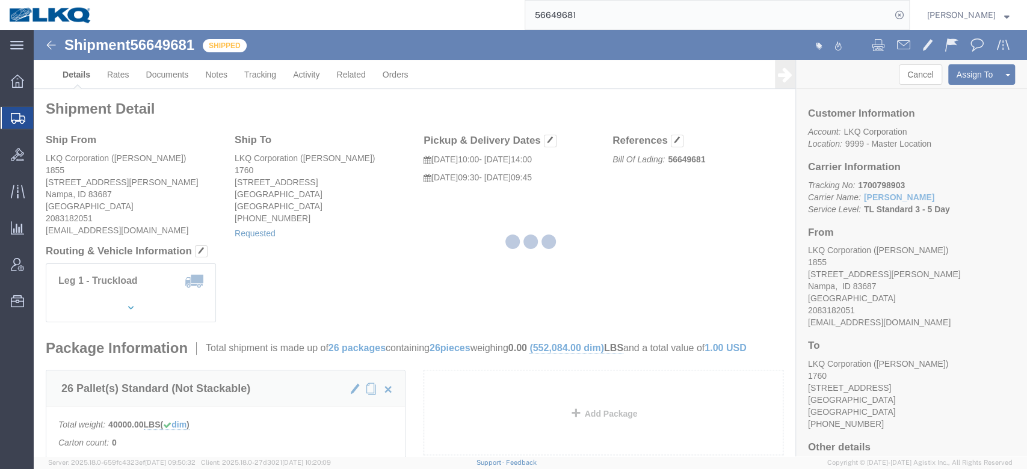
select select "1"
select select
select select "15"
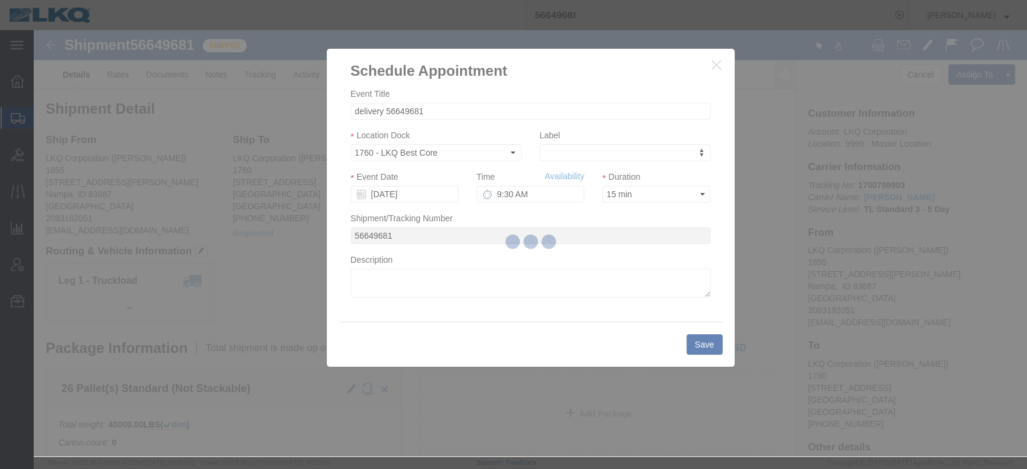
click at [414, 196] on div at bounding box center [531, 243] width 994 height 427
click input "[DATE]"
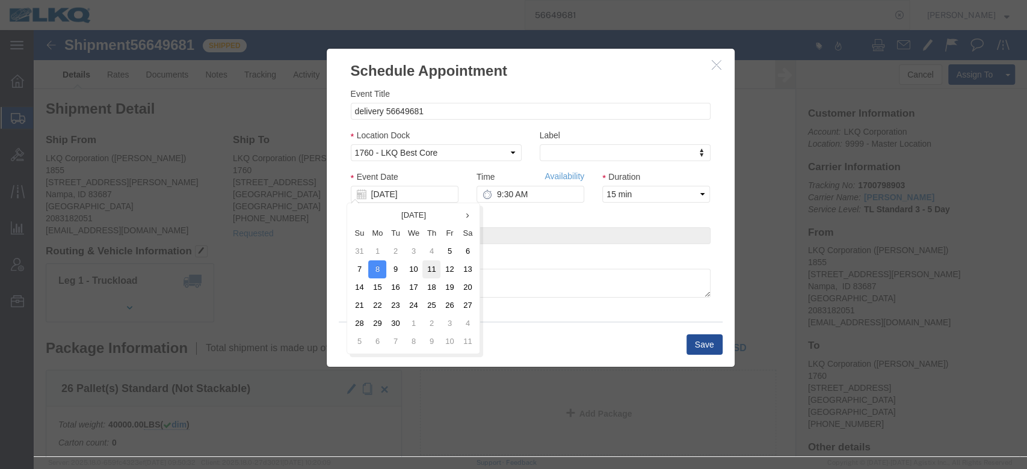
click td "11"
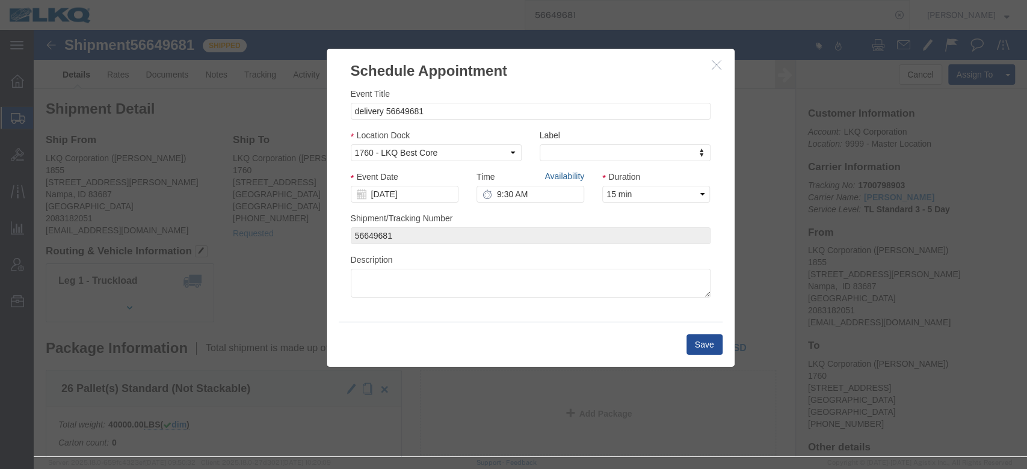
click link "Availability"
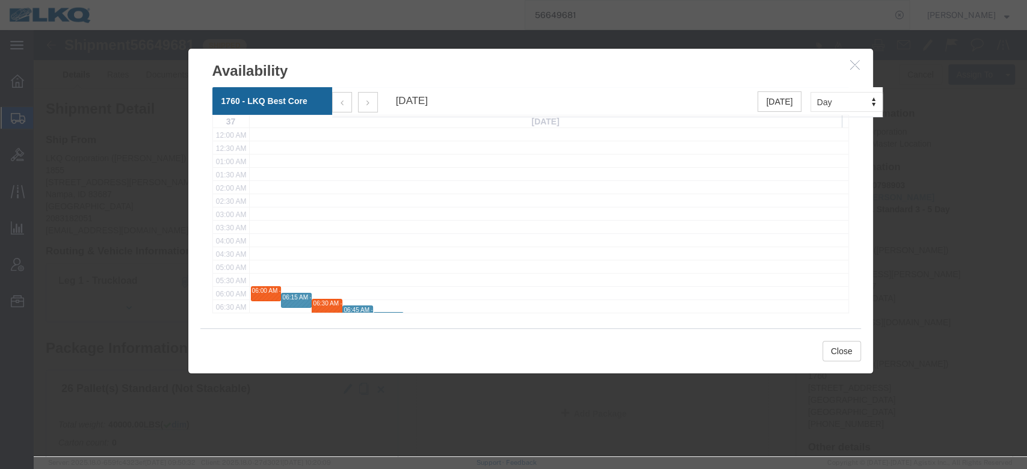
scroll to position [73, 0]
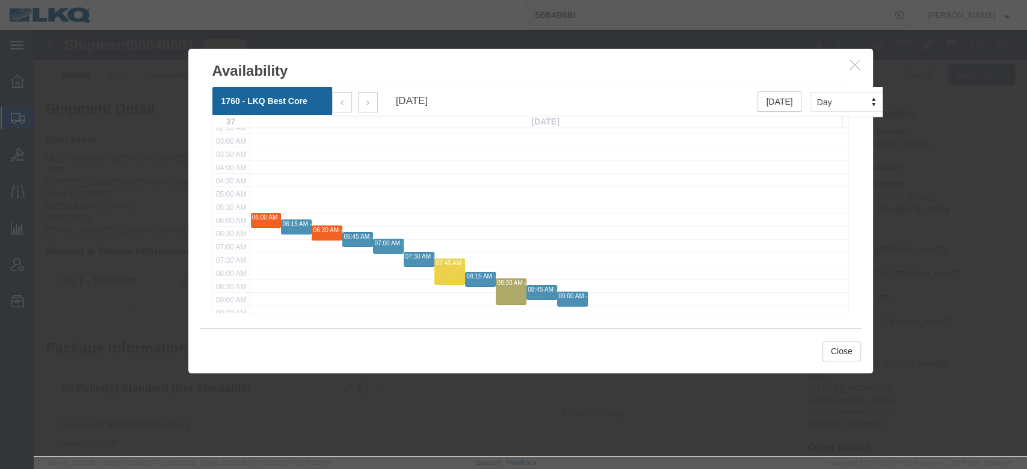
click icon "button"
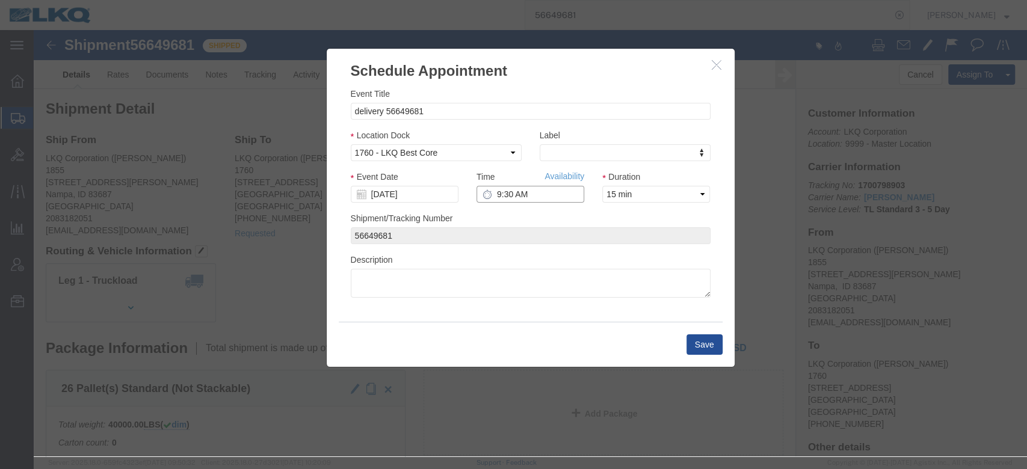
click input "9:30 AM"
type input "7:15 AM"
click button "Save"
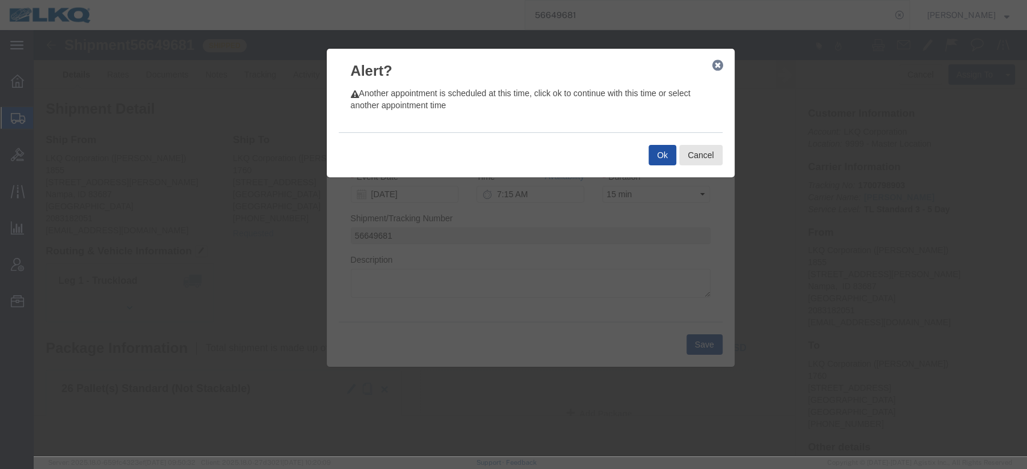
click button "Ok"
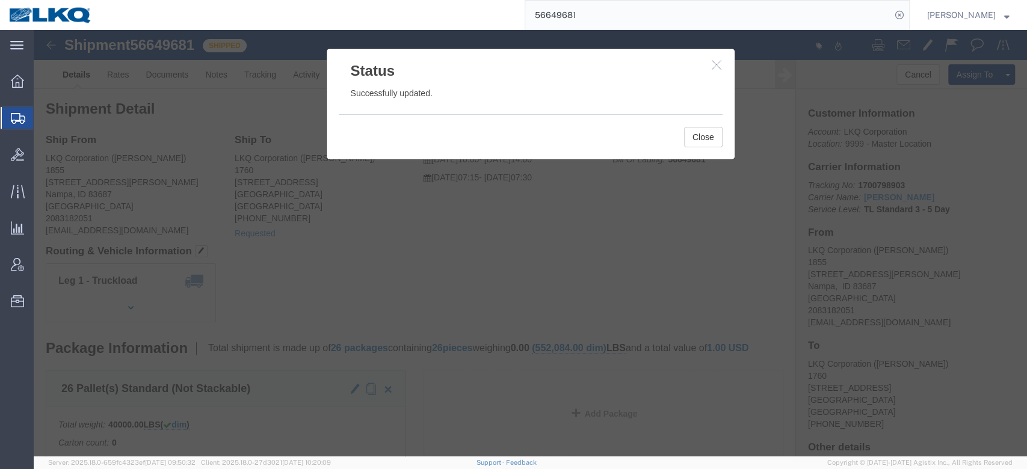
click div "Close"
click button "Close"
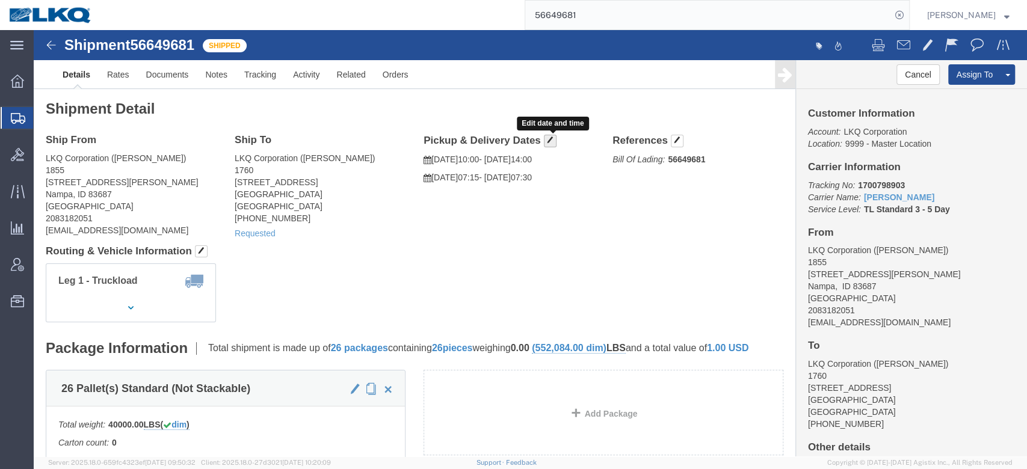
click span "button"
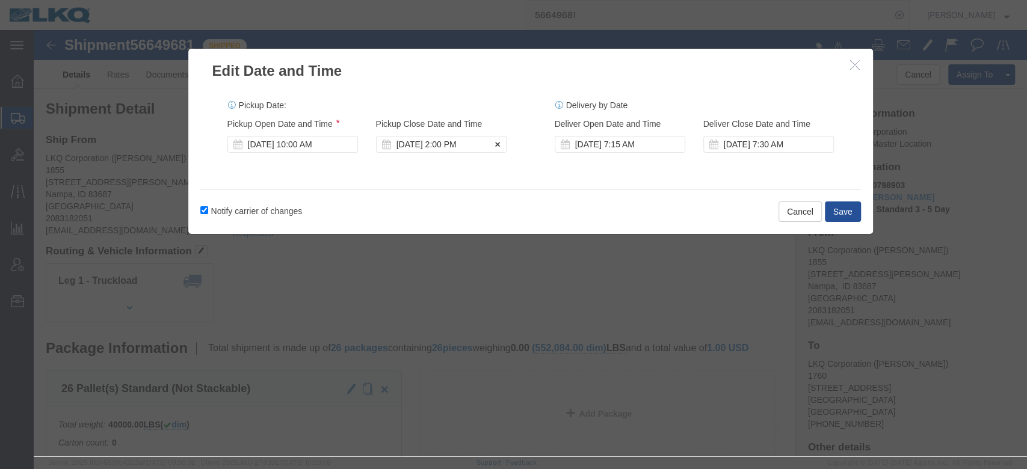
click div "Sep 05 2025 2:00 PM"
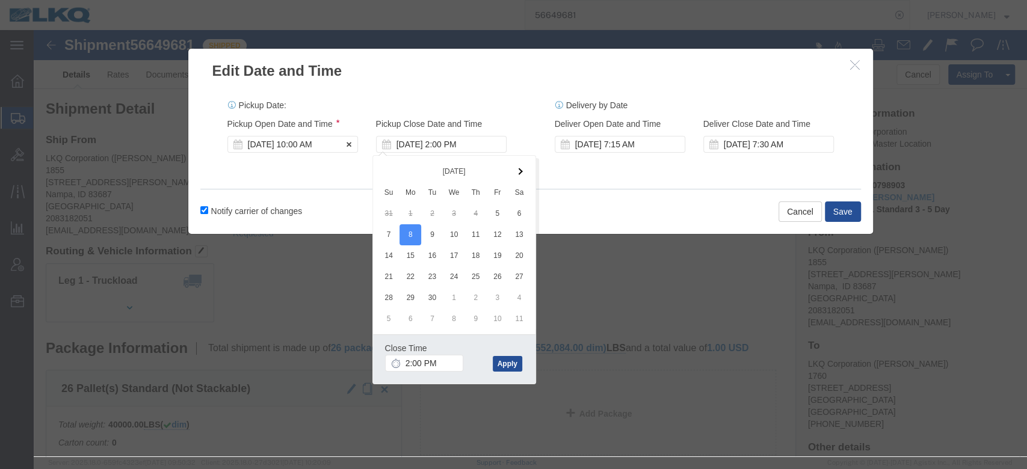
click div "Sep 05 2025 10:00 AM"
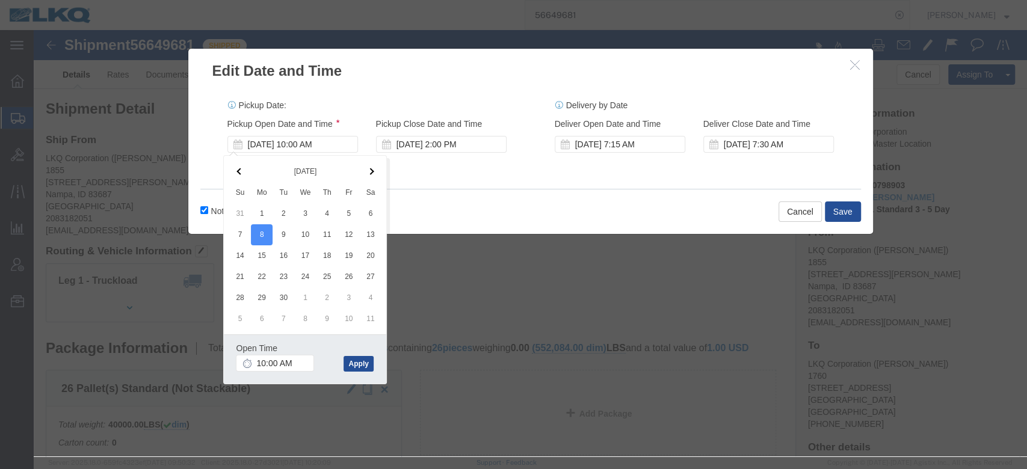
click div "Notify carrier of changes Cancel Save"
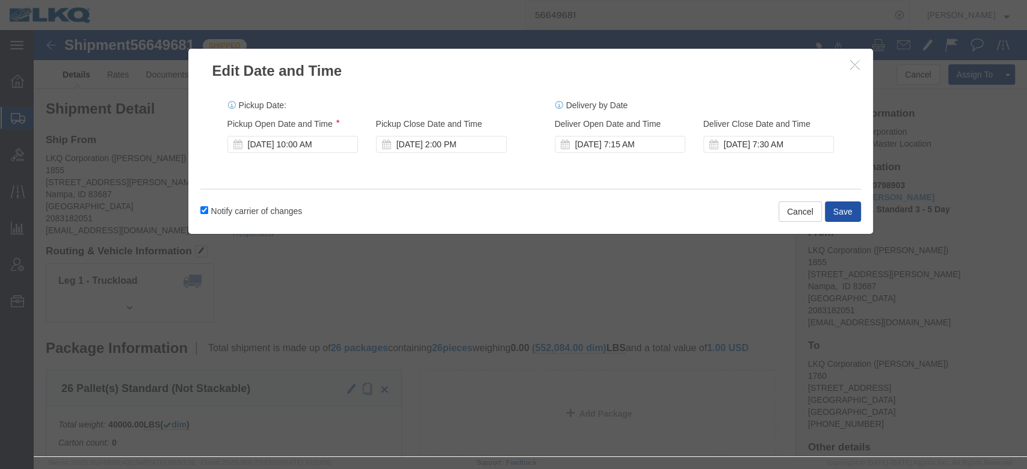
click button "Save"
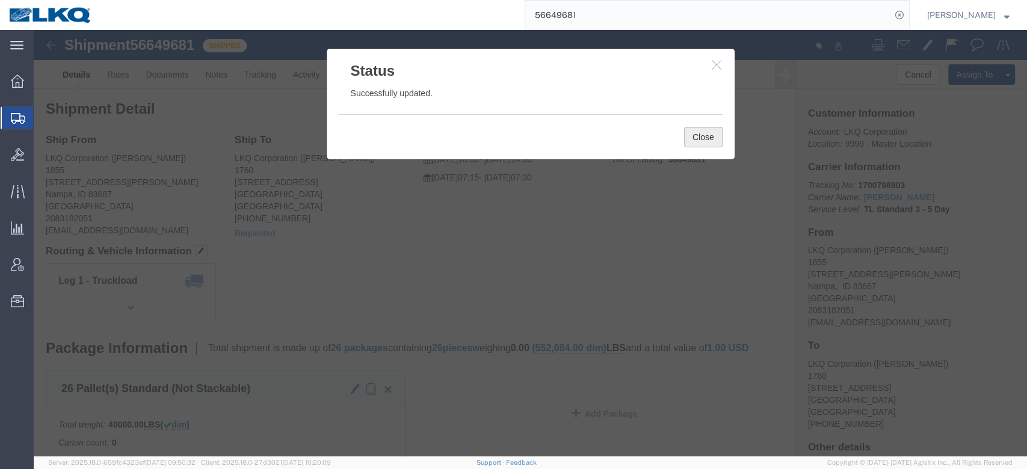
click button "Close"
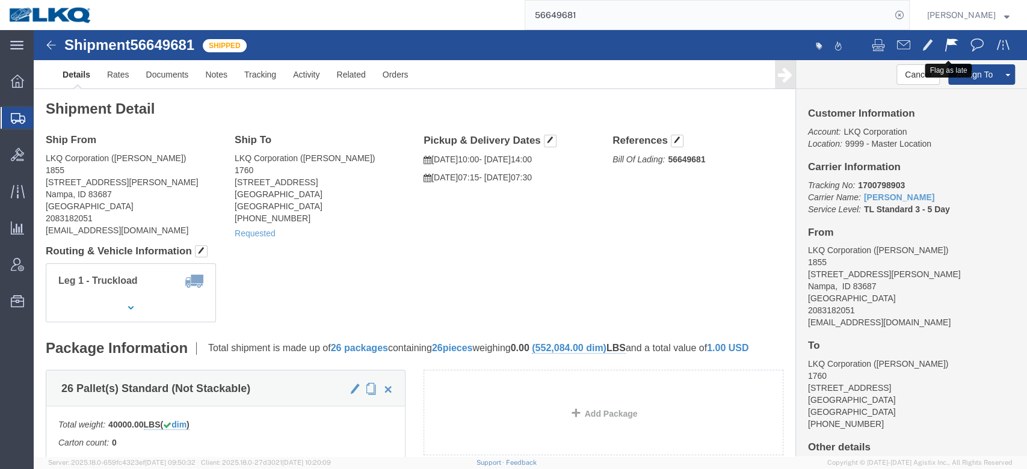
click span
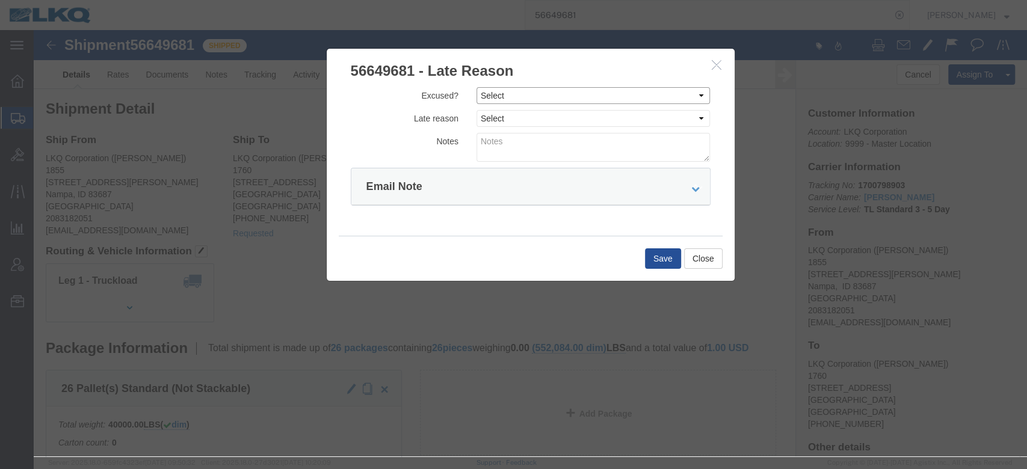
click select "Select Excused Not Excused"
select select "NOT_EXCUSED"
click select "Select Excused Not Excused"
click select "Select Bad Carrier Data Carrier Admin Error Delay Accident Driver Error Lack of…"
select select "DRIVER_ERROR"
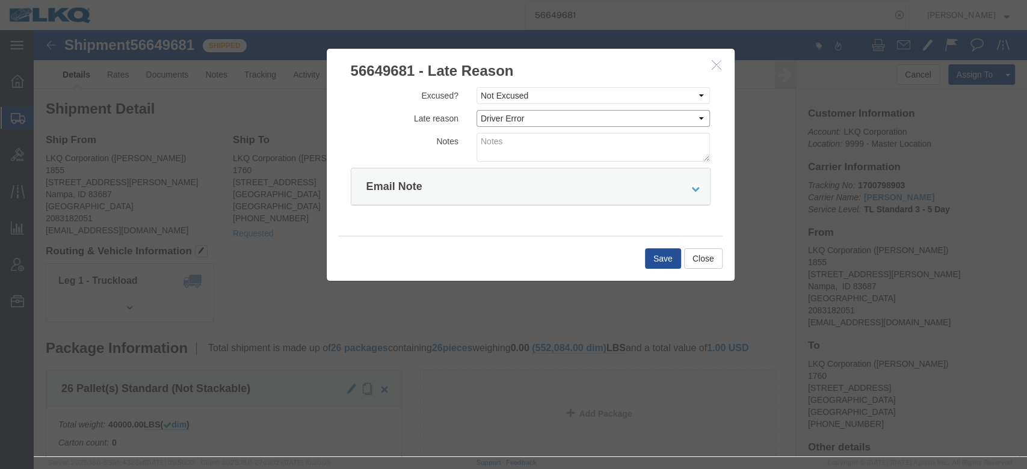
click select "Select Bad Carrier Data Carrier Admin Error Delay Accident Driver Error Lack of…"
click textarea
type textarea "Pickup 9/5"
click button "Save"
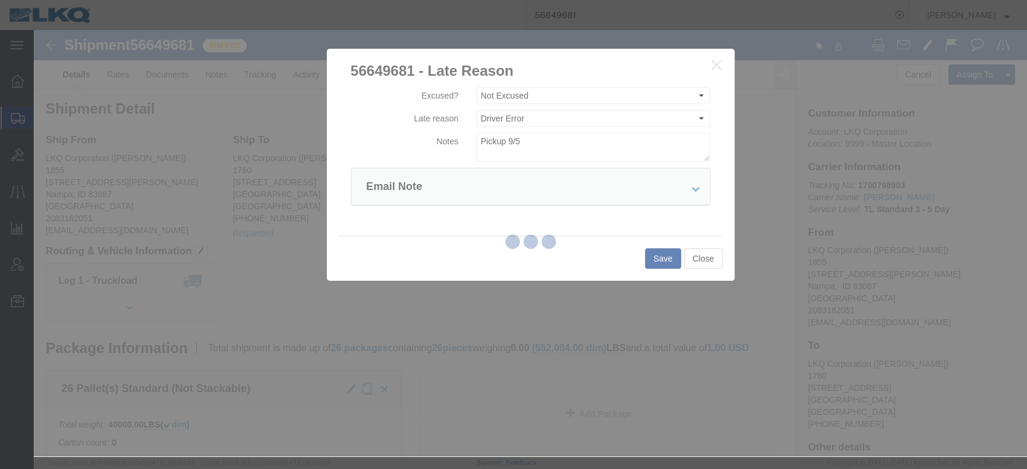
click at [34, 30] on agx-top-navbar "56649681 Matt Harvey" at bounding box center [34, 249] width 0 height 439
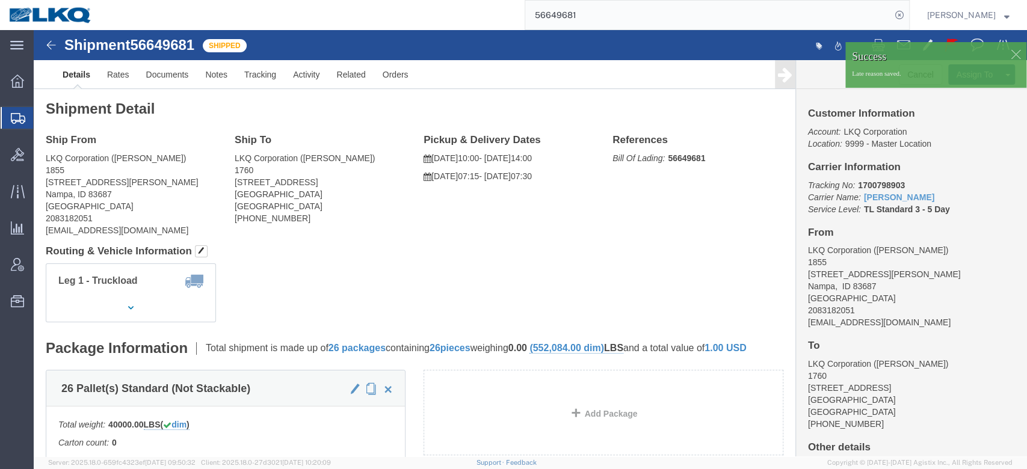
click at [587, 23] on input "56649681" at bounding box center [708, 15] width 366 height 29
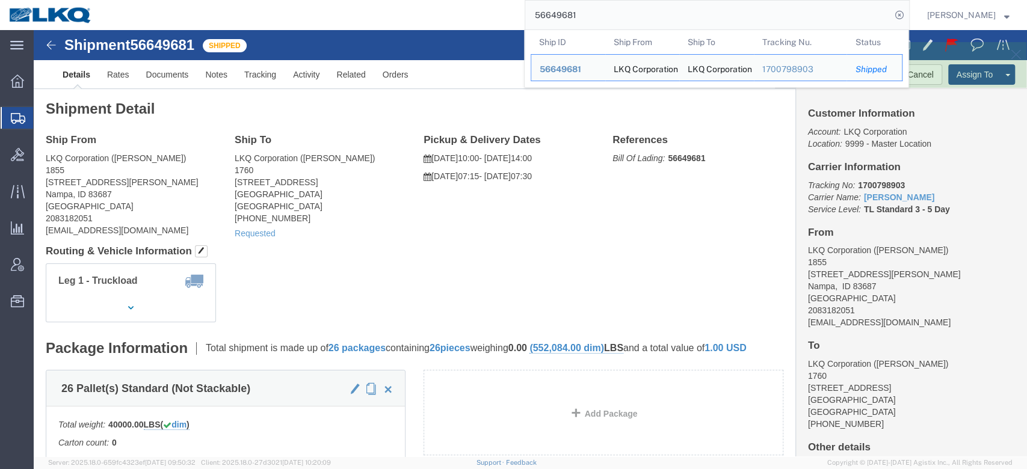
paste input "736646"
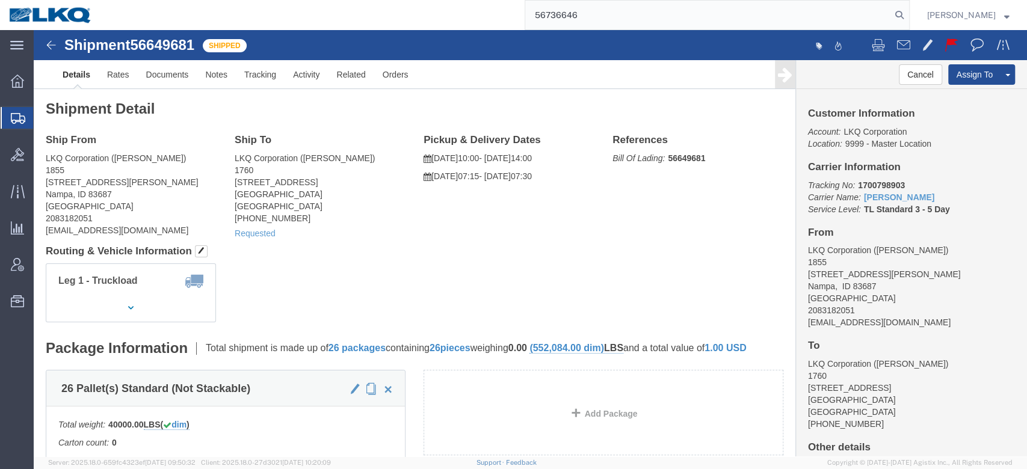
type input "56736646"
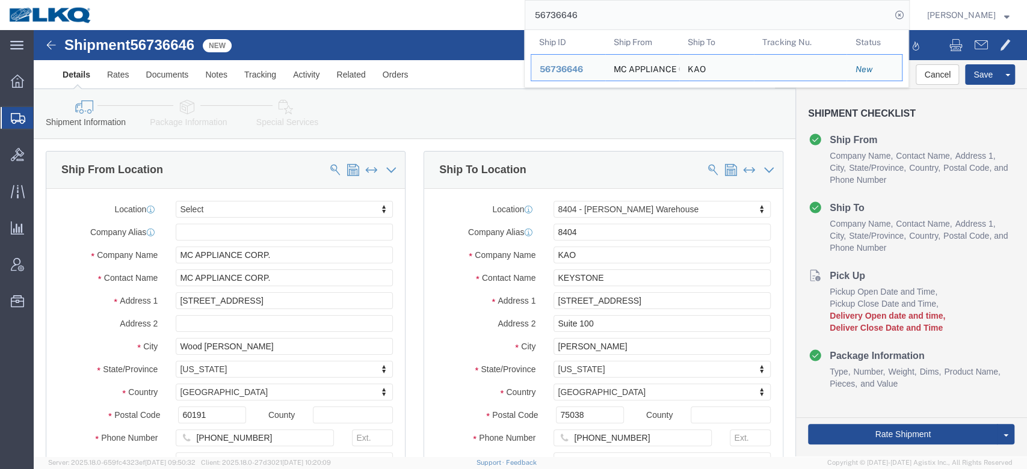
select select "65991"
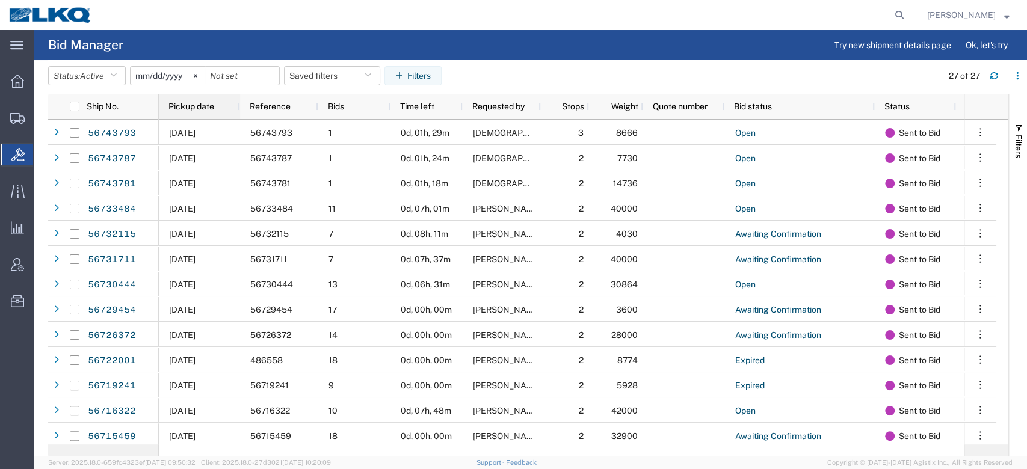
click at [198, 107] on span "Pickup date" at bounding box center [191, 107] width 46 height 10
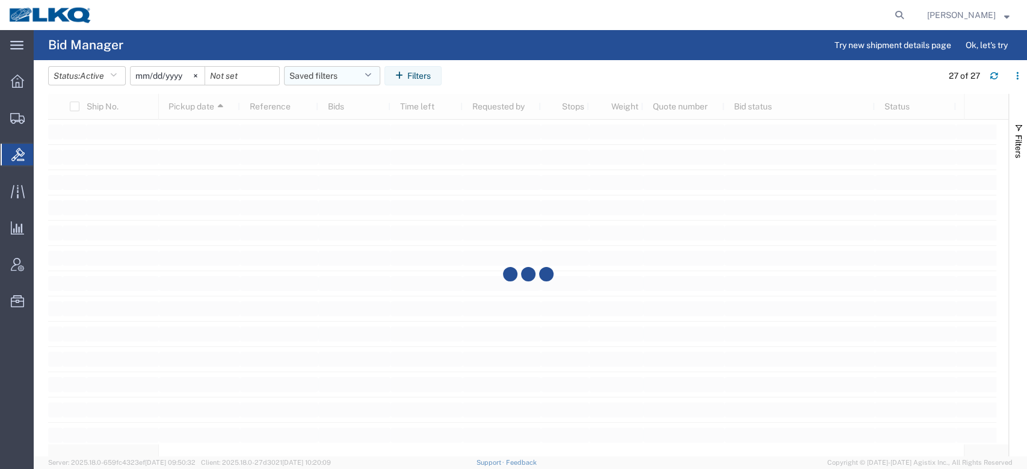
click at [313, 78] on button "Saved filters" at bounding box center [332, 75] width 96 height 19
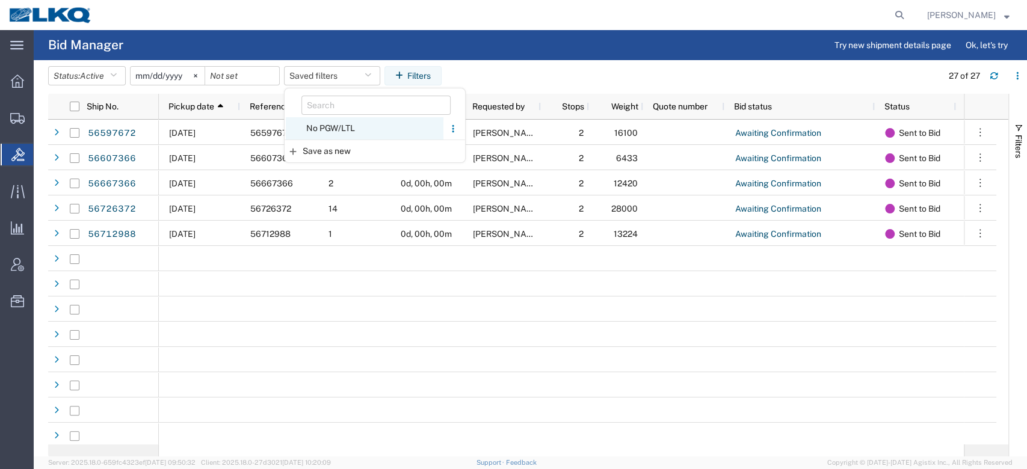
click at [339, 128] on span "No PGW/LTL" at bounding box center [365, 128] width 158 height 22
type input "2025-01-01"
type input "2025-12-31"
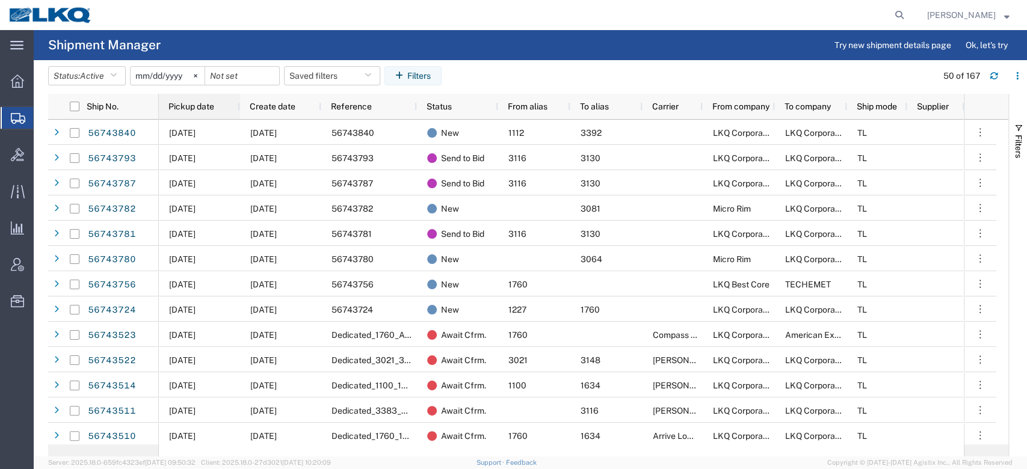
click at [209, 103] on span "Pickup date" at bounding box center [191, 107] width 46 height 10
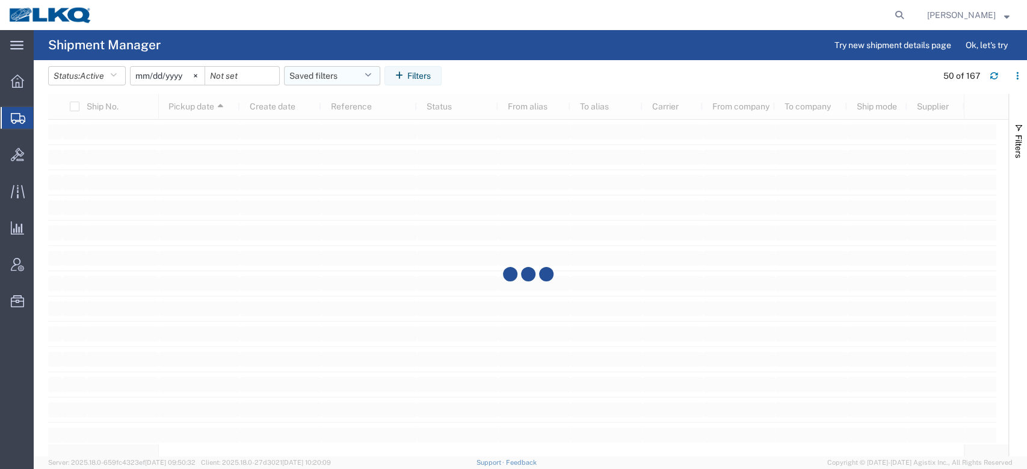
click at [336, 71] on button "Saved filters" at bounding box center [332, 75] width 96 height 19
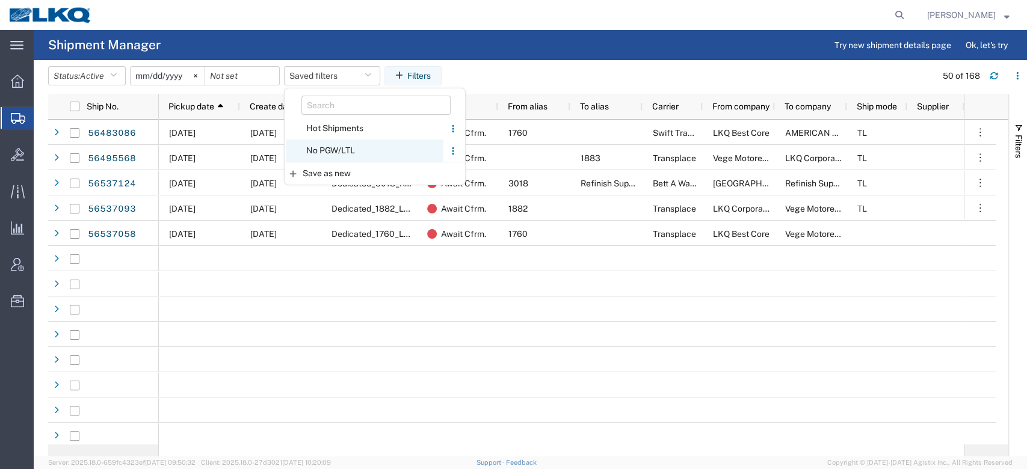
click at [354, 147] on span "No PGW/LTL" at bounding box center [365, 151] width 158 height 22
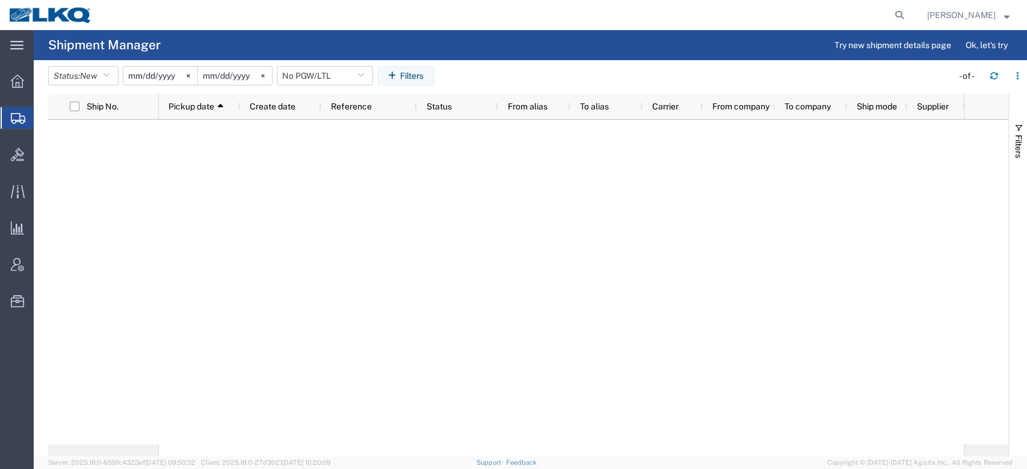
type input "2025-01-01"
type input "2025-12-31"
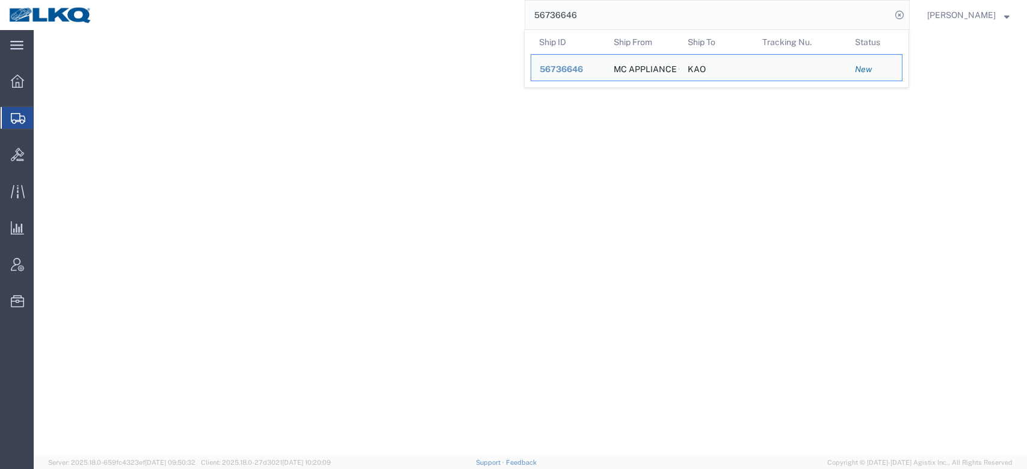
select select "65991"
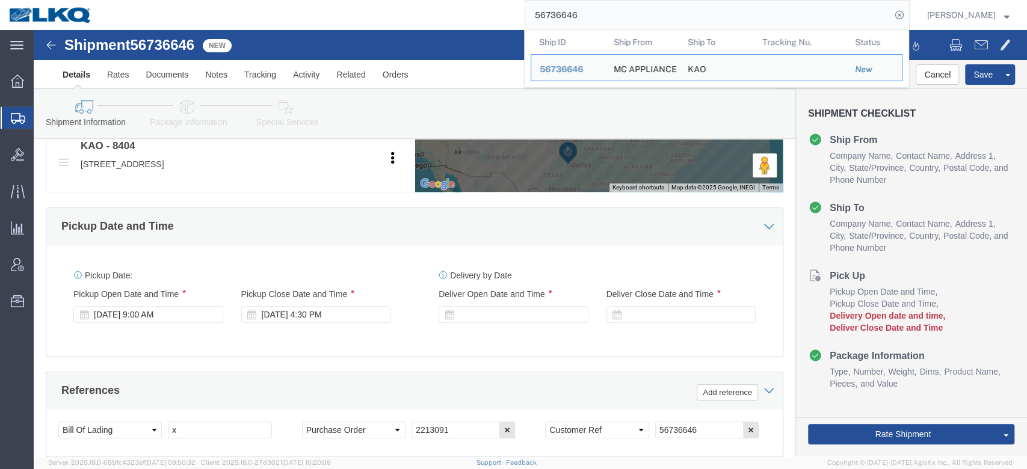
scroll to position [531, 0]
click input "x"
paste input "487197"
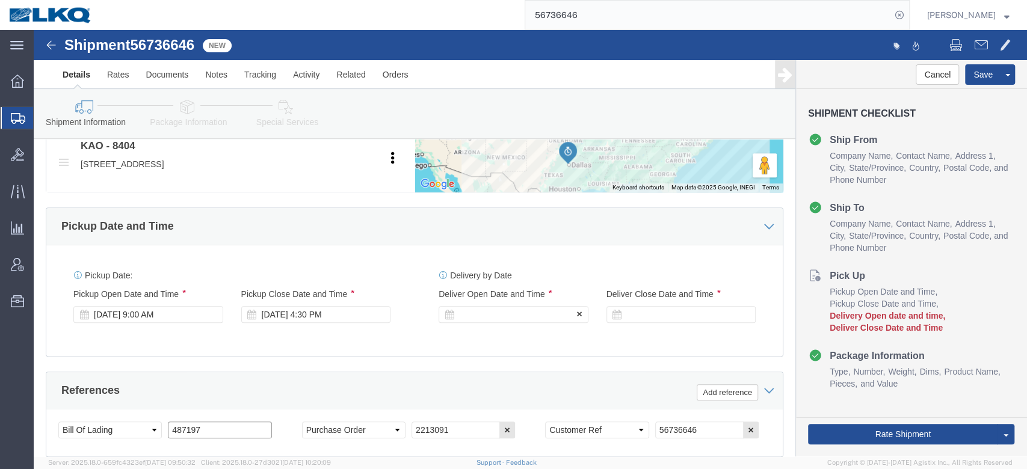
type input "487197"
click div
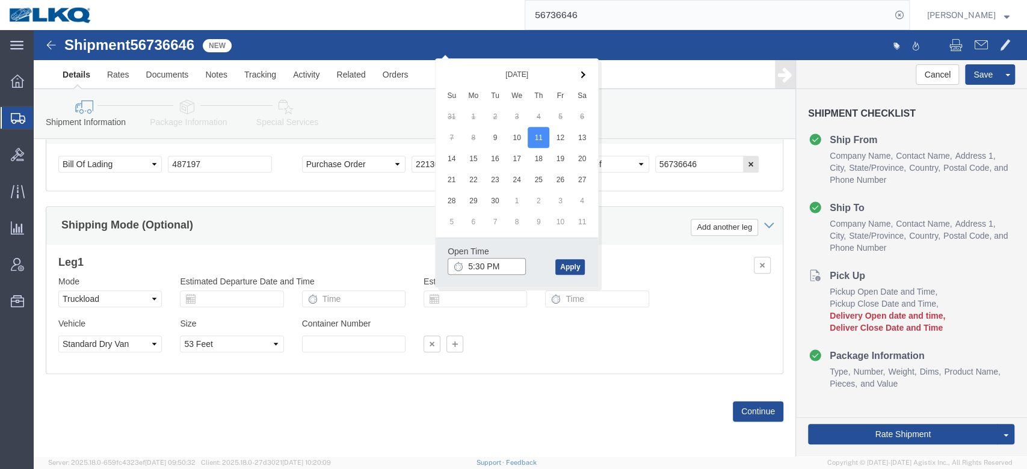
click input "5:30 PM"
type input "8:00 AM"
click button "Apply"
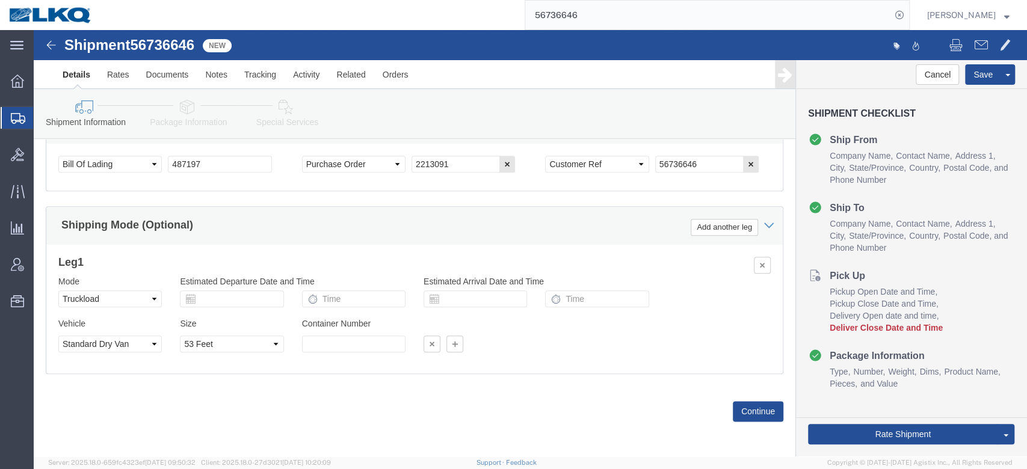
scroll to position [604, 0]
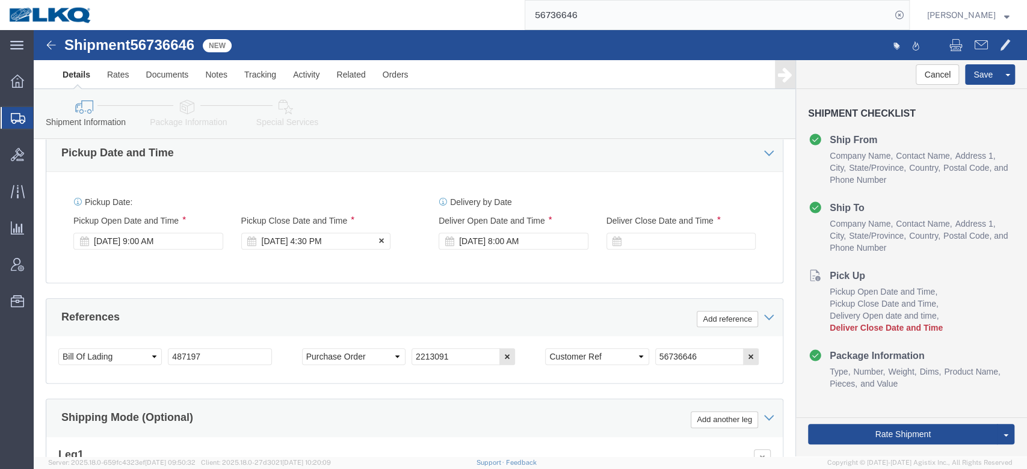
click div "[DATE] 4:30 PM"
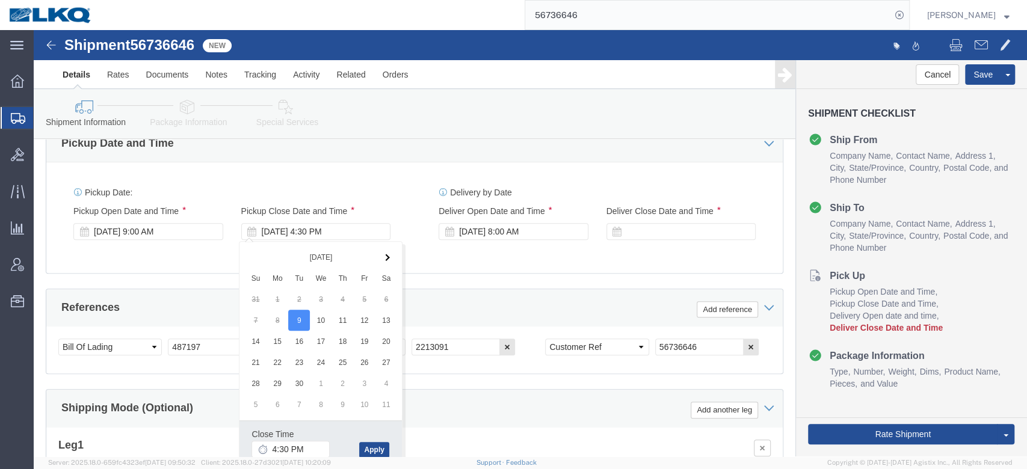
click div "Pickup Date: Pickup Start Date Pickup Start Time Pickup Open Date and Time [DAT…"
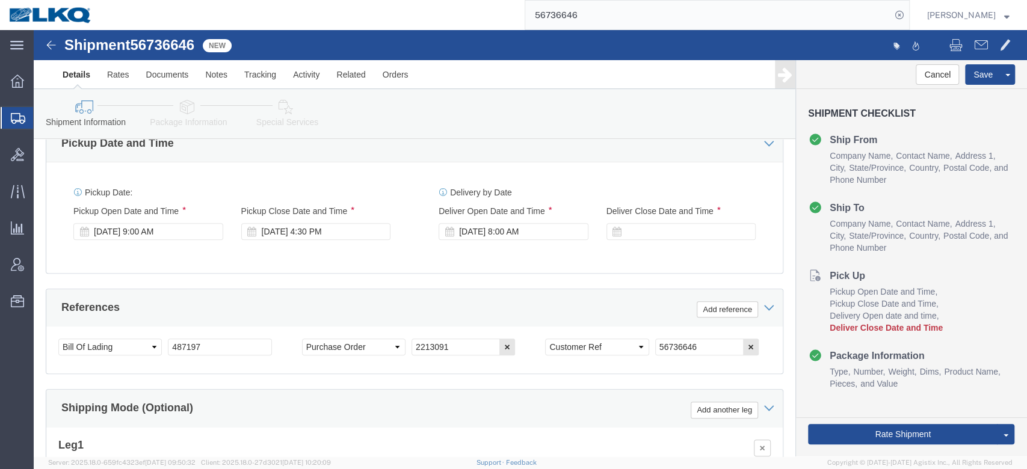
scroll to position [413, 0]
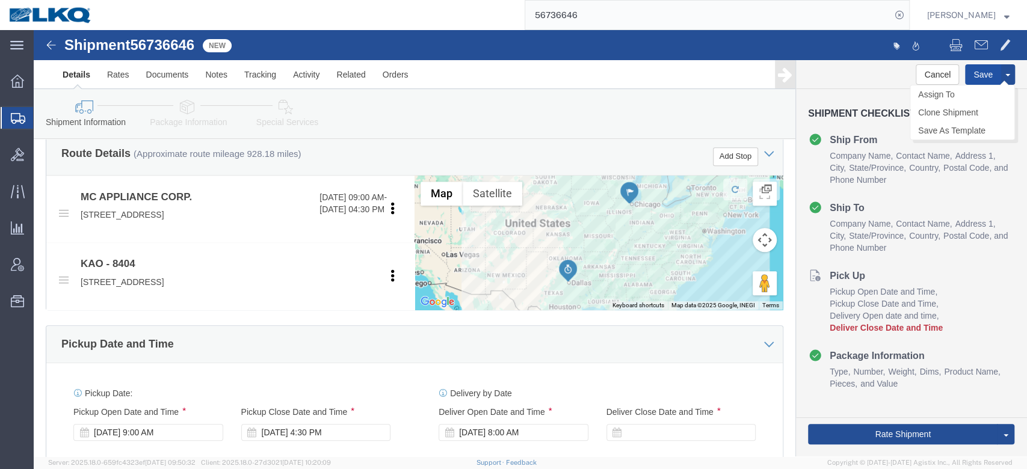
click button "Save"
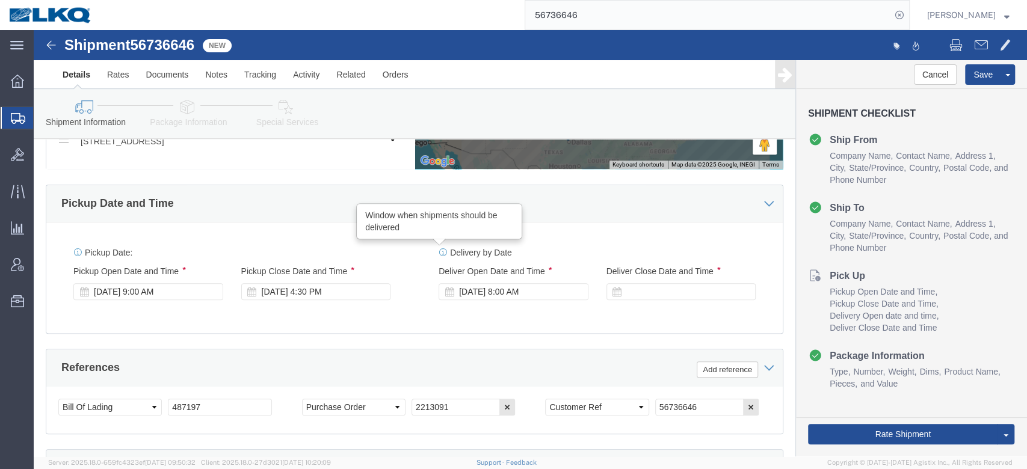
scroll to position [553, 0]
click div
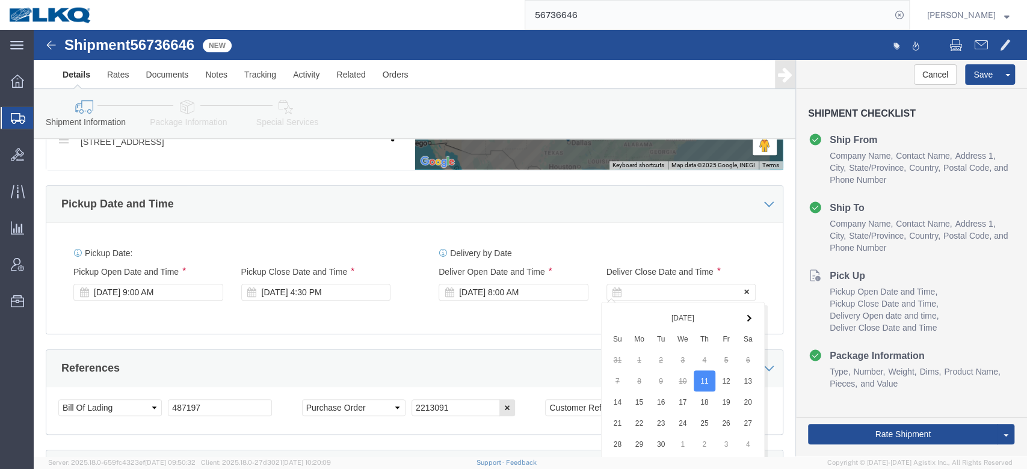
scroll to position [797, 0]
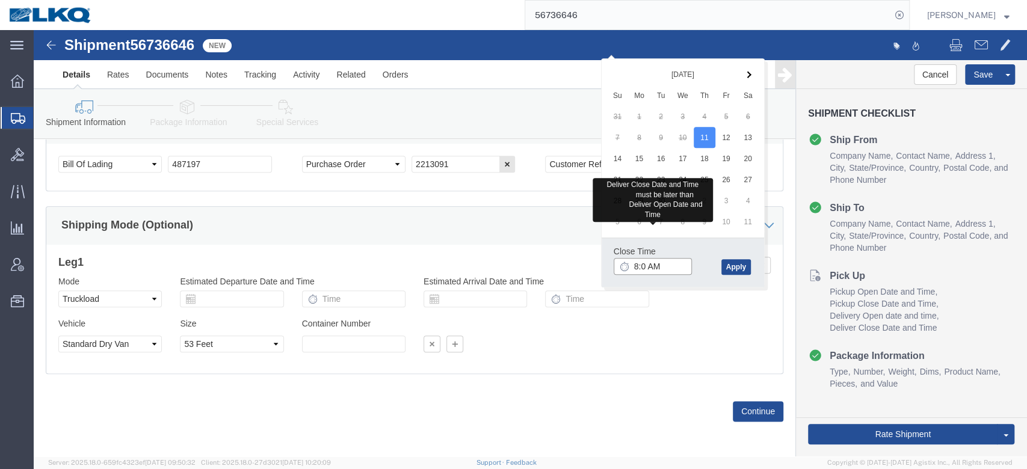
type input "8:01 AM"
drag, startPoint x: 697, startPoint y: 236, endPoint x: 665, endPoint y: 234, distance: 32.0
click button "Apply"
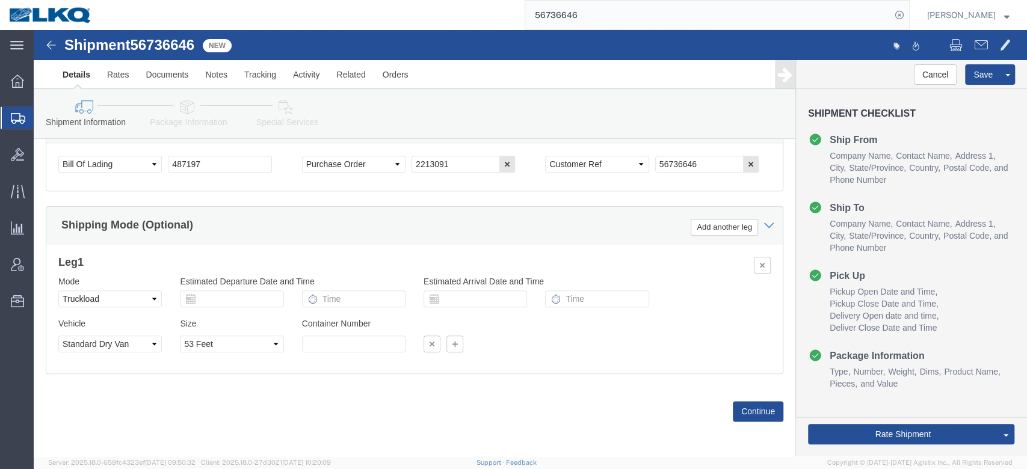
click div "Shipping Mode (Optional) Add another leg"
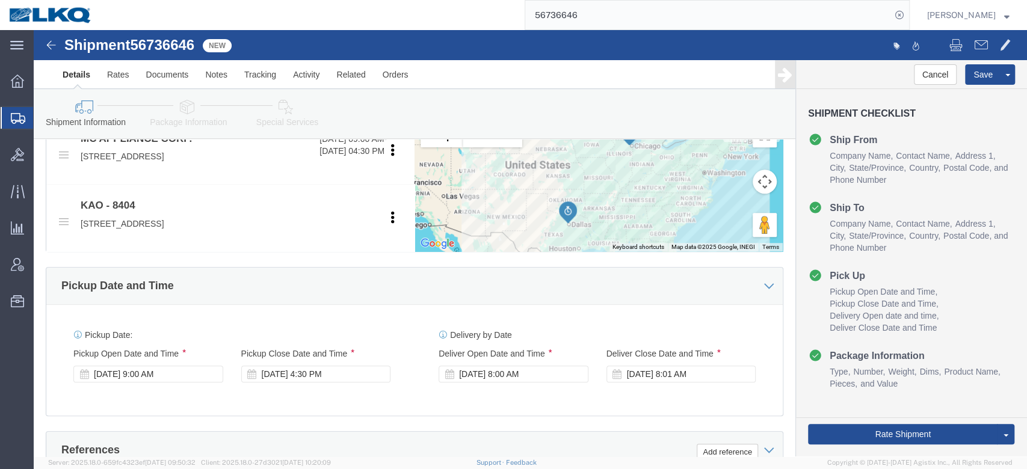
scroll to position [472, 0]
click button "Save"
type button "Save"
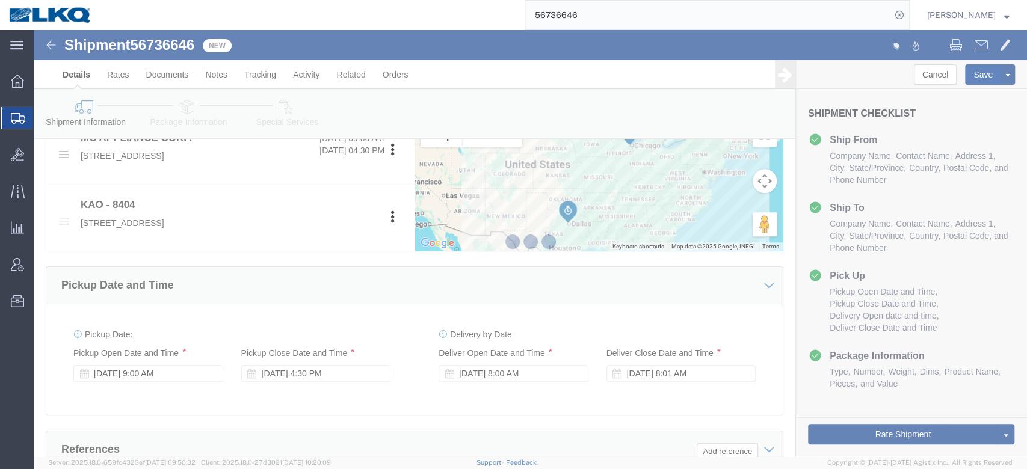
scroll to position [130, 0]
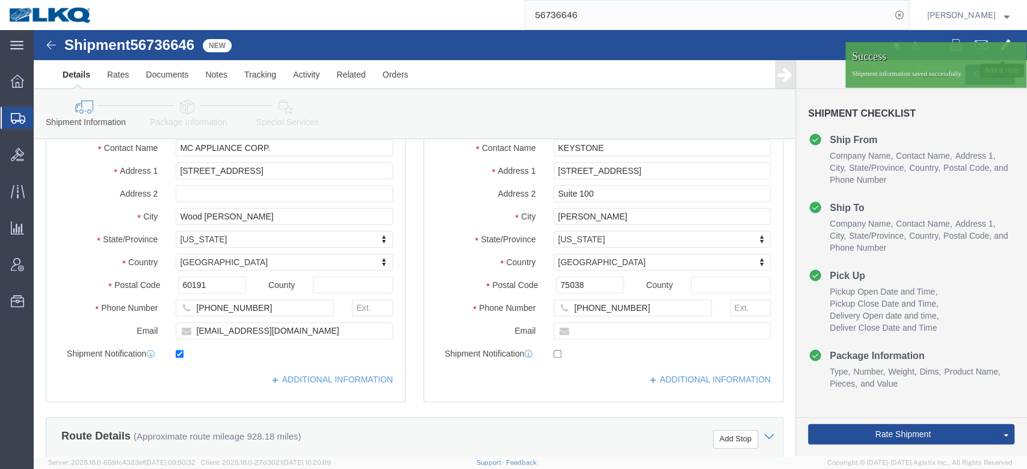
click button
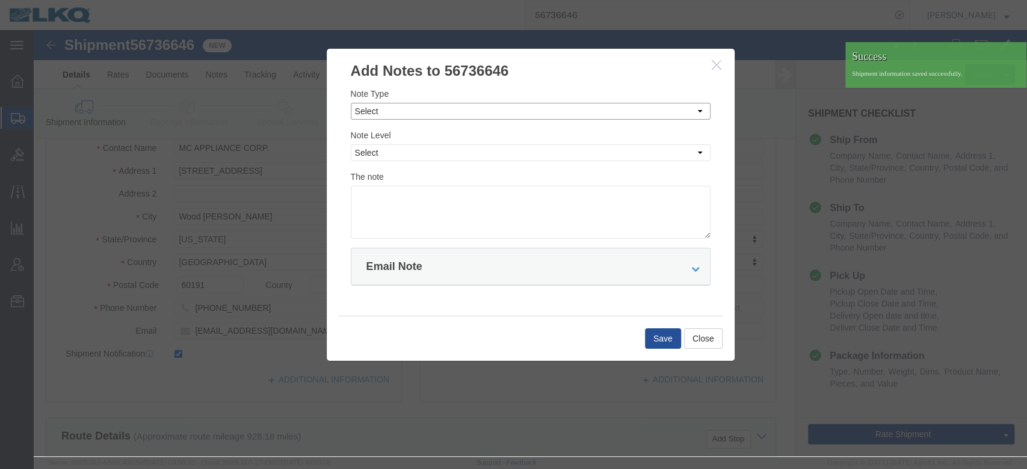
click select "Select Approval Bid Notes Carrier Change Notes Claim Notes Content Hazmat Notes…"
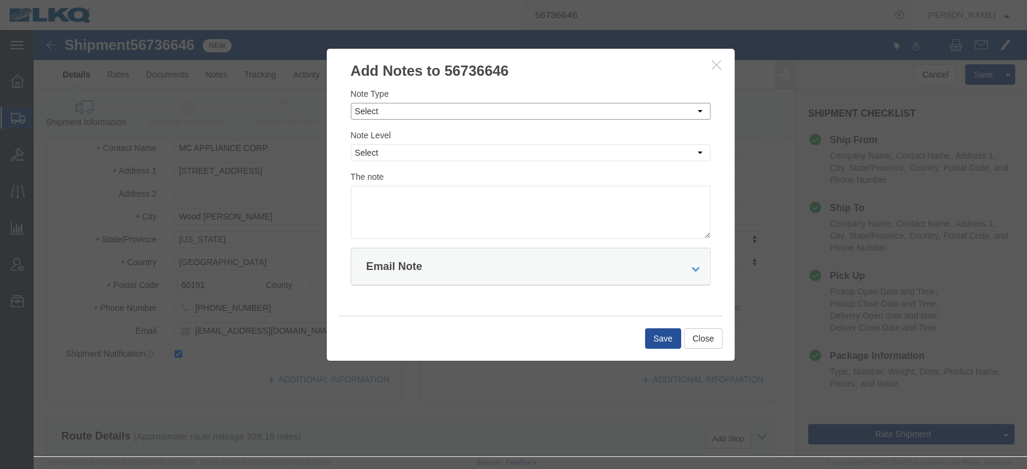
select select "BID_NOTES"
click select "Select Approval Bid Notes Carrier Change Notes Claim Notes Content Hazmat Notes…"
click select "Select Private to Account Private to Vendor Public"
select select "PRIVATE_TO_ACCOUNT"
click select "Select Private to Account Private to Vendor Public"
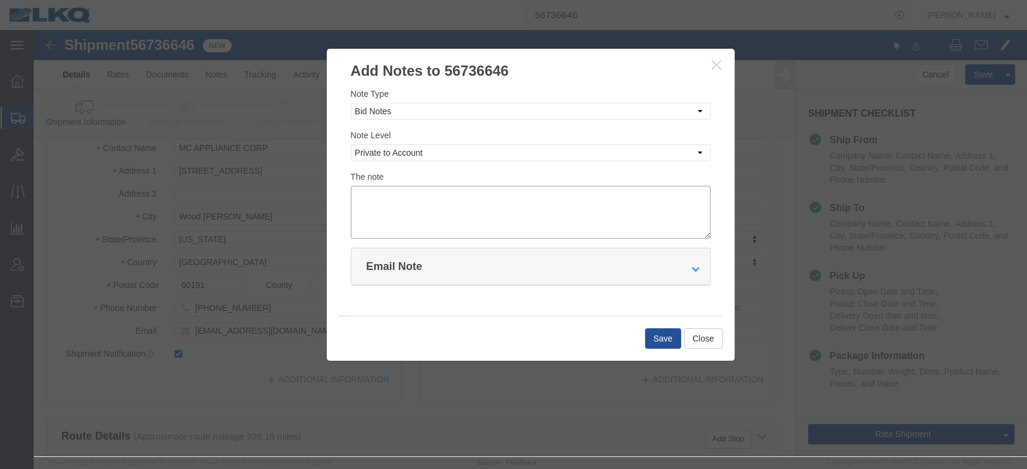
click textarea
type textarea "DAT: $1991"
click button "Save"
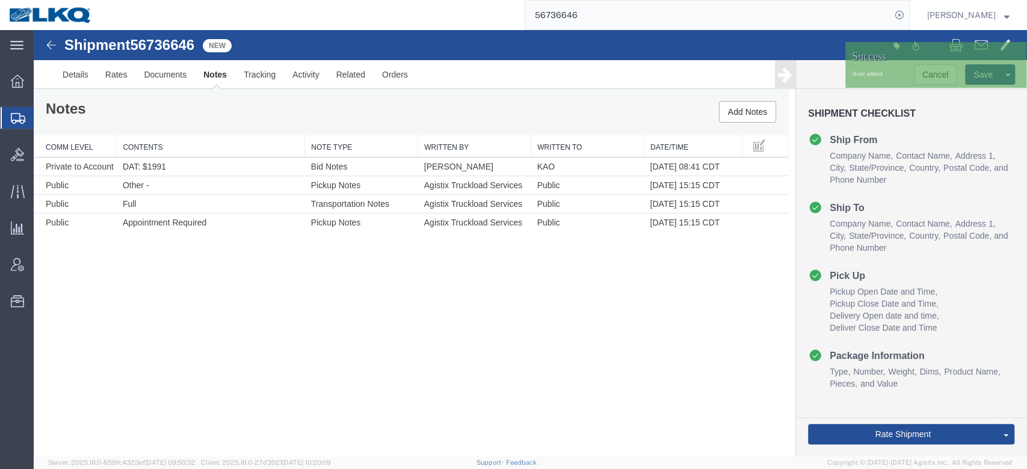
scroll to position [0, 0]
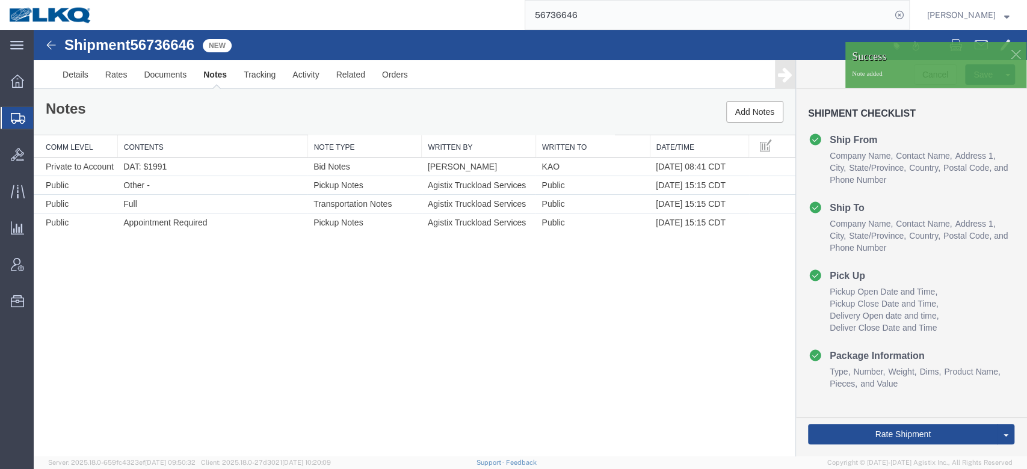
drag, startPoint x: 933, startPoint y: 373, endPoint x: 818, endPoint y: 352, distance: 116.3
click at [34, 30] on link "Send To Bid" at bounding box center [34, 30] width 0 height 0
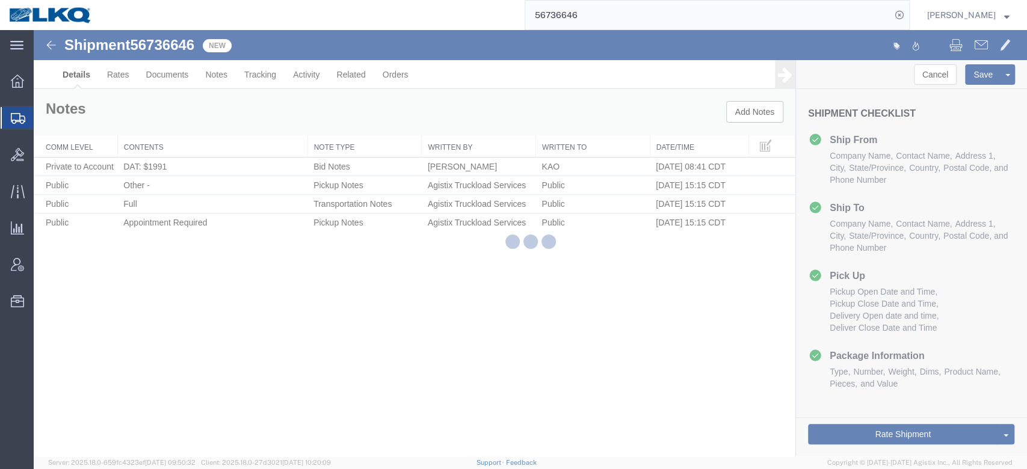
select select "65991"
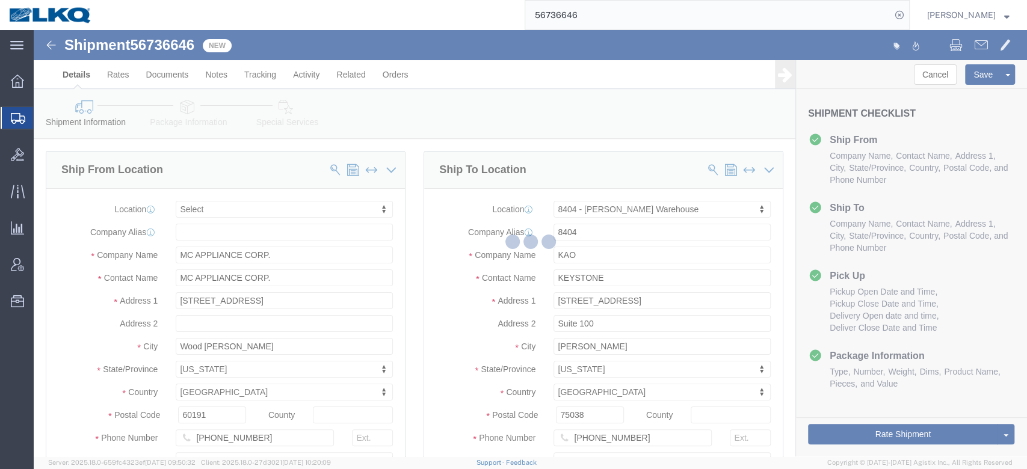
select select "TL"
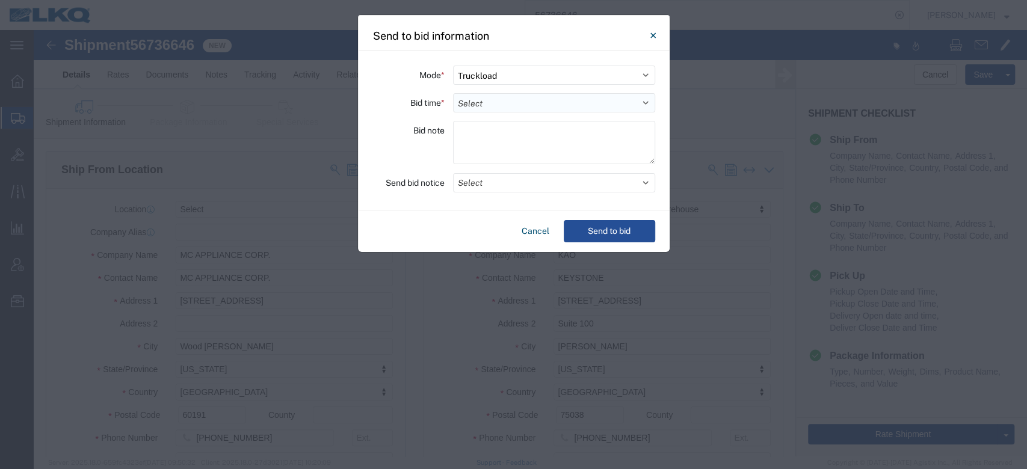
click at [537, 106] on select "Select 30 Min (Rush) 1 Hour (Rush) 2 Hours (Rush) 4 Hours (Rush) 8 Hours (Rush)…" at bounding box center [554, 102] width 202 height 19
select select "12"
click at [453, 93] on select "Select 30 Min (Rush) 1 Hour (Rush) 2 Hours (Rush) 4 Hours (Rush) 8 Hours (Rush)…" at bounding box center [554, 102] width 202 height 19
click at [481, 181] on button "Select" at bounding box center [554, 182] width 202 height 19
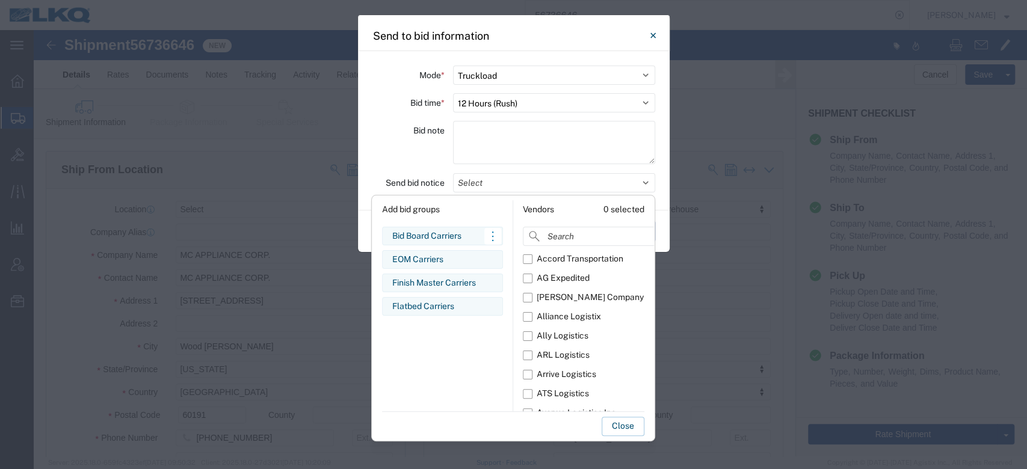
click at [446, 236] on div "Bid Board Carriers" at bounding box center [442, 236] width 100 height 13
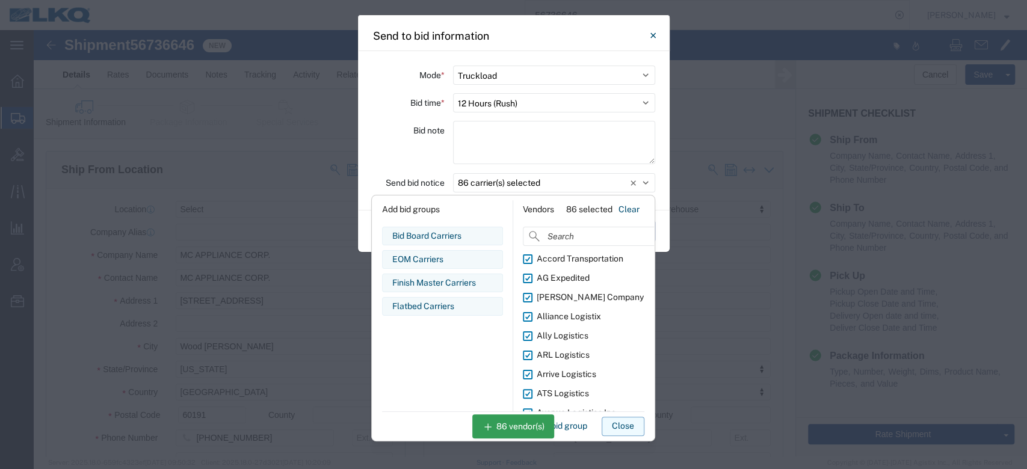
click at [614, 421] on button "Close" at bounding box center [623, 426] width 43 height 19
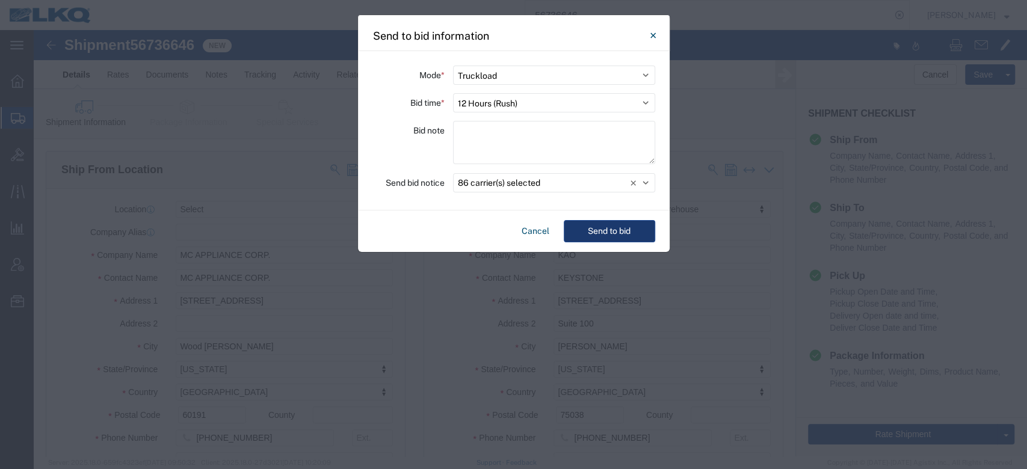
click at [607, 233] on button "Send to bid" at bounding box center [609, 231] width 91 height 22
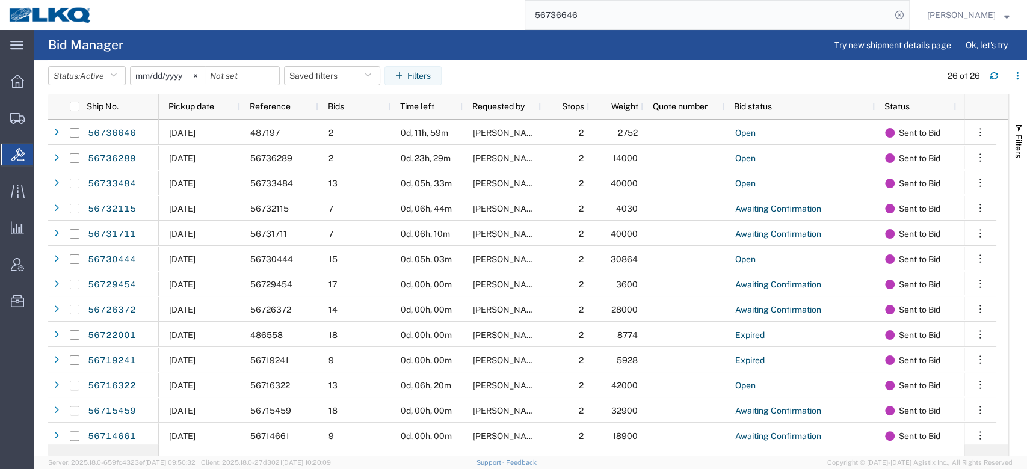
click at [571, 11] on input "56736646" at bounding box center [708, 15] width 366 height 29
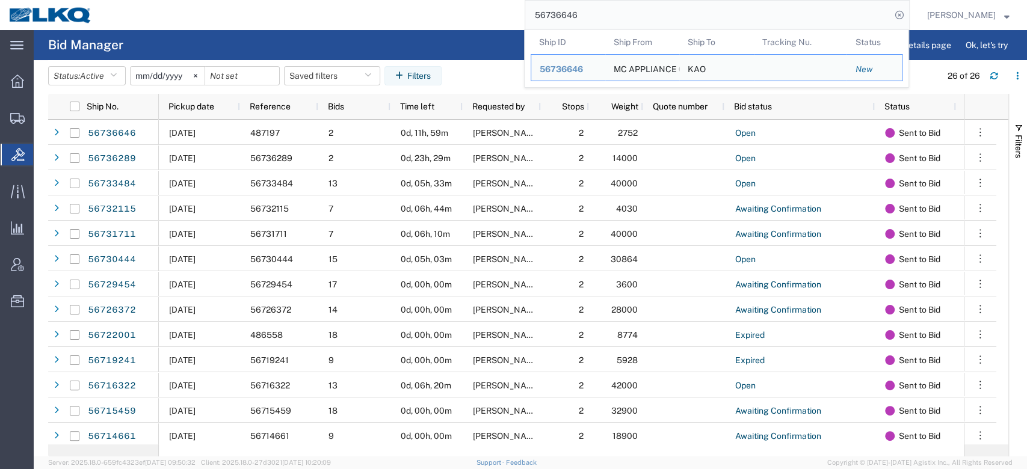
click at [571, 11] on input "56736646" at bounding box center [708, 15] width 366 height 29
paste input "43432"
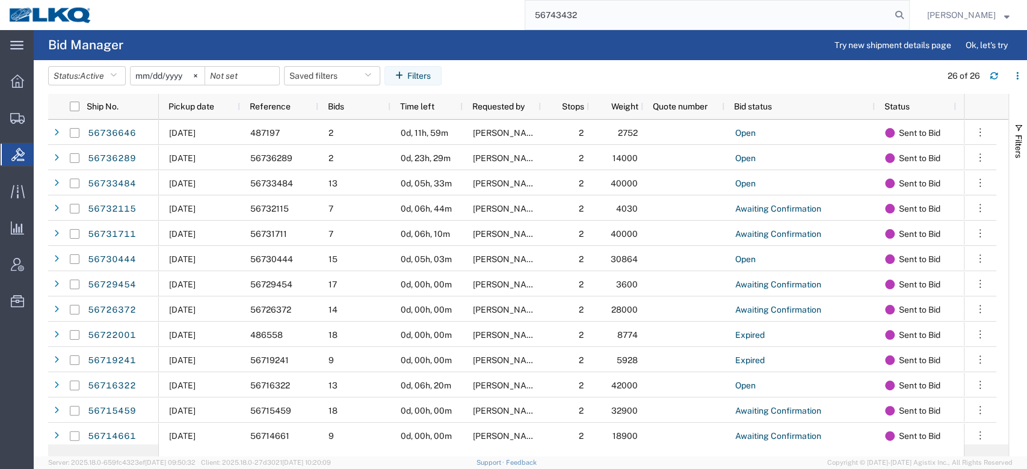
type input "56743432"
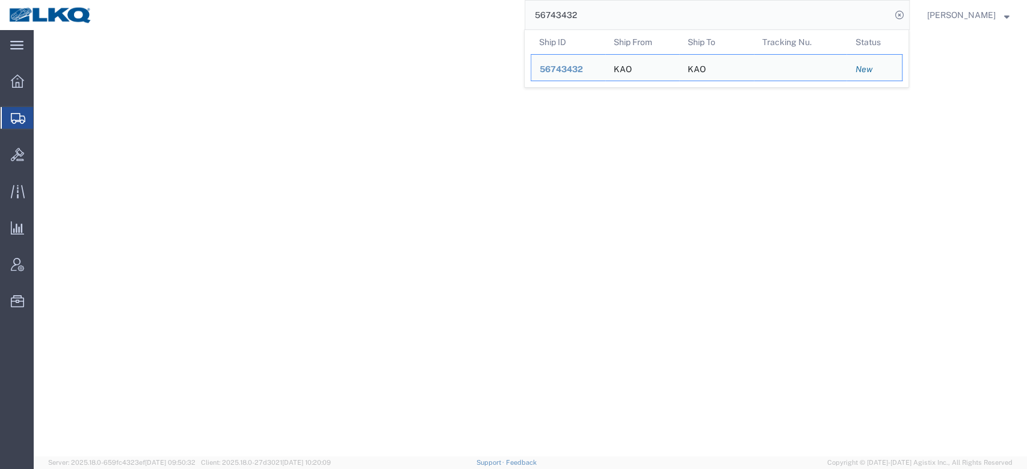
select select "30605"
select select "30602"
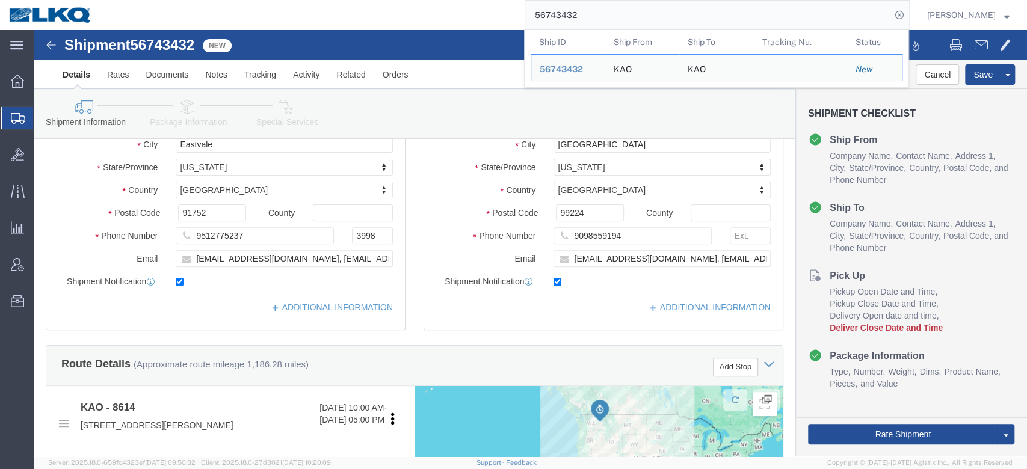
scroll to position [321, 0]
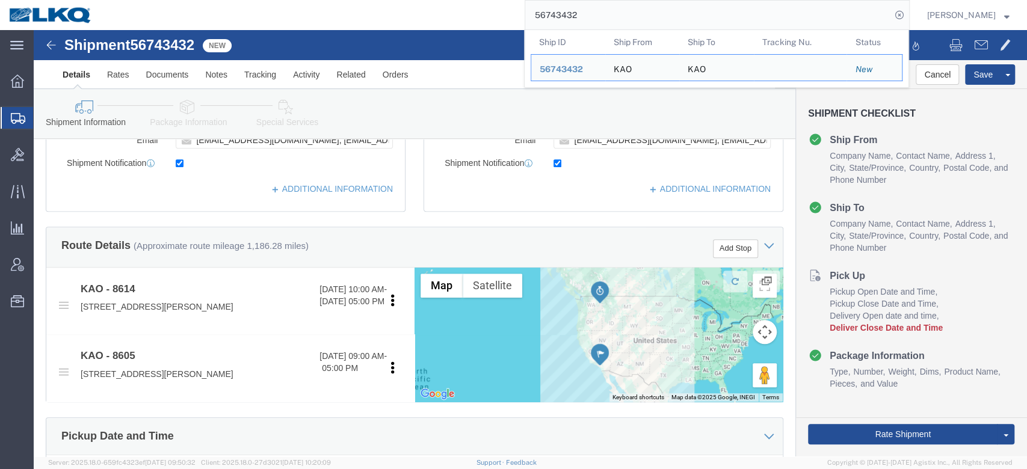
click at [579, 6] on input "56743432" at bounding box center [708, 15] width 366 height 29
paste input "08853"
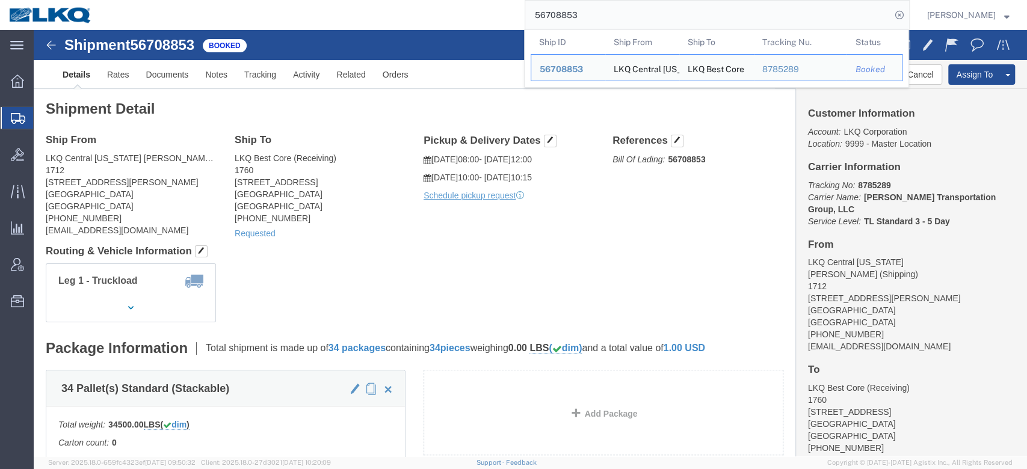
click at [604, 19] on input "56708853" at bounding box center [708, 15] width 366 height 29
paste input "397330"
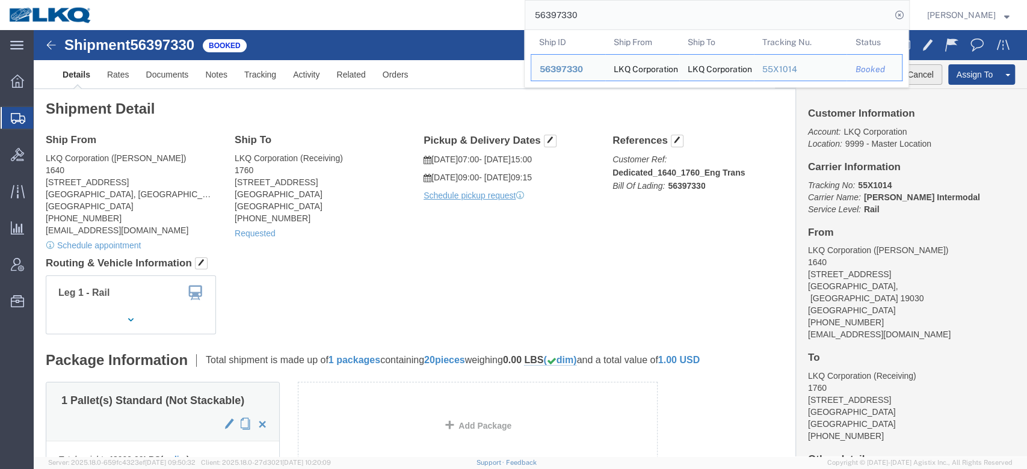
click button "Cancel"
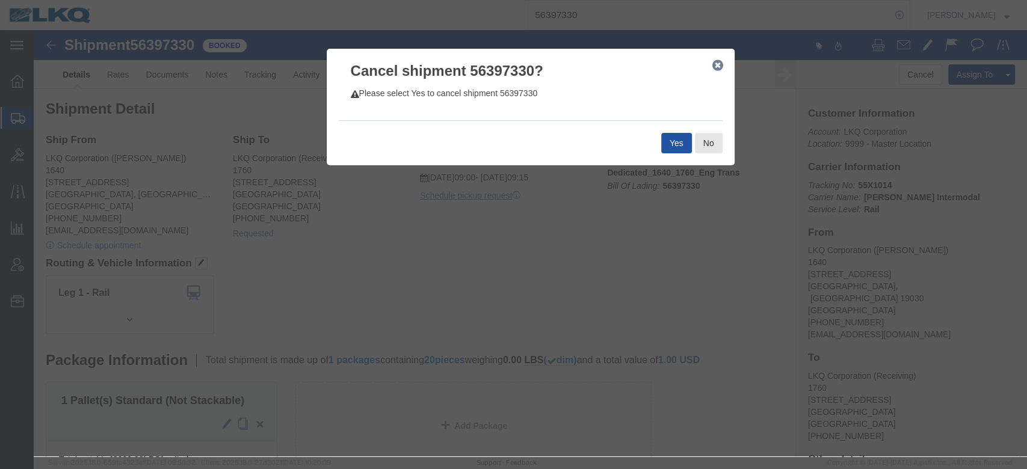
click button "Yes"
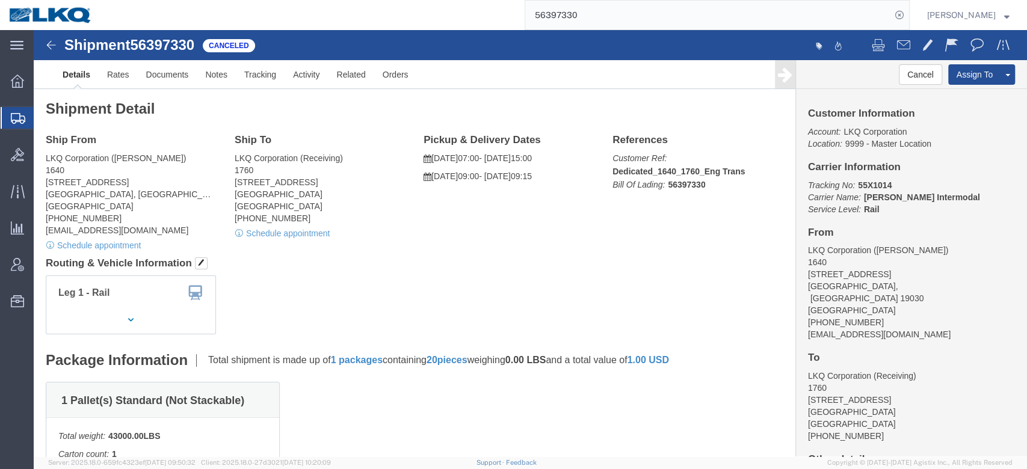
click at [586, 29] on form "56397330" at bounding box center [717, 15] width 385 height 30
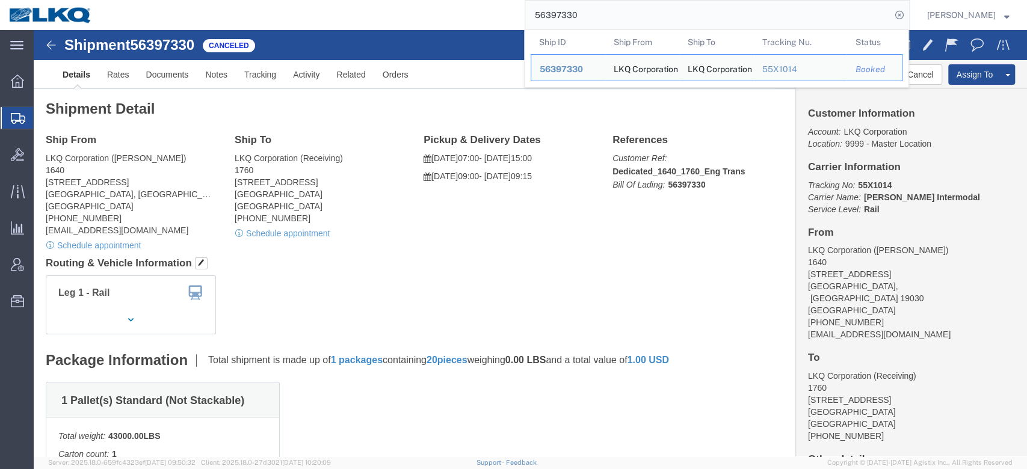
click at [586, 29] on typeahead-container "Ship ID Ship From Ship To Tracking Nu. Status Ship ID 56397330 Ship From LKQ Co…" at bounding box center [716, 58] width 385 height 58
click at [583, 22] on input "56397330" at bounding box center [708, 15] width 366 height 29
paste input "743432"
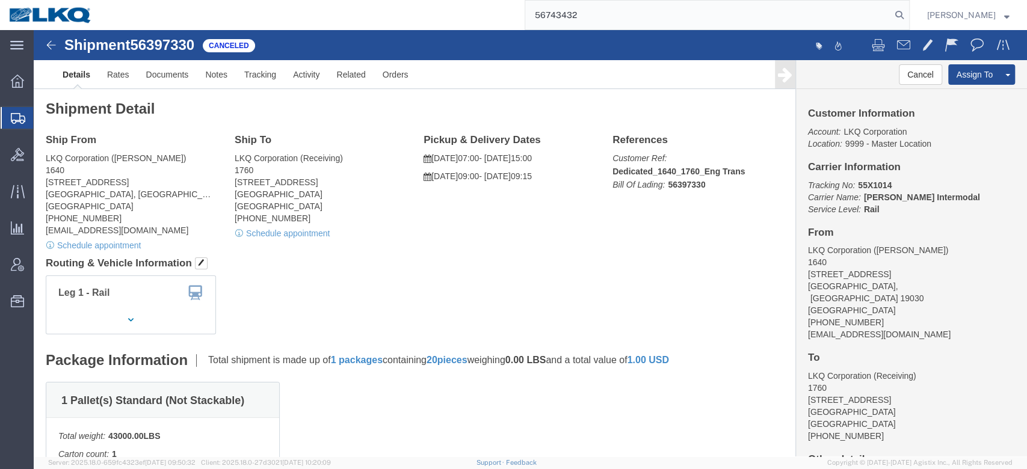
type input "56743432"
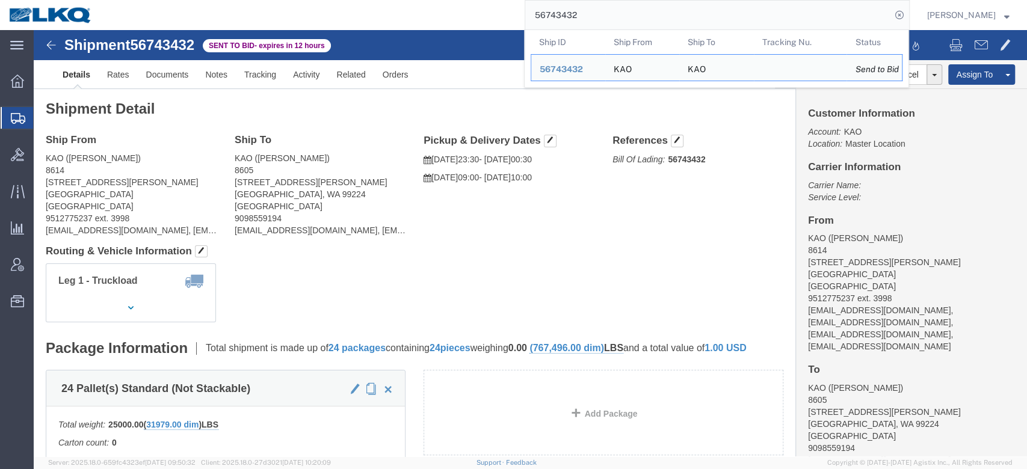
click div "Ship From KAO ([PERSON_NAME]) 8614 [STREET_ADDRESS][PERSON_NAME] 9512775237 ext…"
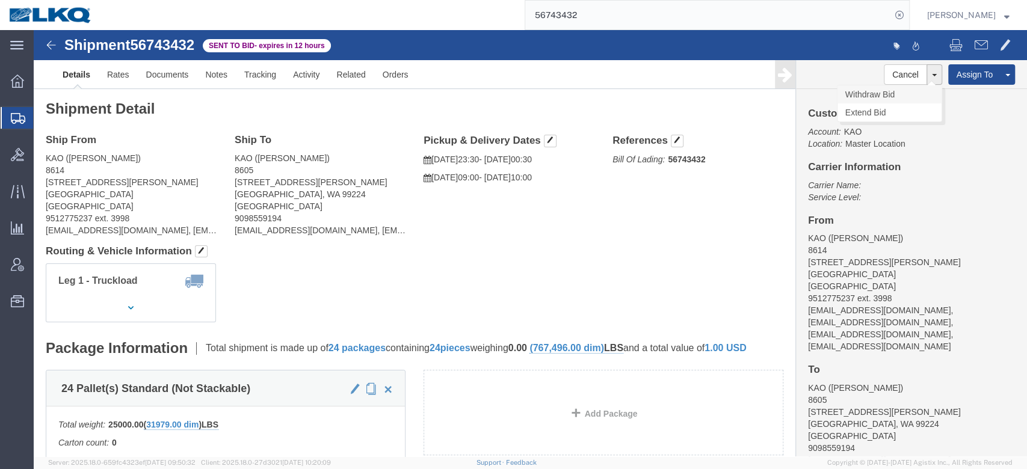
click link "Withdraw Bid"
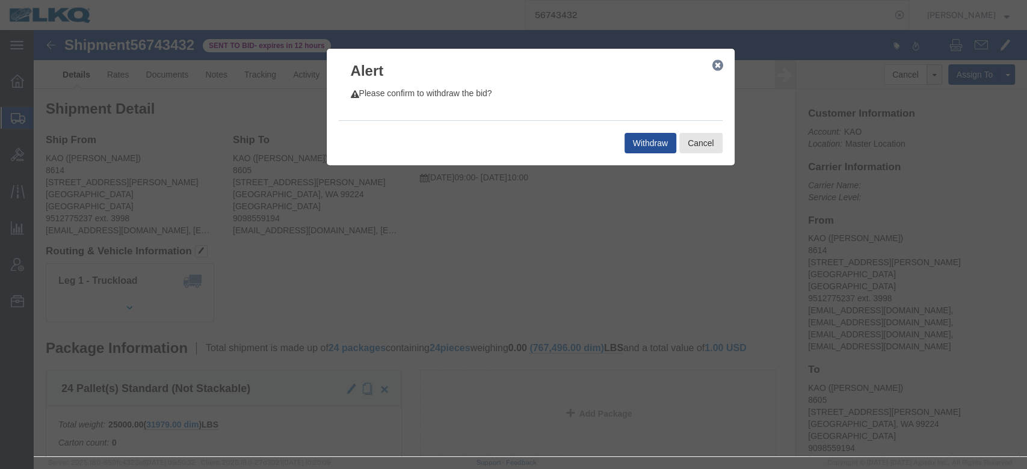
click div "Withdraw Cancel"
click button "Withdraw"
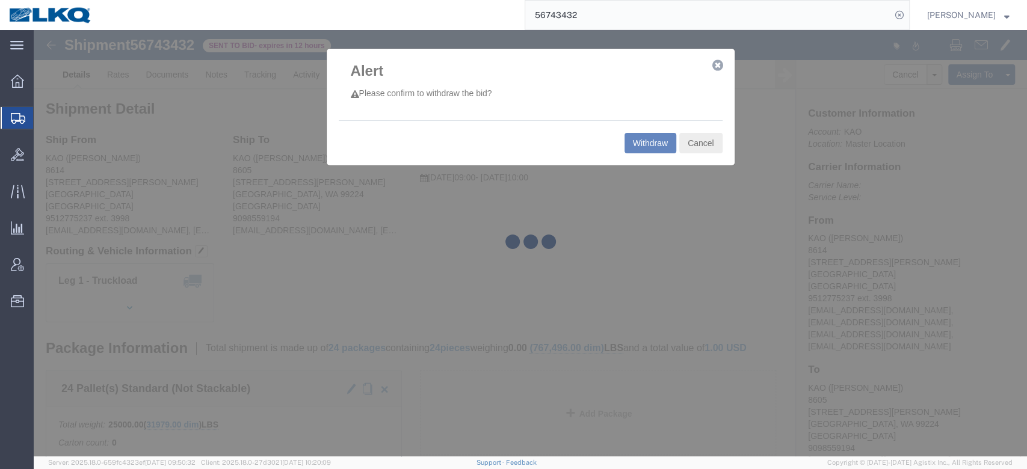
select select "30605"
select select "30602"
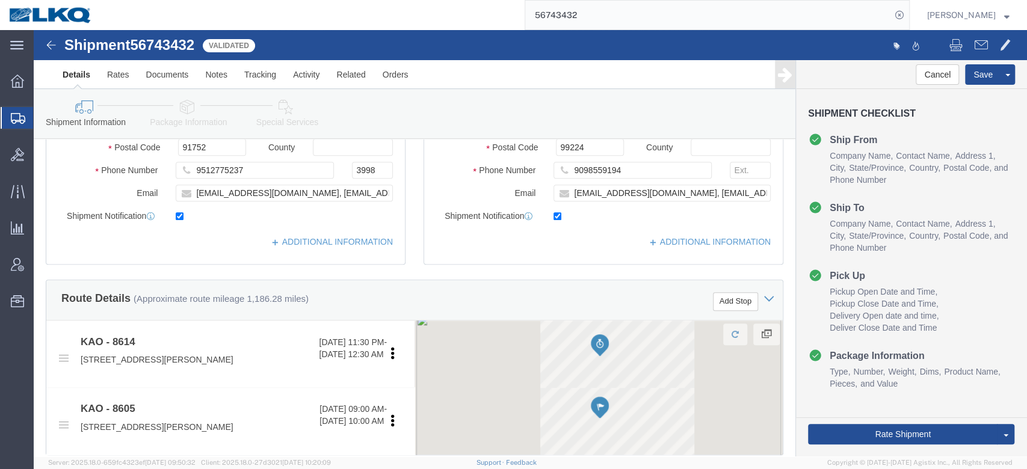
scroll to position [611, 0]
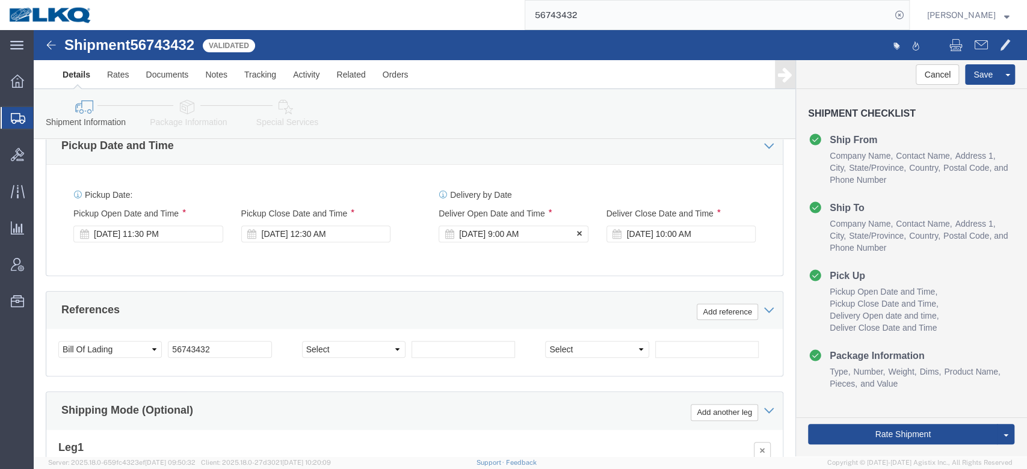
click div "[DATE] 9:00 AM"
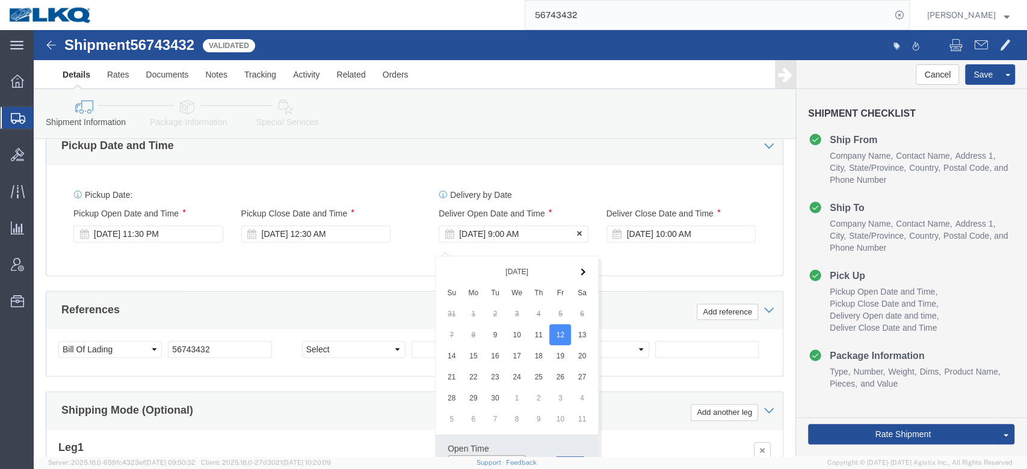
scroll to position [626, 0]
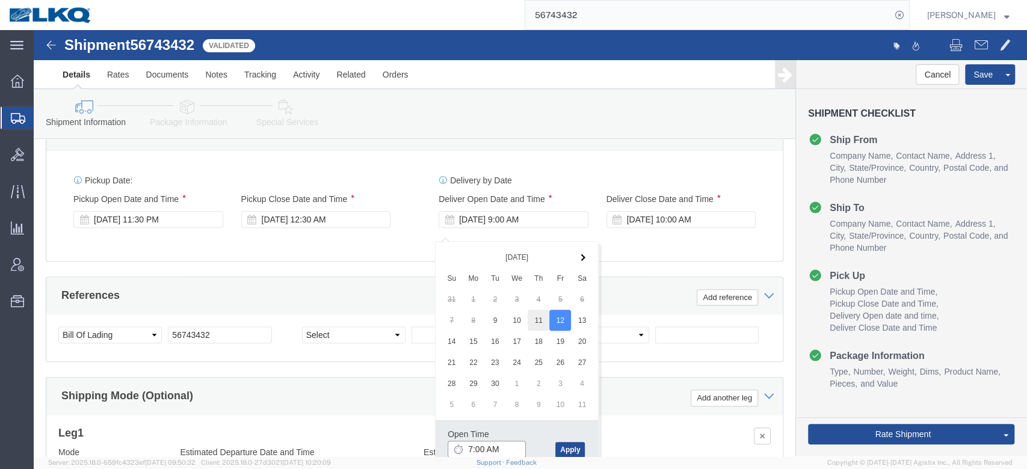
type input "7:00 AM"
click div "Pickup Date: Pickup Start Date Pickup Start Time Pickup Open Date and Time [DAT…"
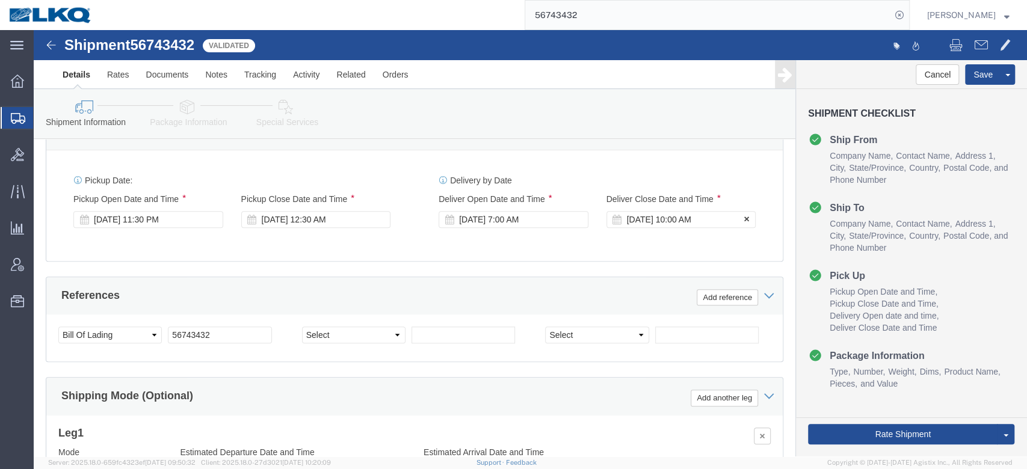
click div "[DATE] 10:00 AM"
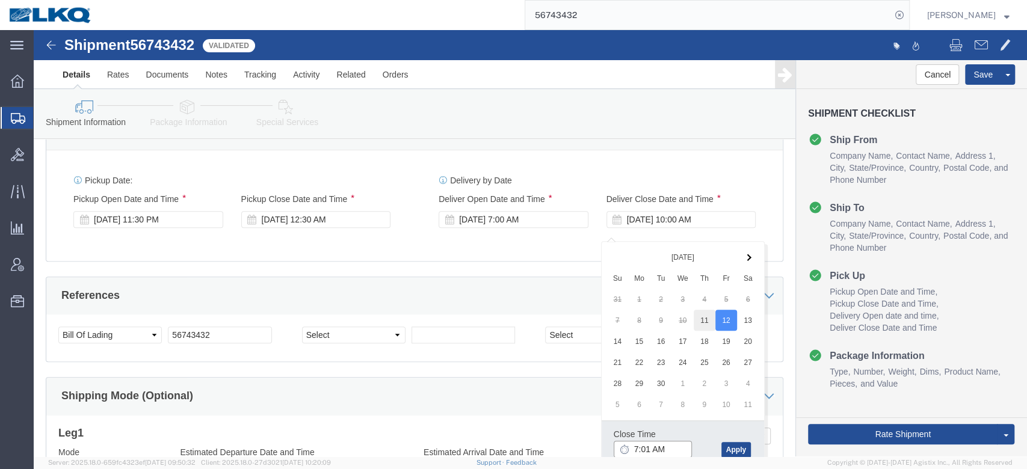
type input "7:01 AM"
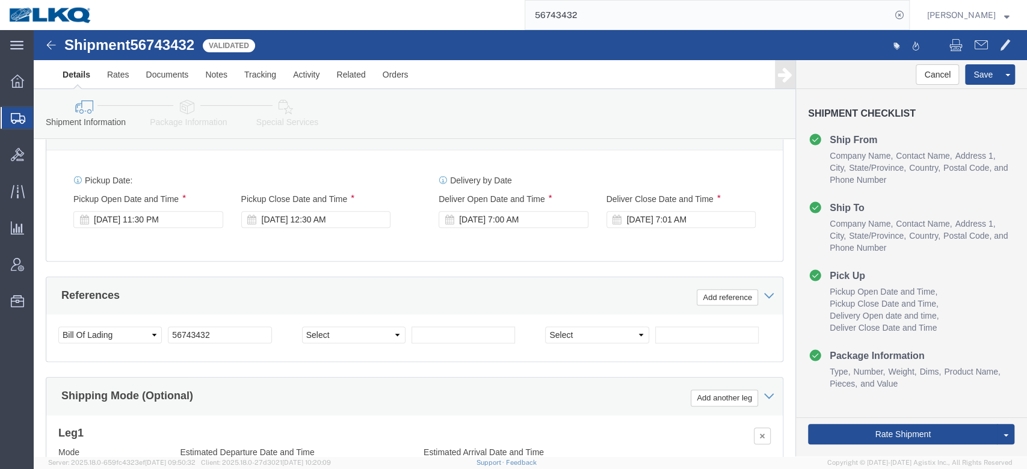
click div "Ship From Location Location 8614 - [GEOGRAPHIC_DATA] - [GEOGRAPHIC_DATA], [GEOG…"
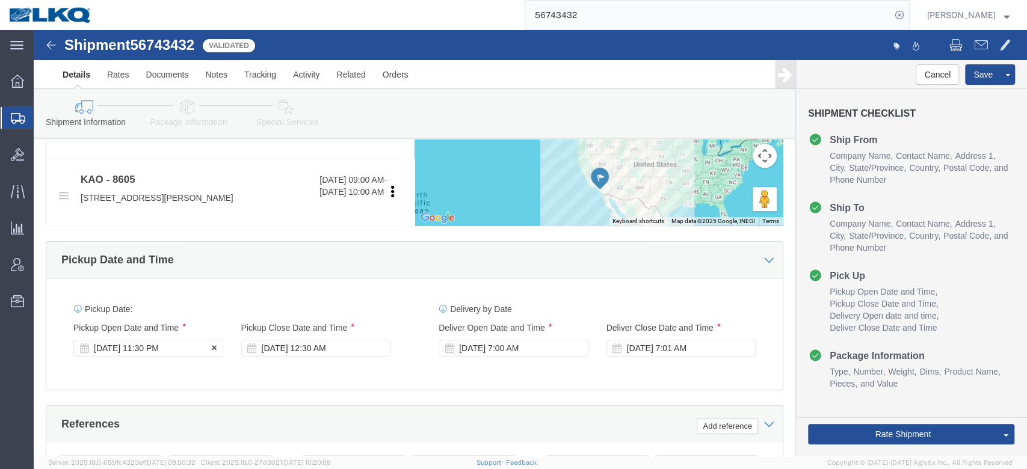
scroll to position [500, 0]
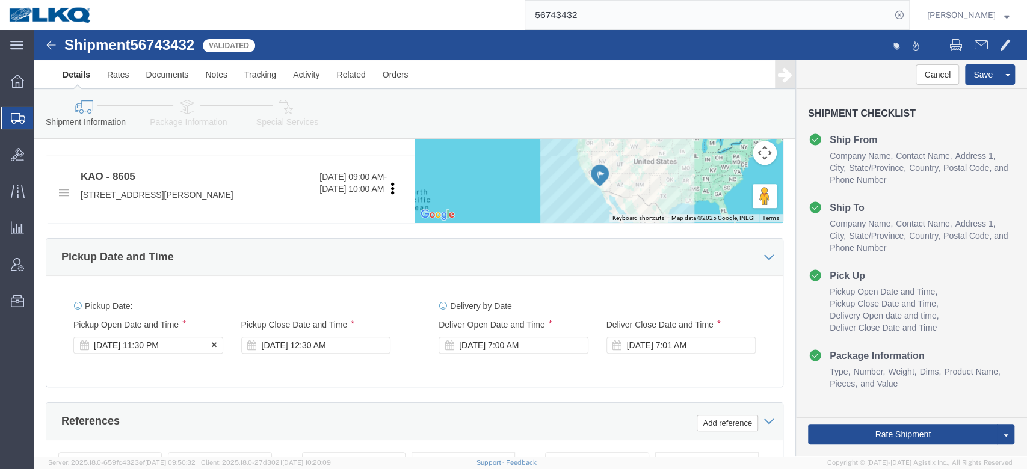
click div "[DATE] 11:30 PM"
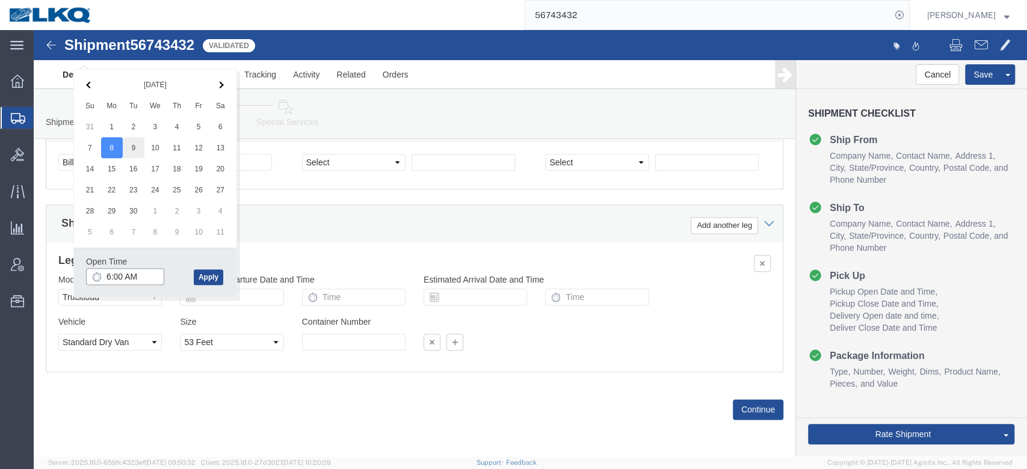
type input "6:00 AM"
click div "Shipping Mode (Optional) Add another leg"
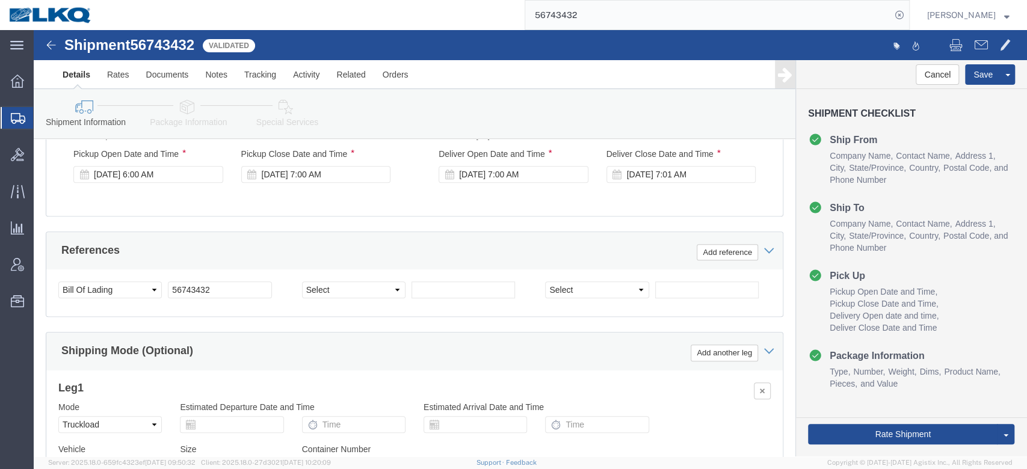
scroll to position [661, 0]
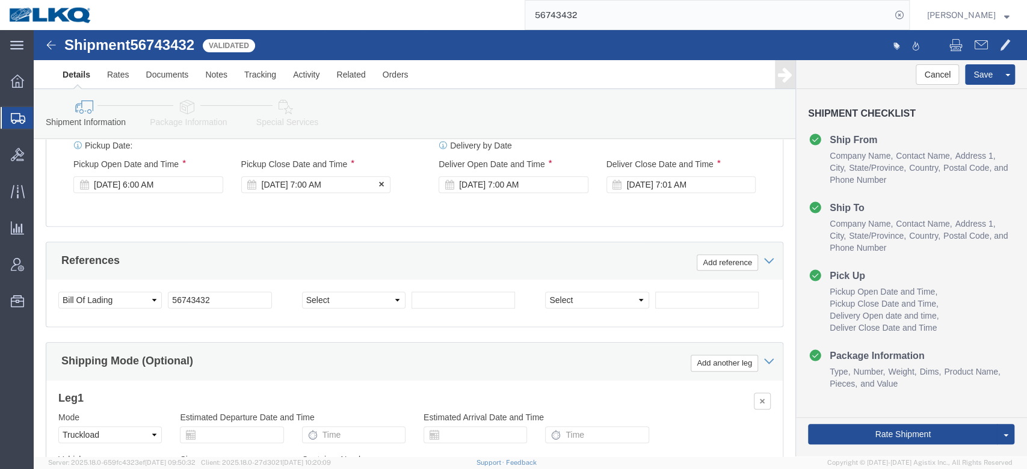
click div "[DATE] 7:00 AM"
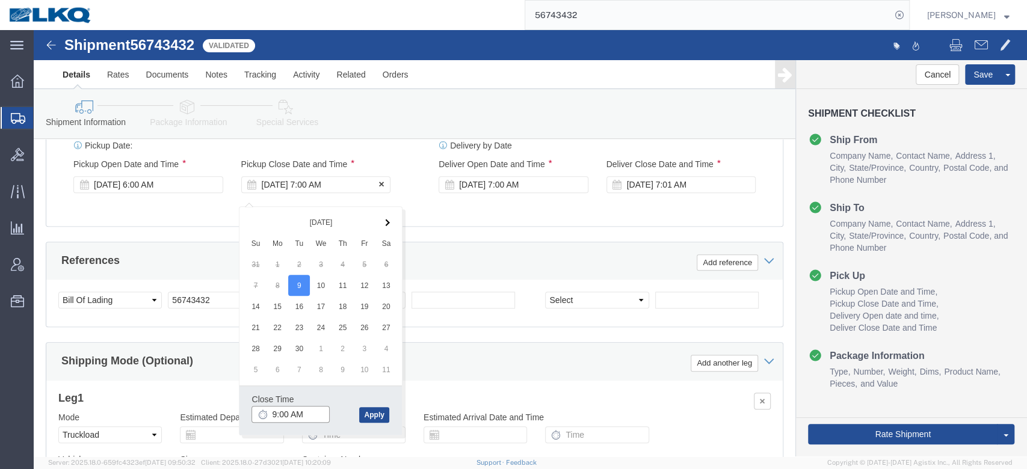
type input "10:00 AM"
click button "Apply"
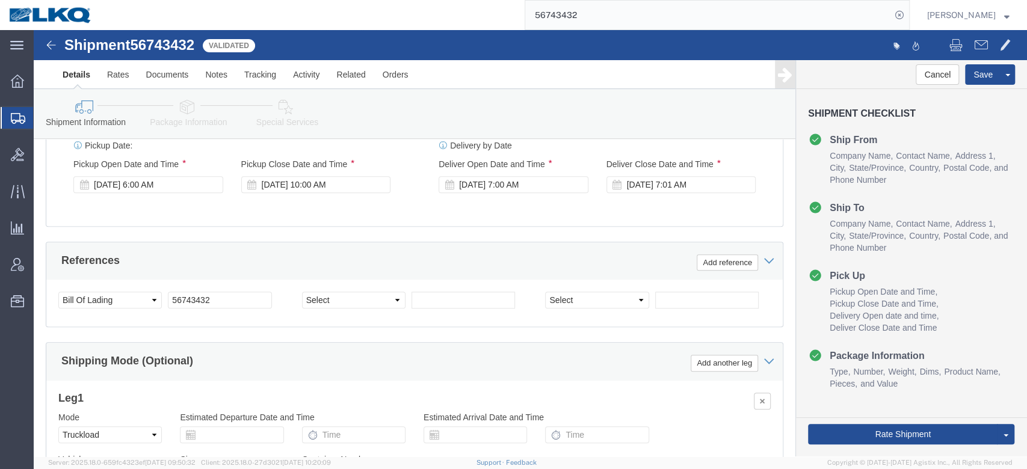
click div "References Add reference"
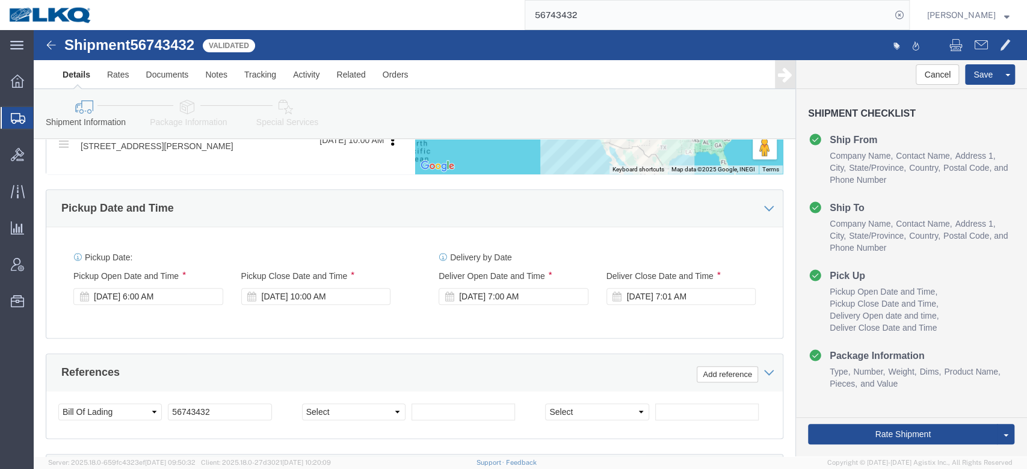
scroll to position [394, 0]
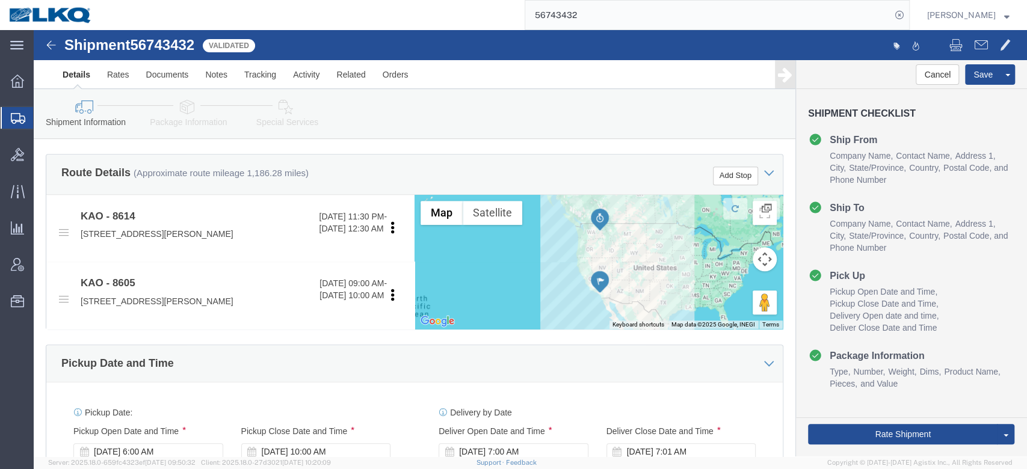
click div "Route Details (Approximate route mileage 1,186.28 miles) Add Stop"
click button "Save"
type button "Save"
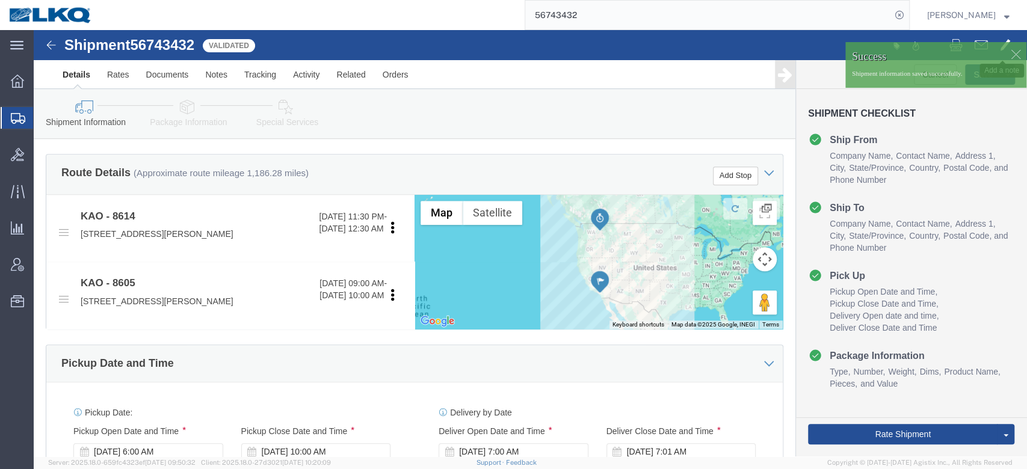
click span
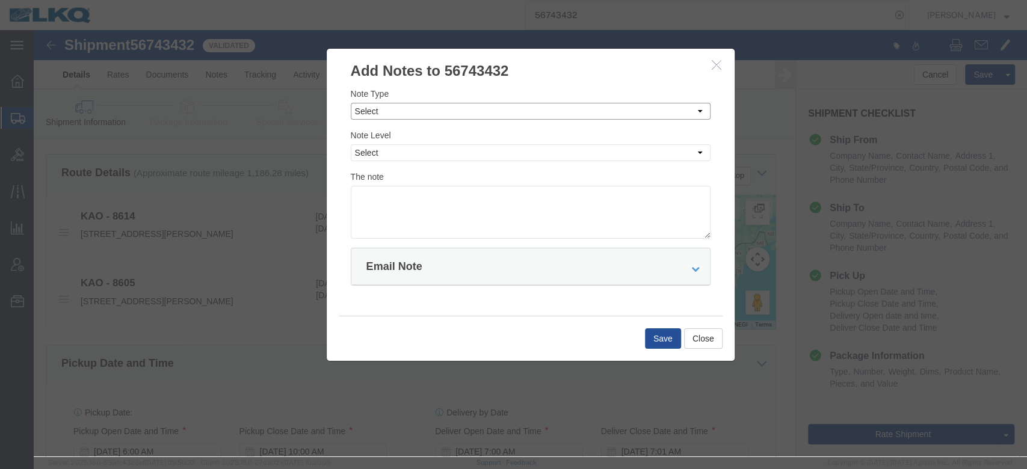
click select "Select Approval Bid Notes Carrier Change Notes Claim Notes Content Hazmat Notes…"
select select "BID_NOTES"
click select "Select Approval Bid Notes Carrier Change Notes Claim Notes Content Hazmat Notes…"
click select "Select Private to Account Private to Vendor Public"
select select "PRIVATE_TO_ACCOUNT"
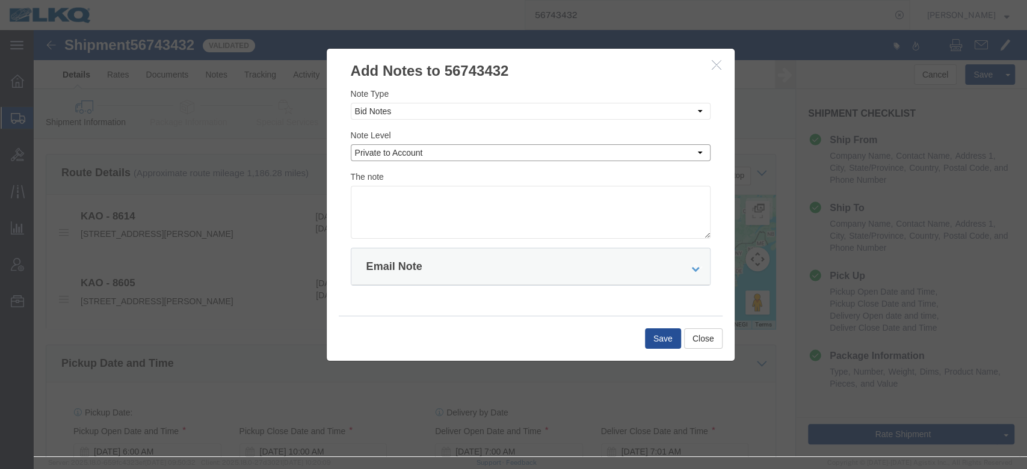
click select "Select Private to Account Private to Vendor Public"
click textarea
type textarea "DAT: $3774"
click button "Save"
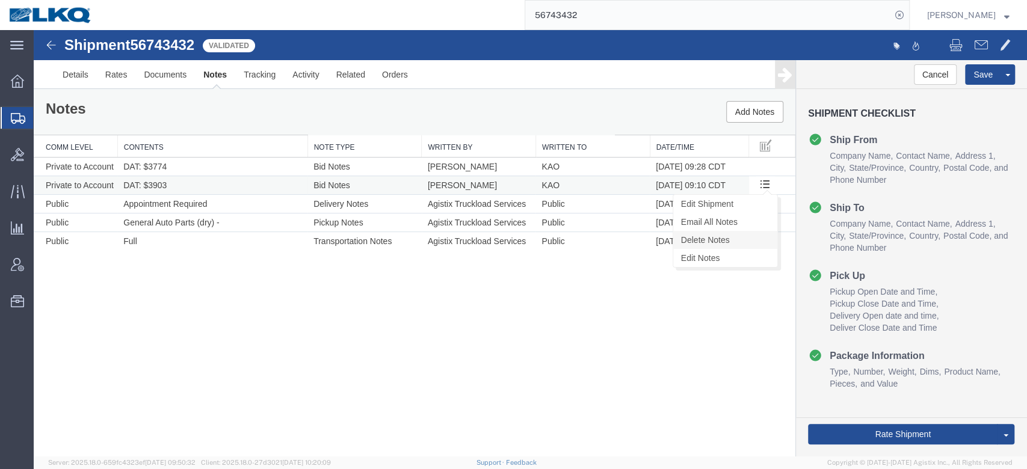
click at [741, 247] on link "Delete Notes" at bounding box center [725, 240] width 104 height 18
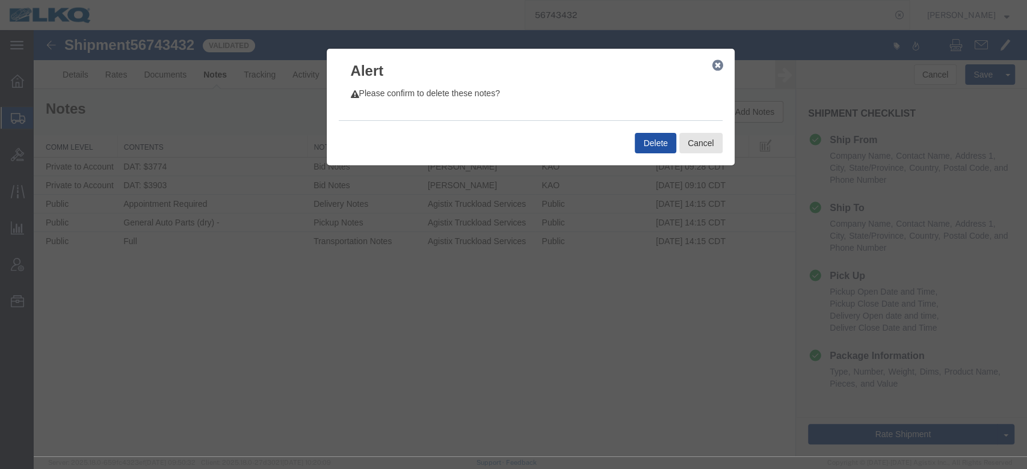
click at [653, 152] on button "Delete" at bounding box center [655, 143] width 41 height 20
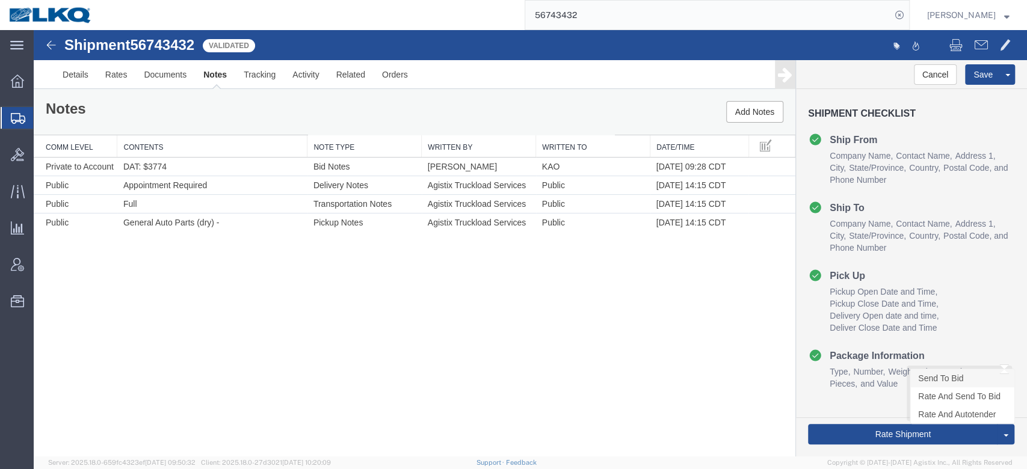
click at [936, 379] on link "Send To Bid" at bounding box center [962, 378] width 104 height 18
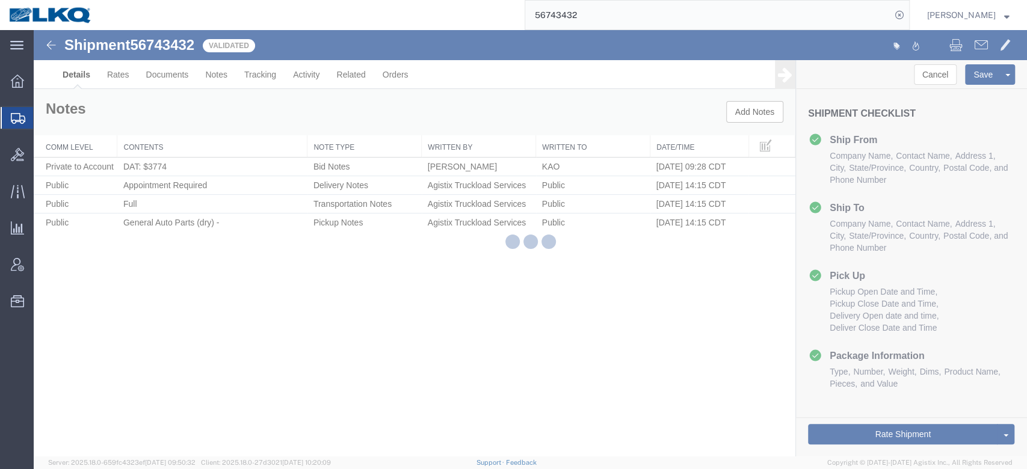
select select "30605"
select select "30602"
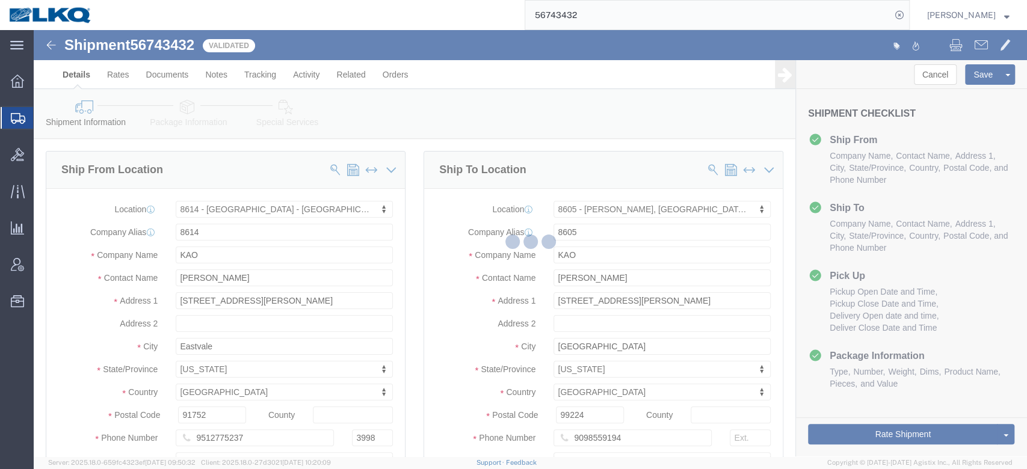
select select "TL"
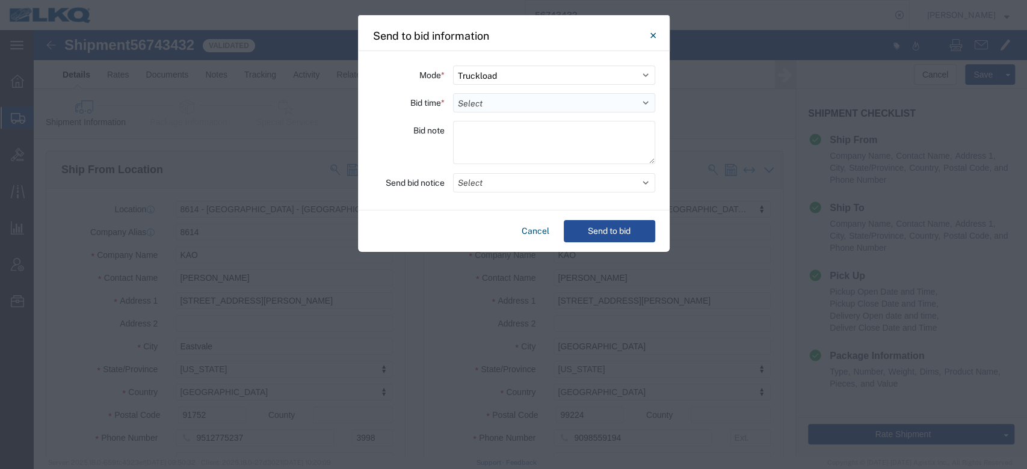
click at [475, 94] on select "Select 30 Min (Rush) 1 Hour (Rush) 2 Hours (Rush) 4 Hours (Rush) 8 Hours (Rush)…" at bounding box center [554, 102] width 202 height 19
select select "12"
click at [453, 93] on select "Select 30 Min (Rush) 1 Hour (Rush) 2 Hours (Rush) 4 Hours (Rush) 8 Hours (Rush)…" at bounding box center [554, 102] width 202 height 19
click at [487, 184] on button "Select" at bounding box center [554, 182] width 202 height 19
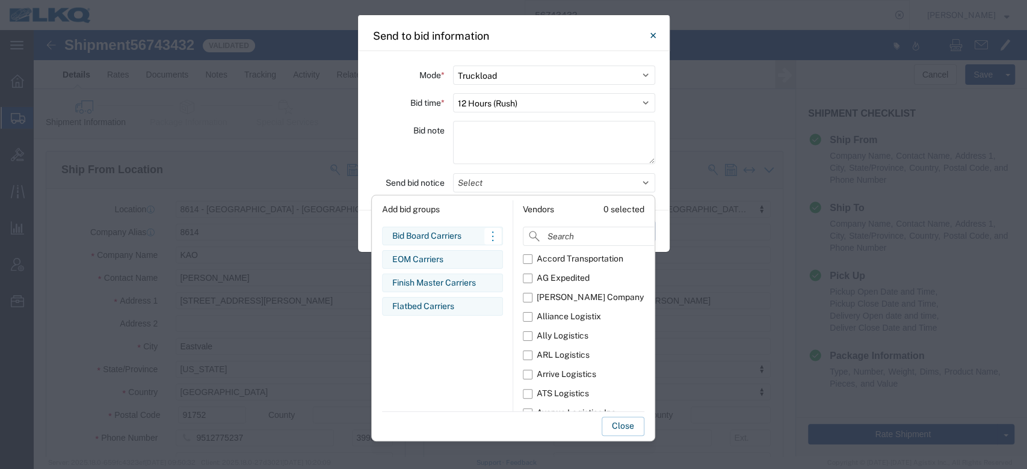
click at [434, 235] on div "Bid Board Carriers" at bounding box center [442, 236] width 100 height 13
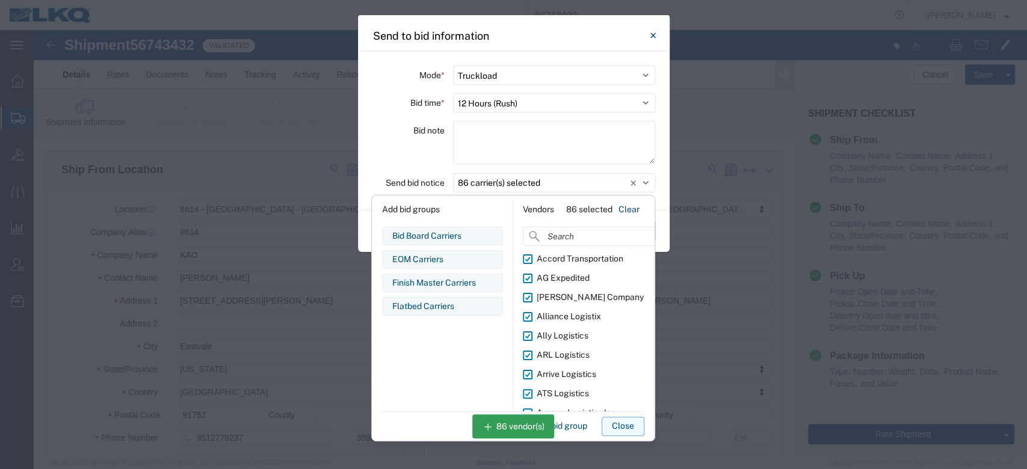
click at [621, 421] on button "Close" at bounding box center [623, 426] width 43 height 19
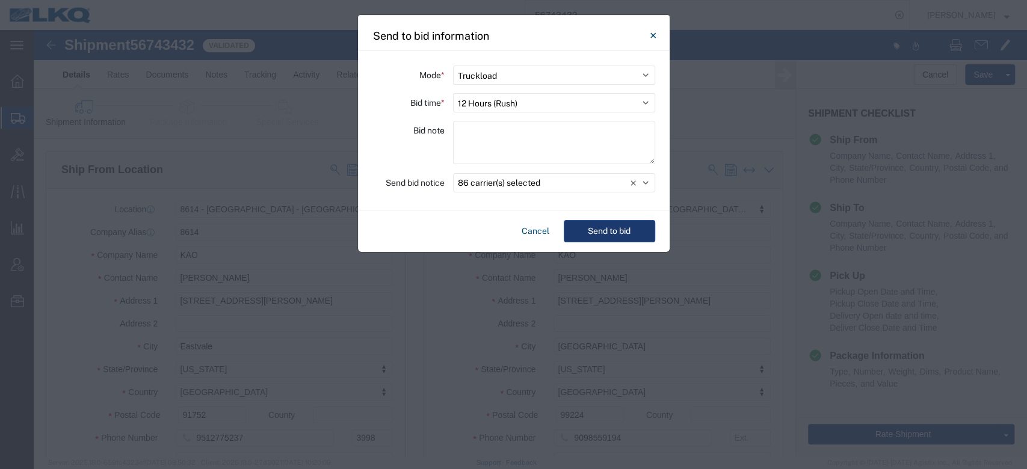
click at [607, 230] on button "Send to bid" at bounding box center [609, 231] width 91 height 22
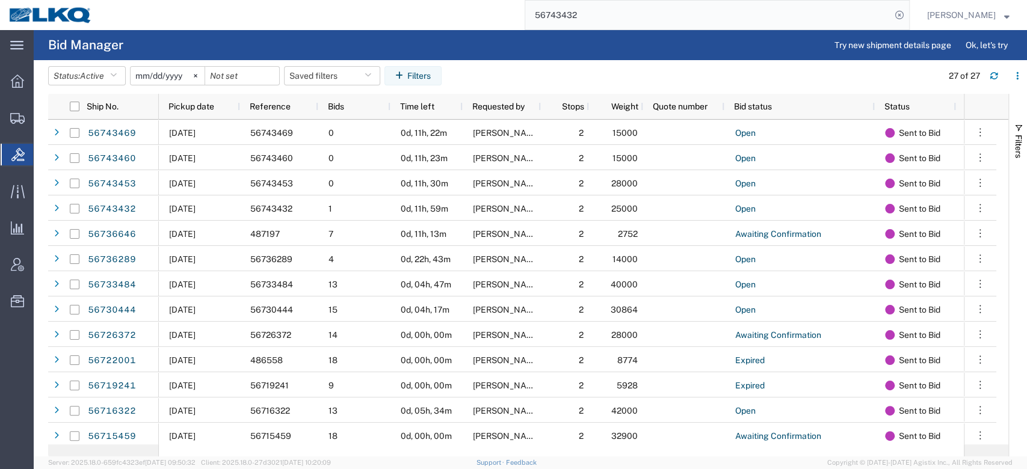
click at [589, 12] on input "56743432" at bounding box center [708, 15] width 366 height 29
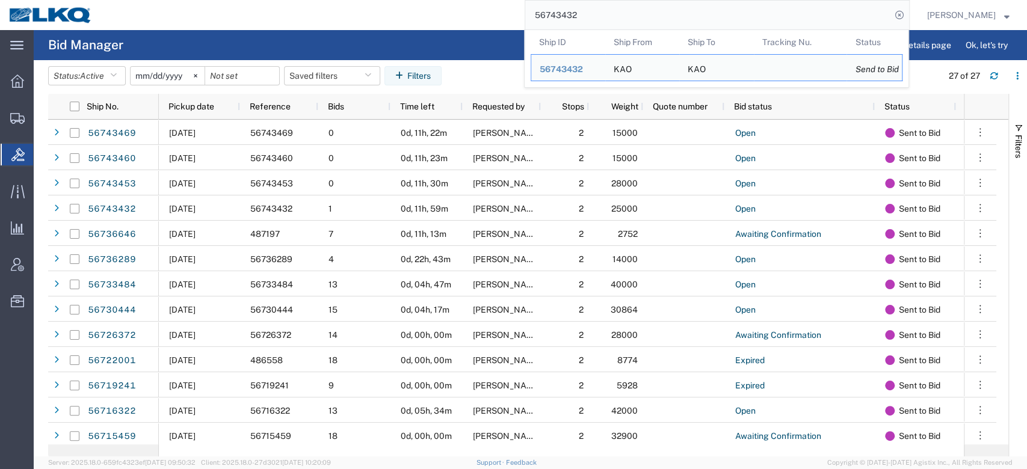
click at [589, 12] on input "56743432" at bounding box center [708, 15] width 366 height 29
paste input "683687"
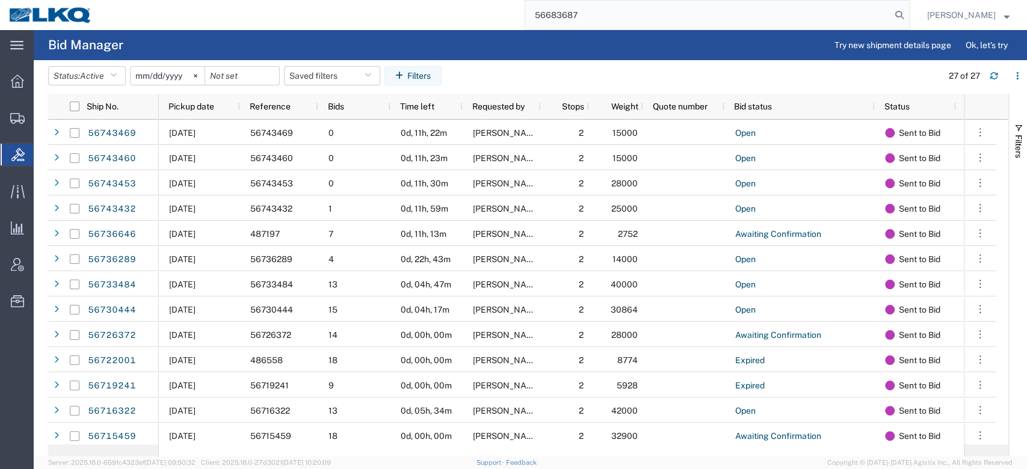
type input "56683687"
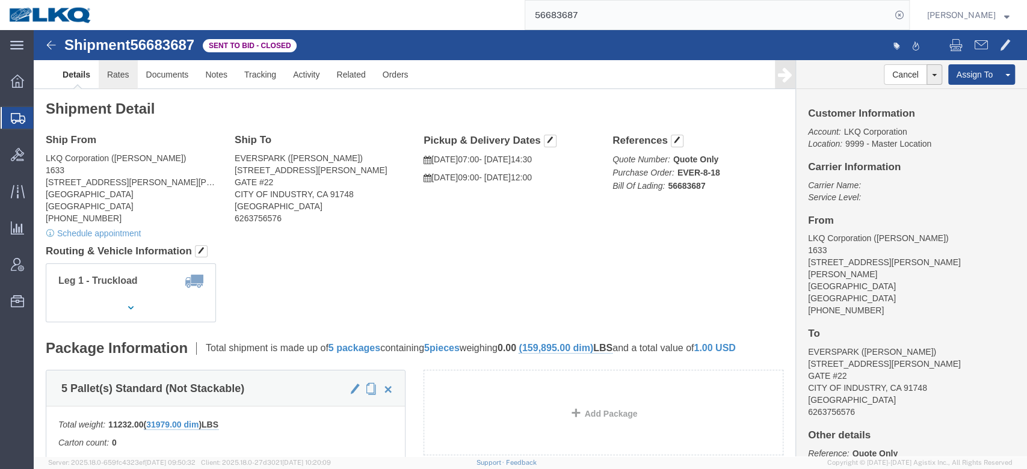
click link "Rates"
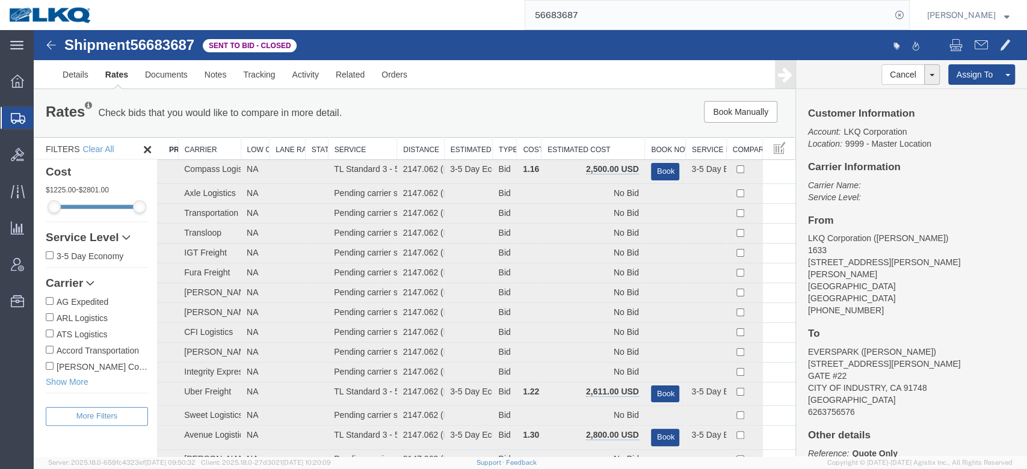
click at [621, 142] on th "Estimated Cost" at bounding box center [594, 149] width 104 height 22
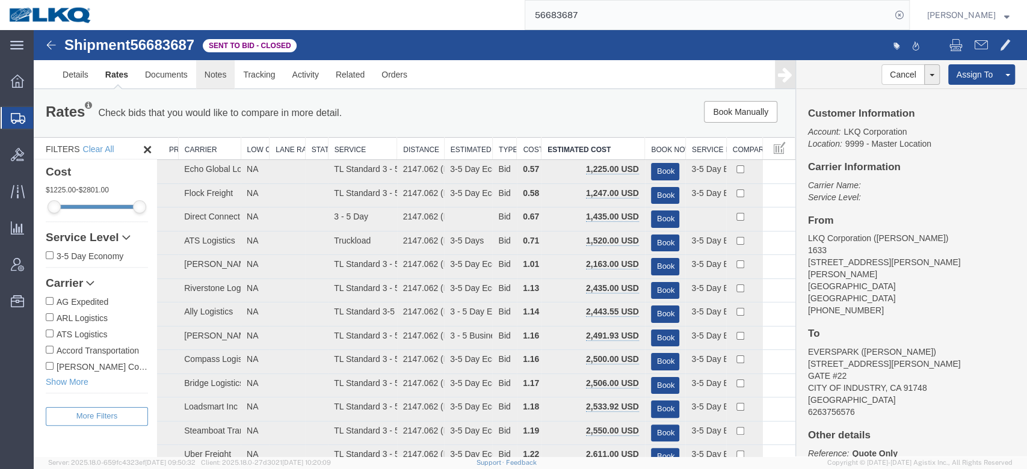
click at [209, 75] on link "Notes" at bounding box center [215, 74] width 39 height 29
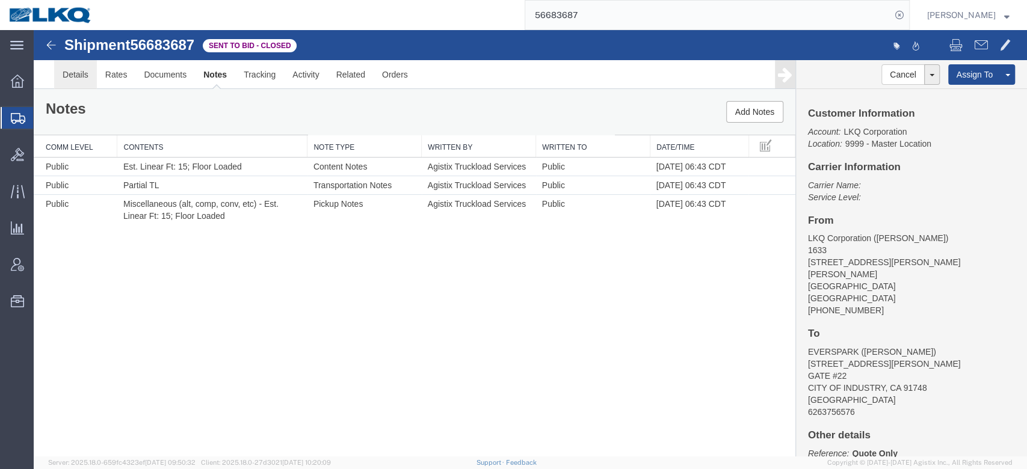
click at [73, 70] on link "Details" at bounding box center [75, 74] width 43 height 29
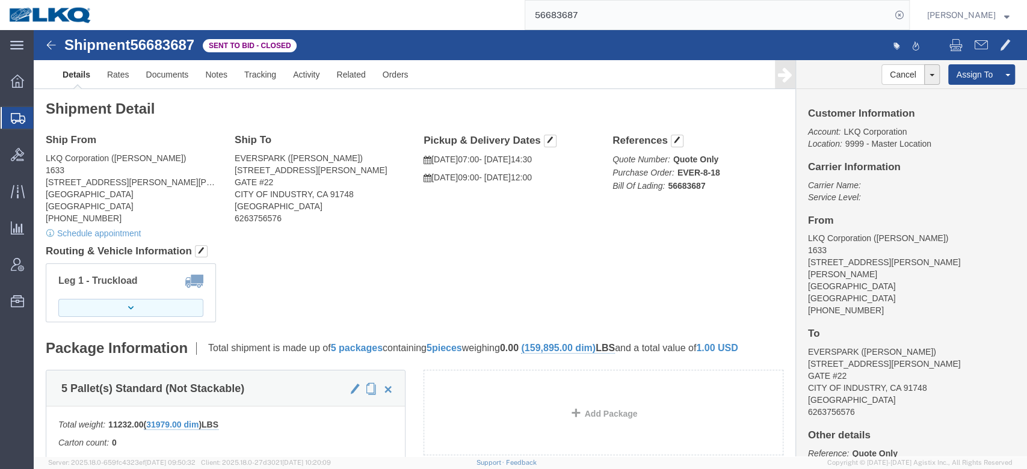
click button "button"
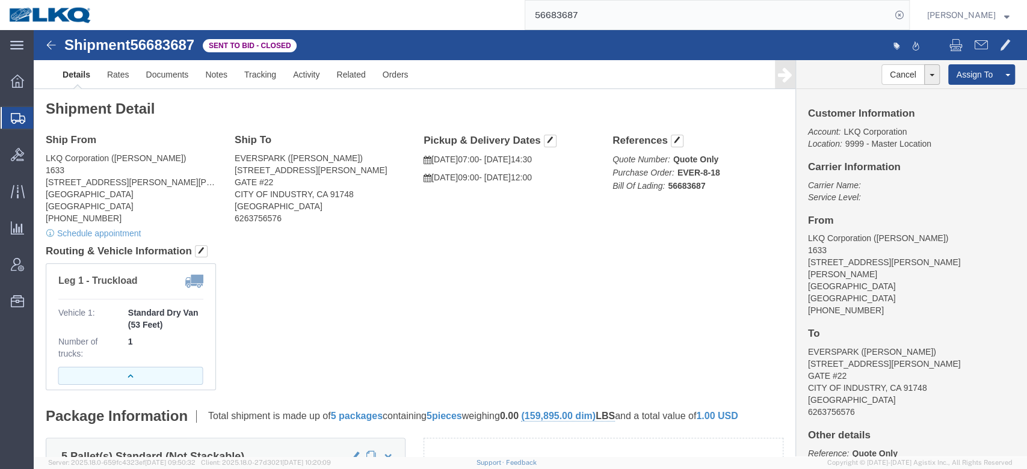
click button "button"
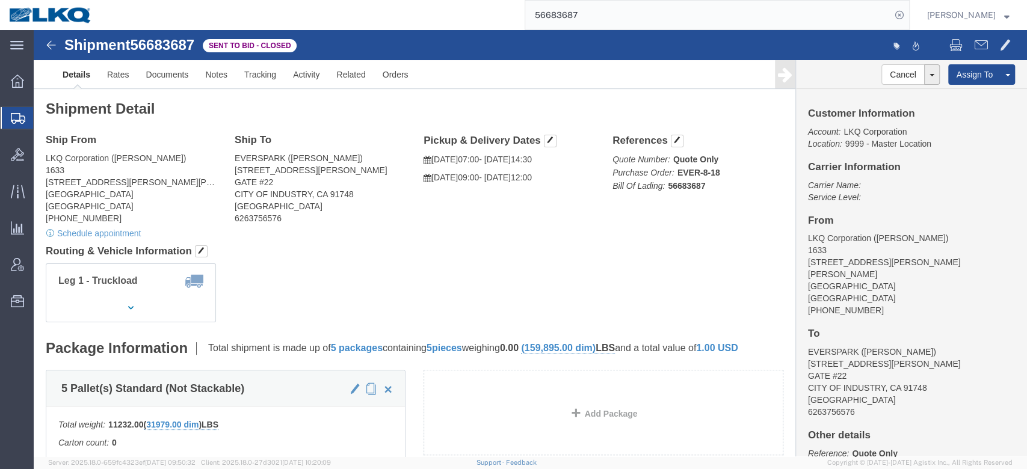
click at [600, 7] on input "56683687" at bounding box center [708, 15] width 366 height 29
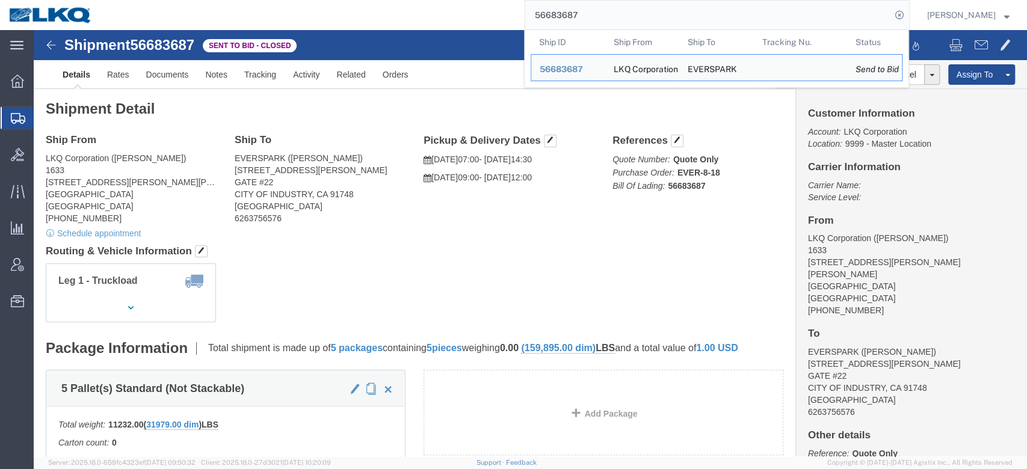
paste input "700524"
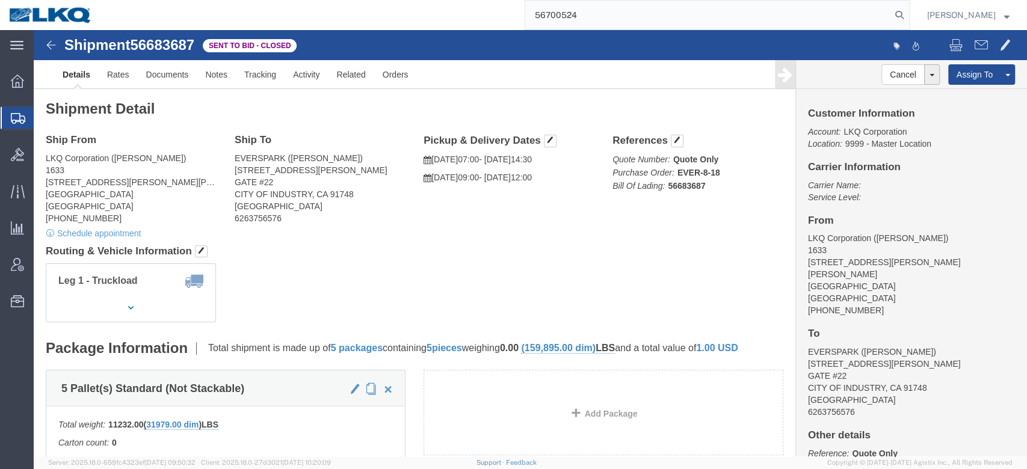
type input "56700524"
